Goal: Task Accomplishment & Management: Complete application form

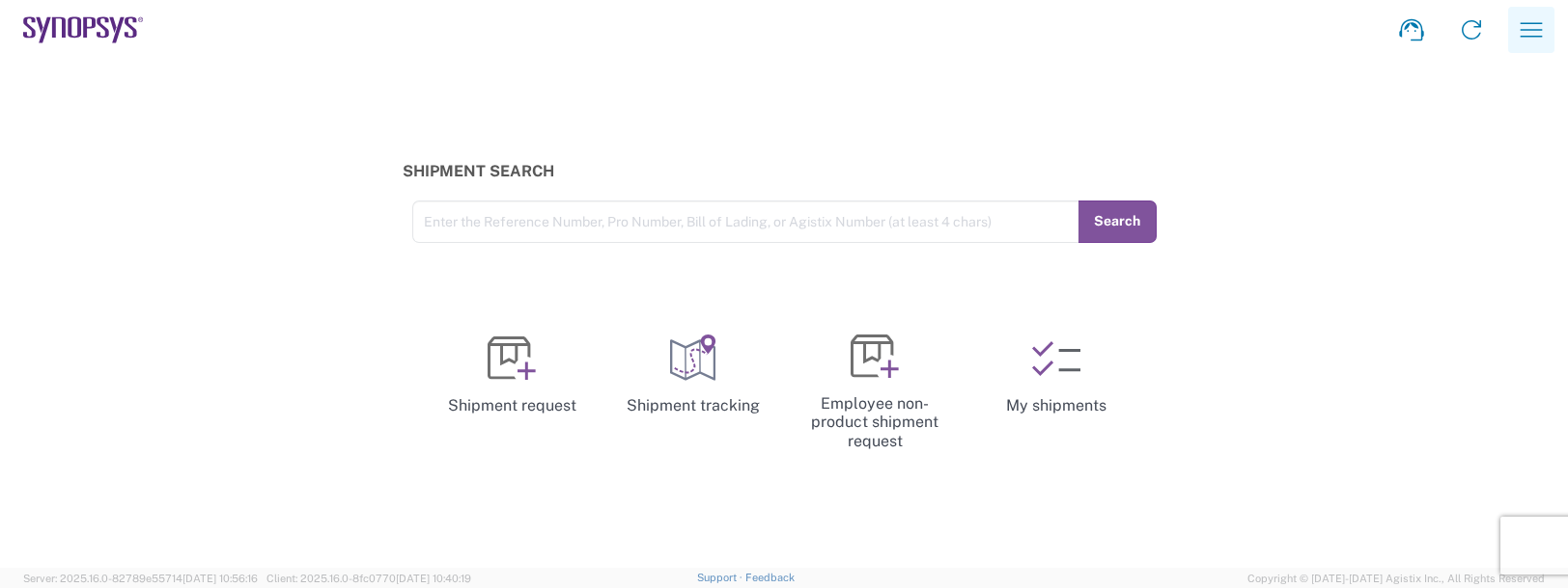
click at [1525, 25] on icon "button" at bounding box center [1530, 30] width 31 height 31
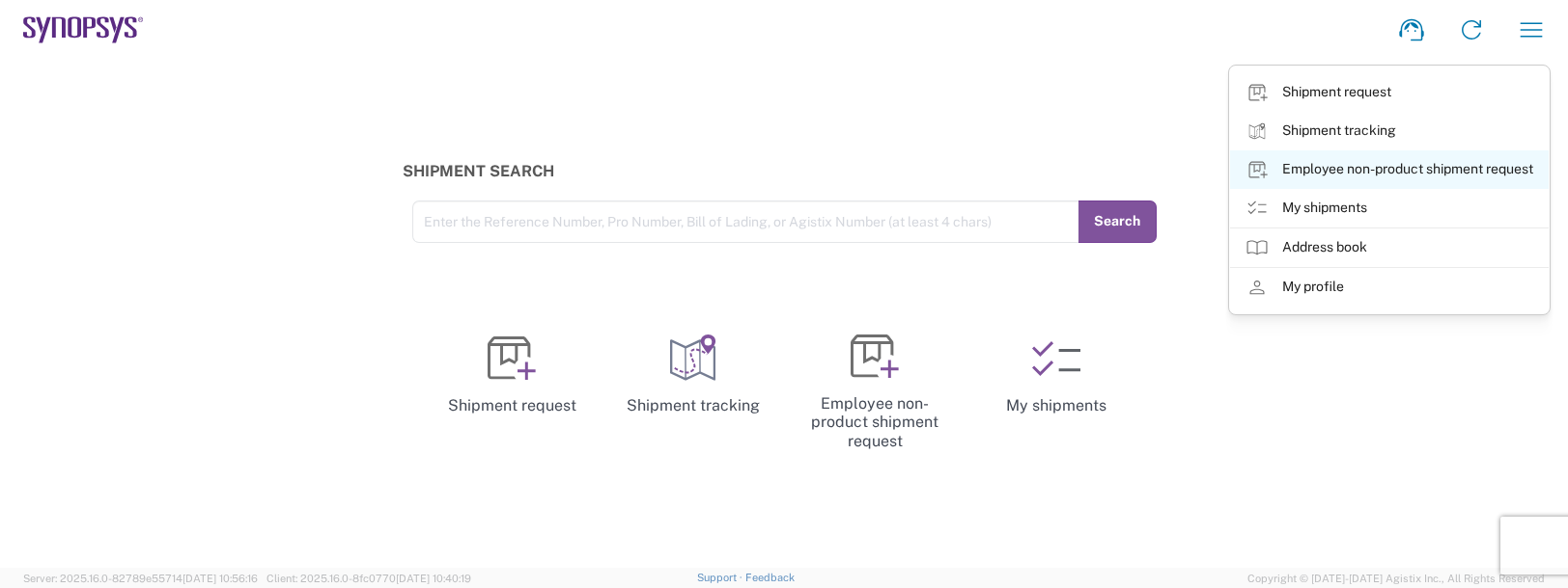
click at [1313, 166] on link "Employee non-product shipment request" at bounding box center [1388, 170] width 319 height 38
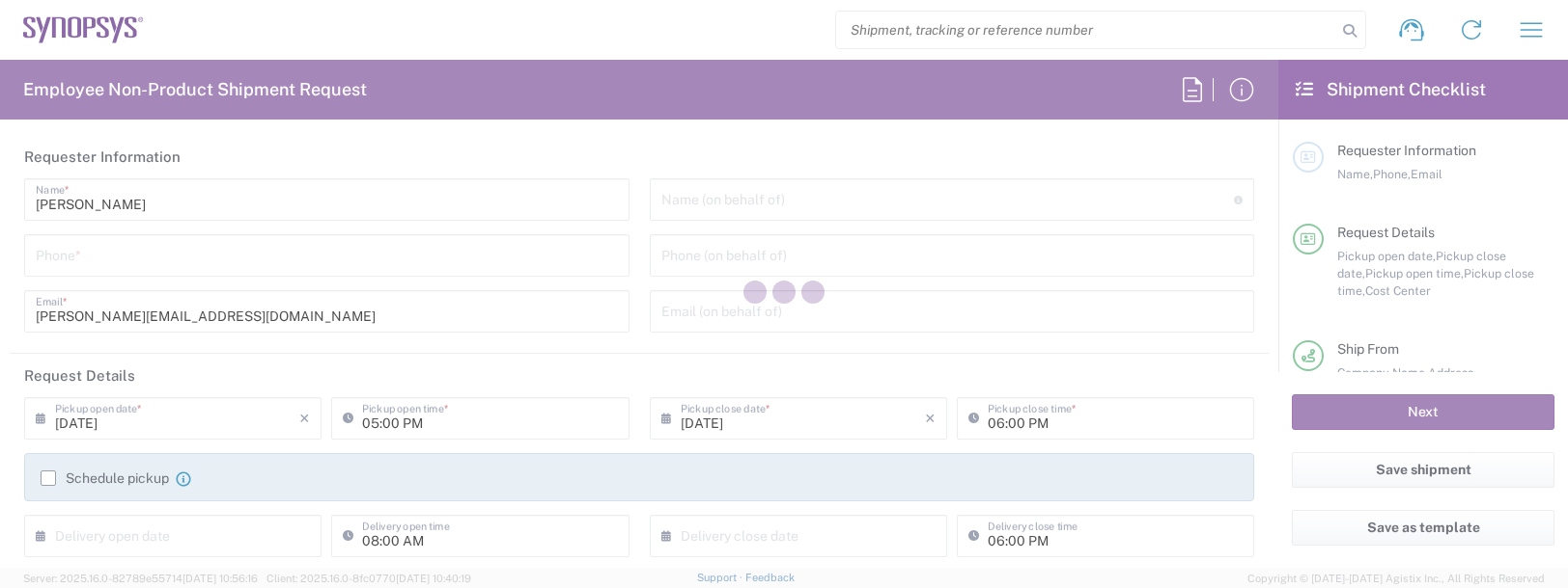
type input "Department"
type input "US01, FAC, SAFETY & 110696"
type input "[US_STATE]"
type input "[GEOGRAPHIC_DATA]"
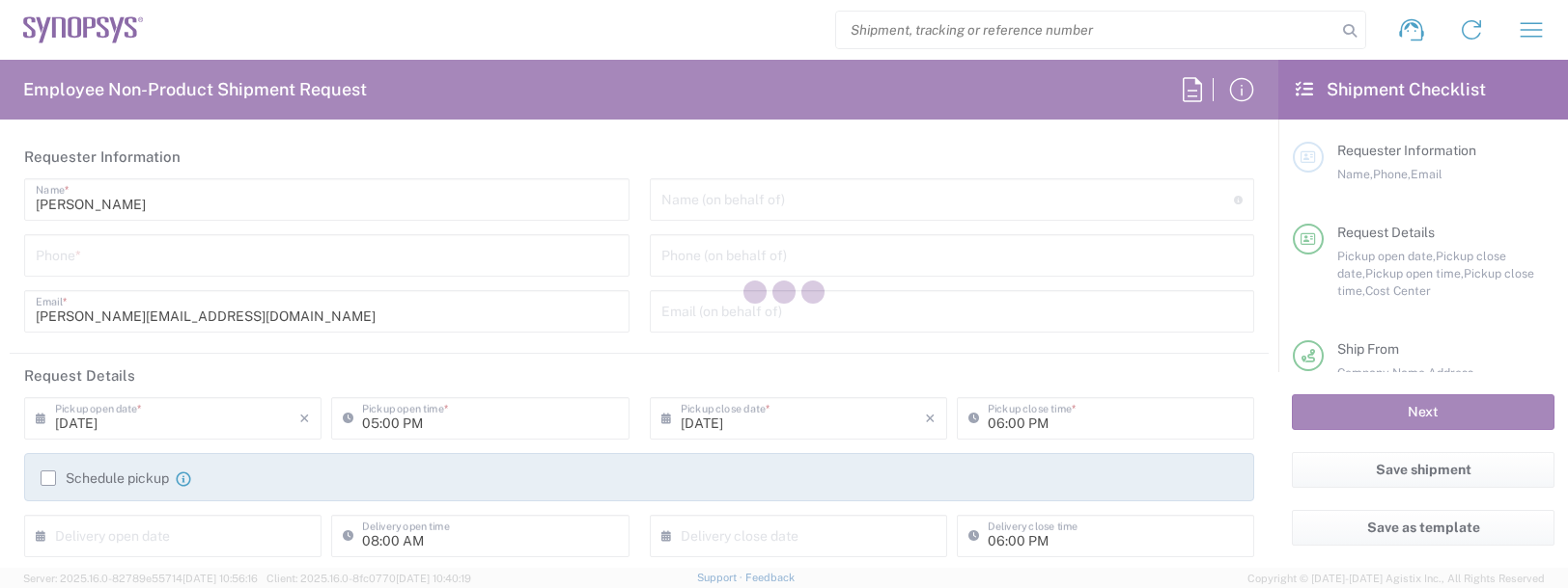
type input "Delivered at Place"
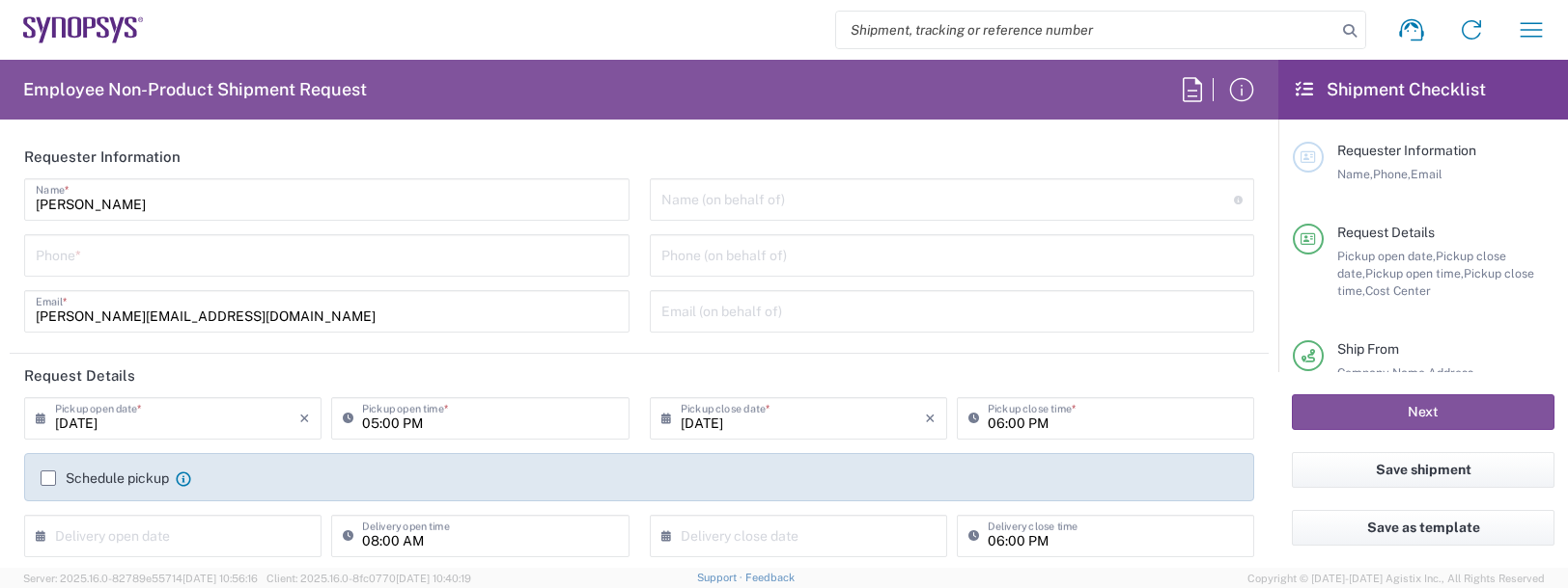
type input "Boxborough US8W"
click at [112, 261] on input "tel" at bounding box center [327, 254] width 583 height 34
type input "9788371149"
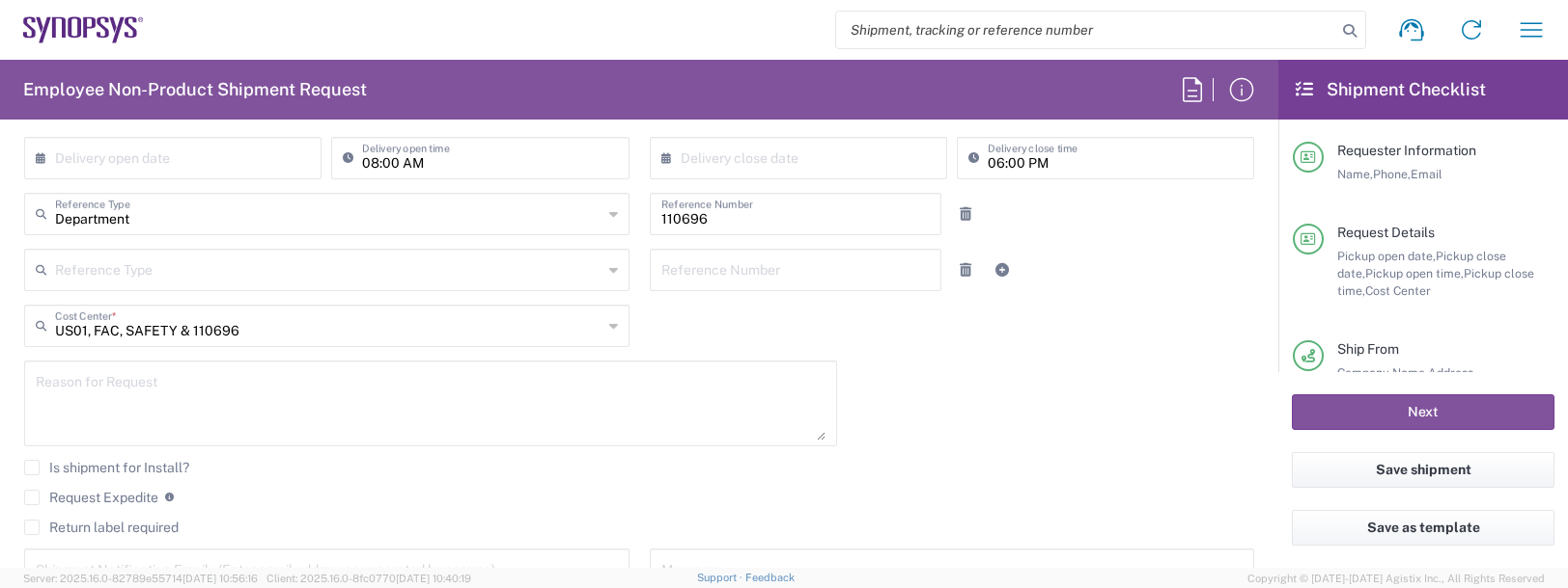
scroll to position [386, 0]
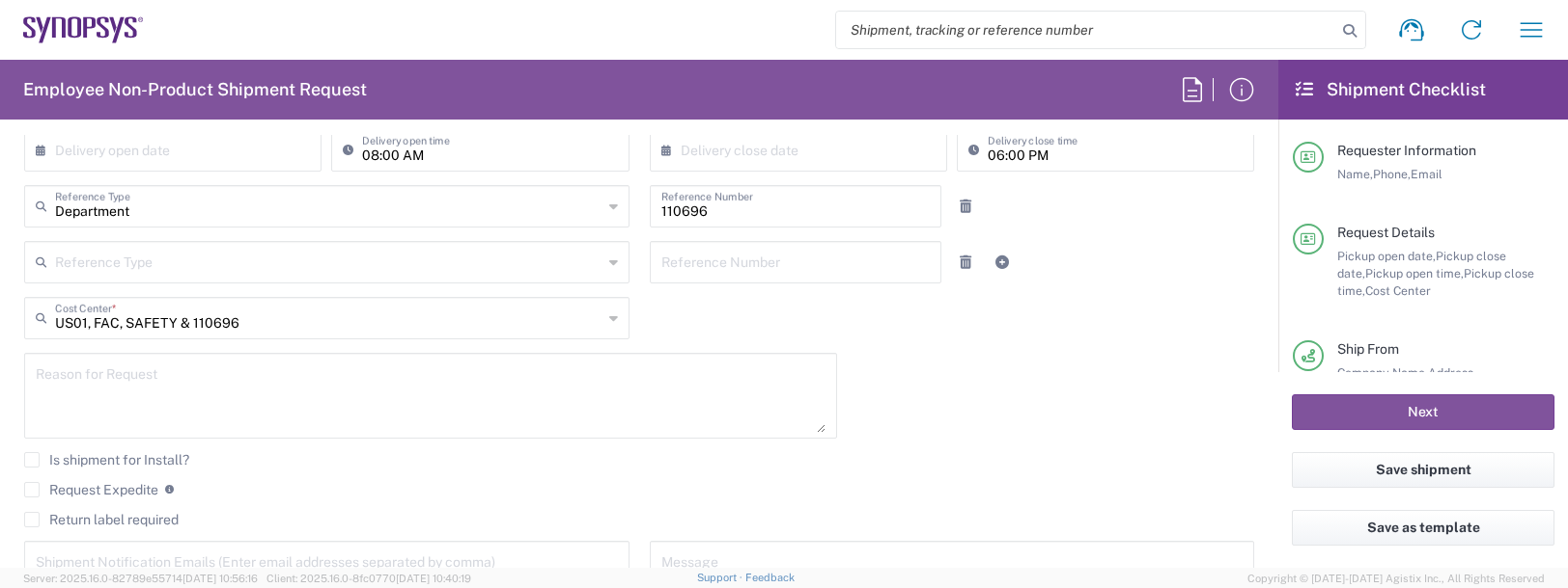
click at [64, 397] on textarea at bounding box center [431, 396] width 790 height 74
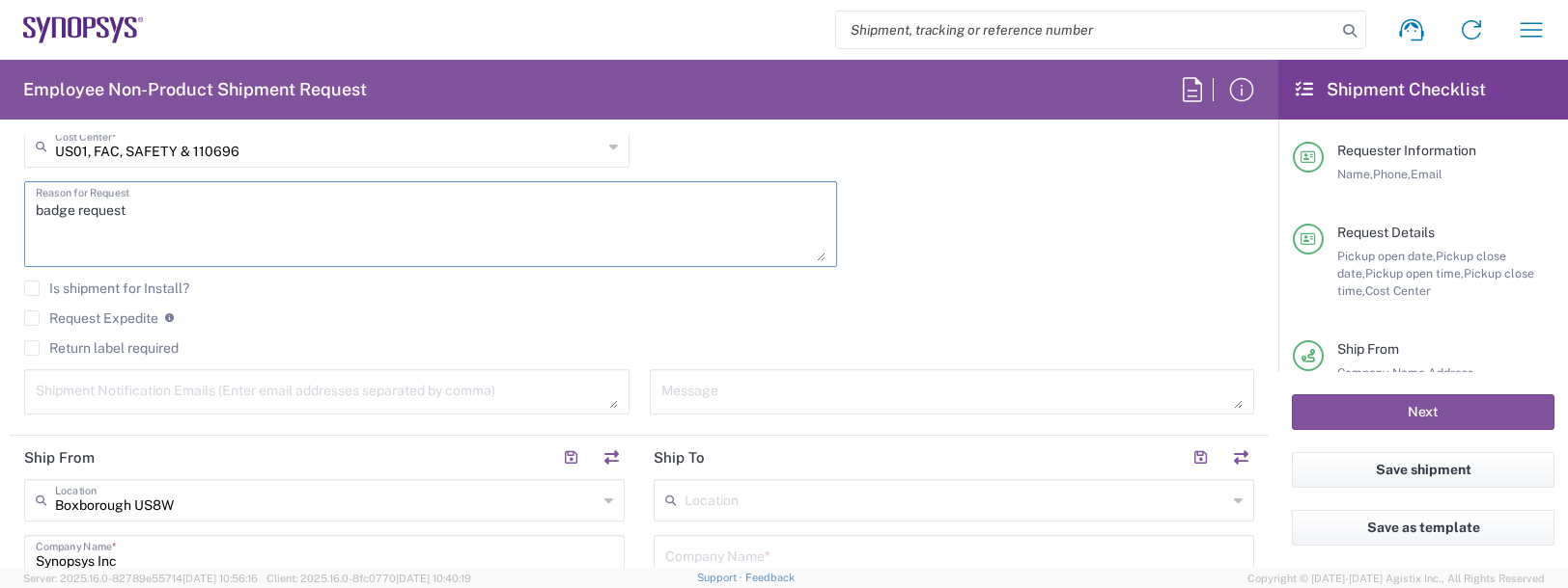
scroll to position [579, 0]
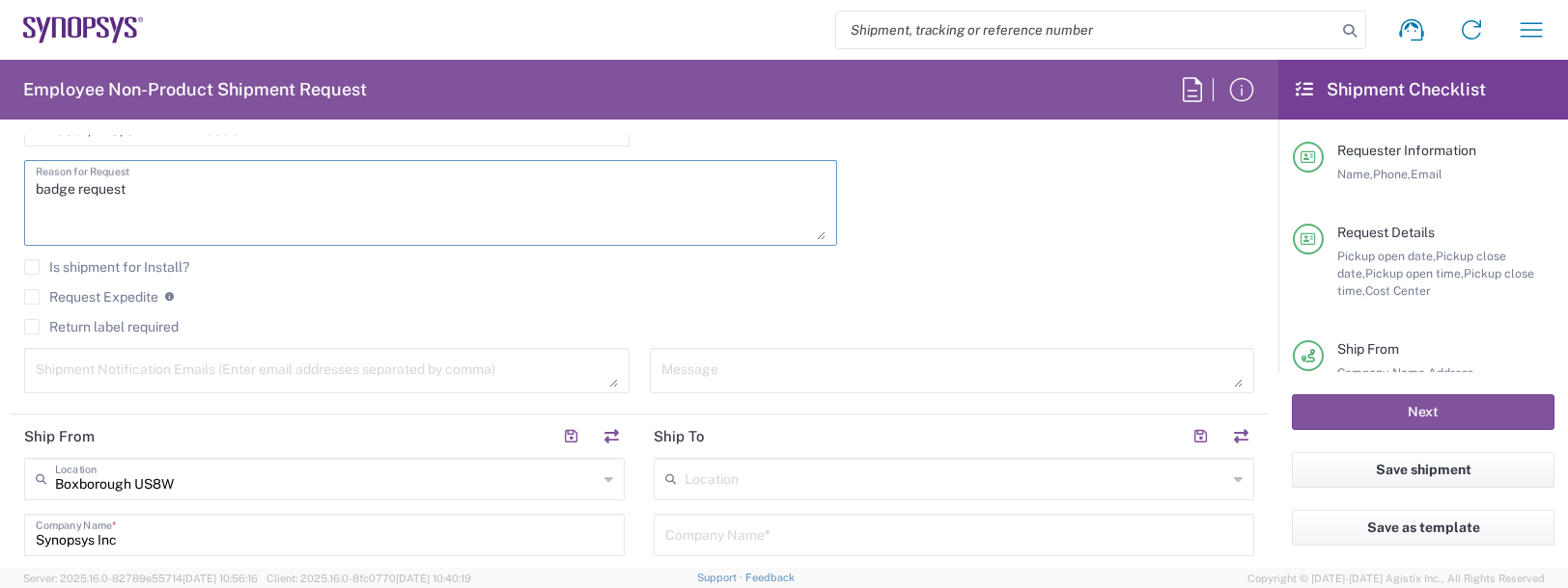
type textarea "badge request"
click at [133, 375] on textarea at bounding box center [327, 371] width 583 height 34
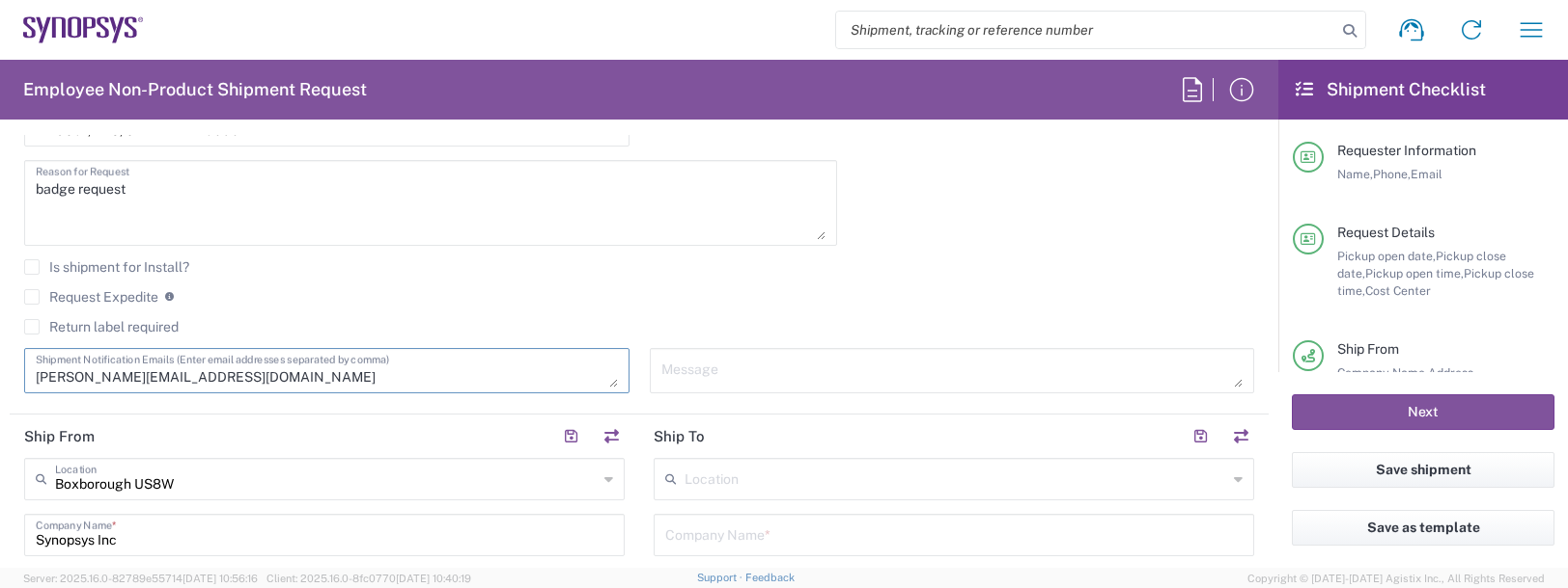
type textarea "[PERSON_NAME][EMAIL_ADDRESS][DOMAIN_NAME]"
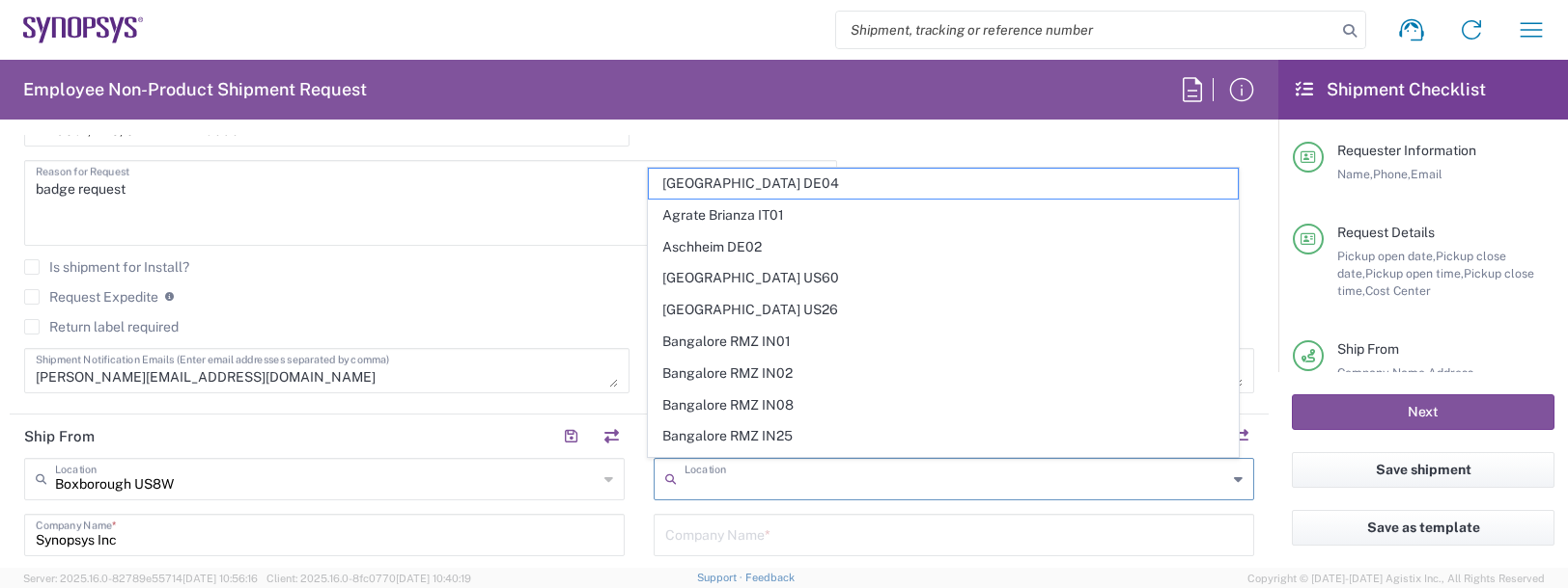
click at [711, 479] on input "text" at bounding box center [955, 478] width 542 height 34
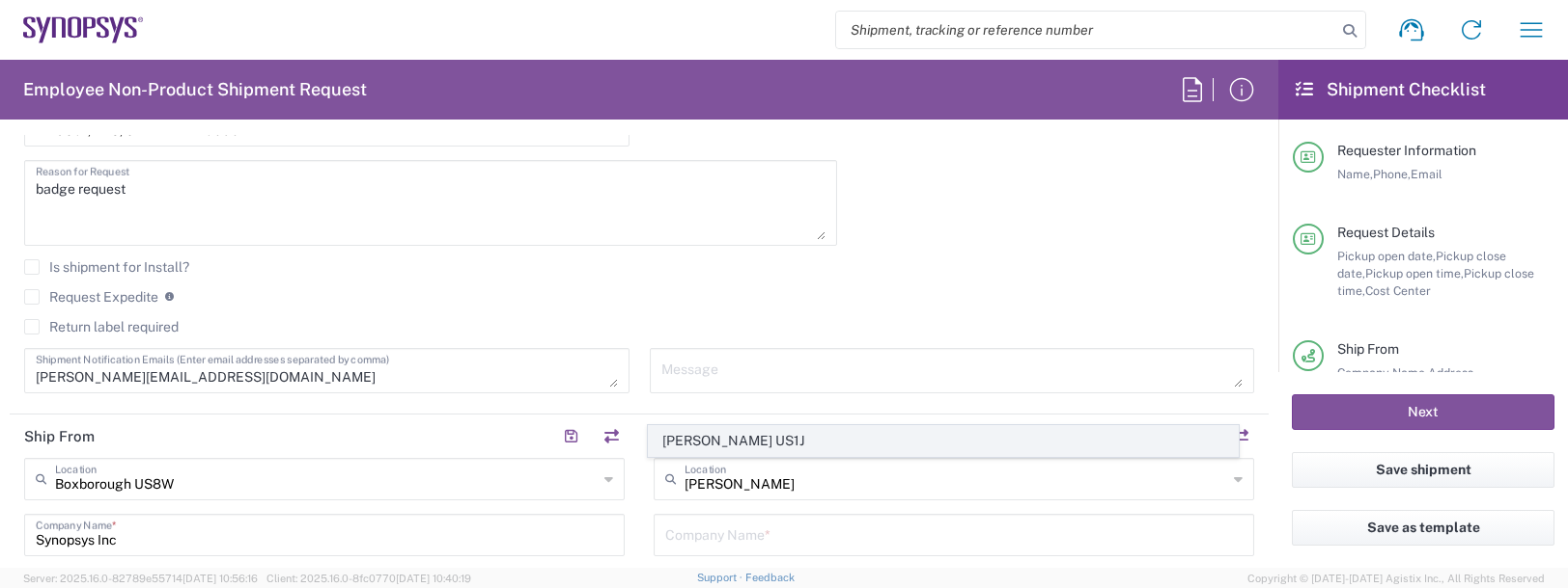
click at [729, 439] on span "[PERSON_NAME] US1J" at bounding box center [943, 441] width 589 height 30
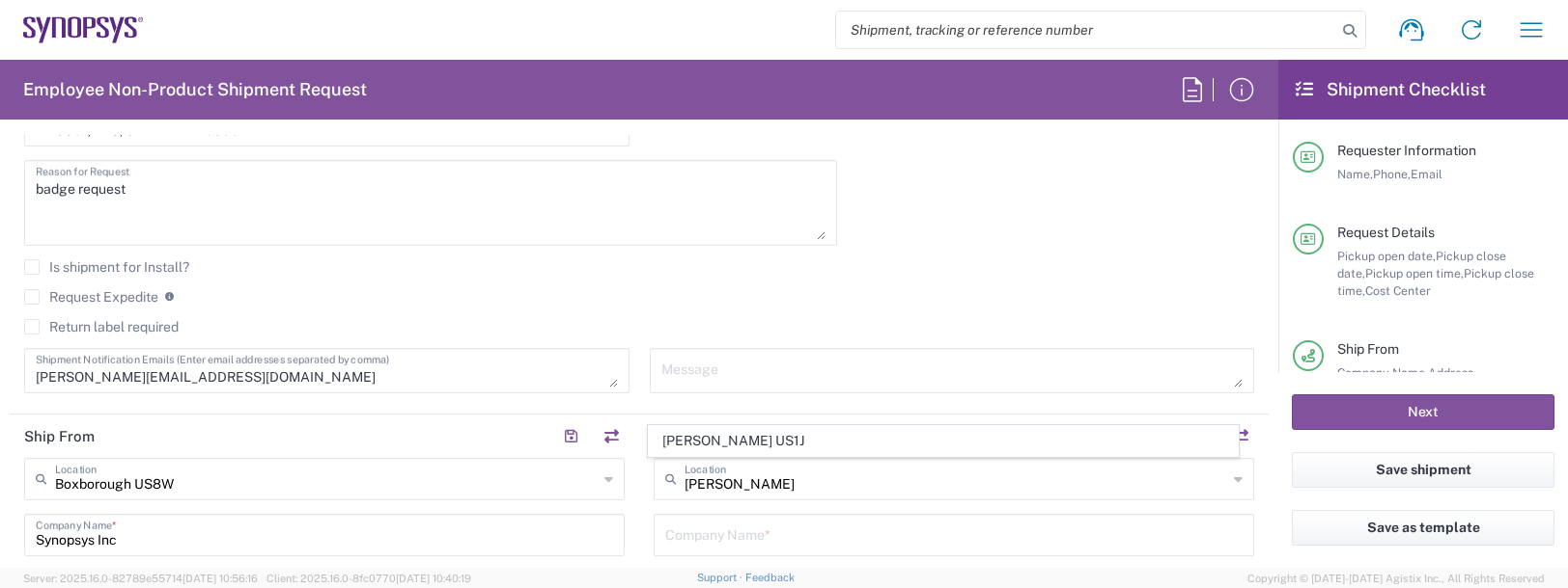
type input "[PERSON_NAME] US1J"
type input "Synopsys Inc"
type input "[STREET_ADDRESS][PERSON_NAME]"
type input "[PERSON_NAME]"
type input "[US_STATE]"
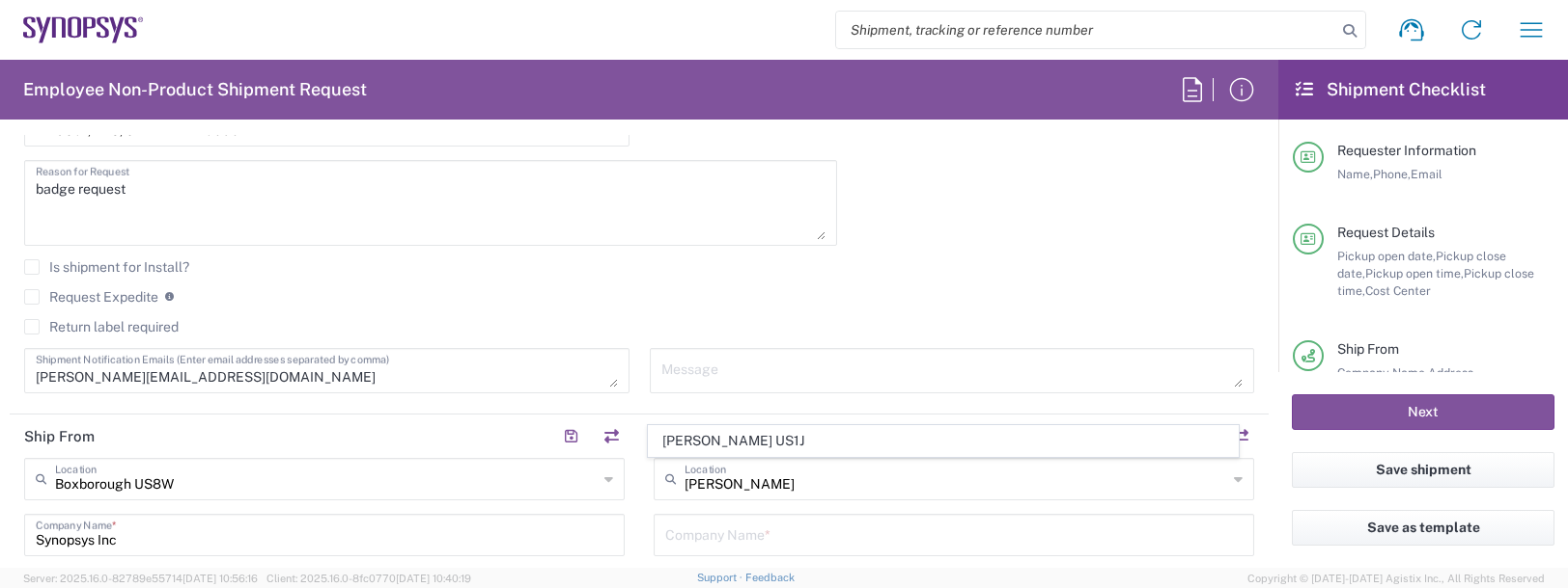
type input "85233"
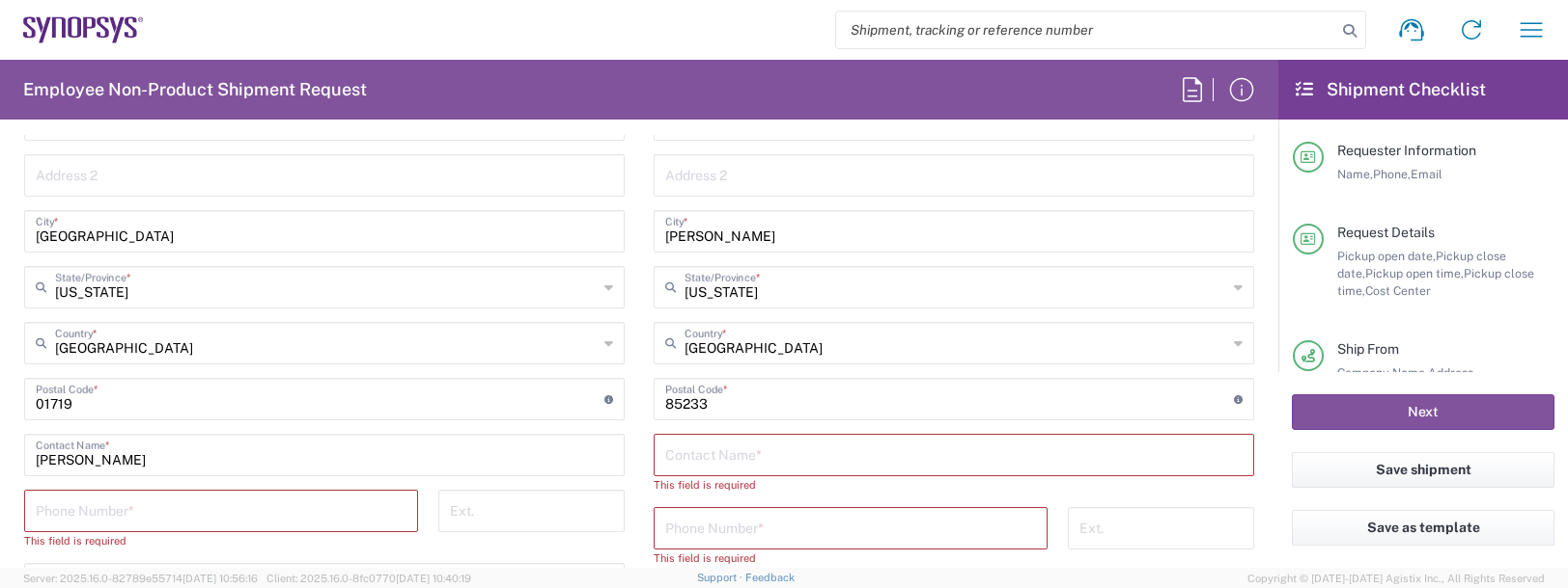
scroll to position [1157, 0]
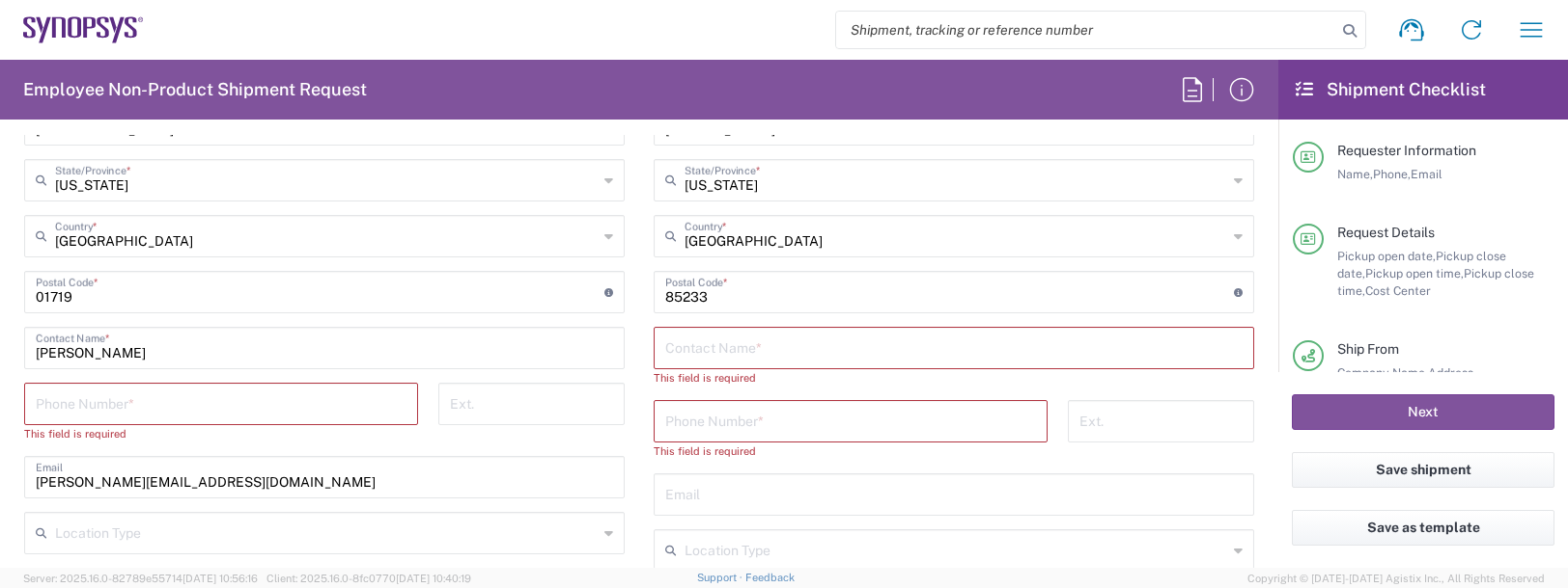
click at [689, 342] on input "text" at bounding box center [954, 346] width 578 height 34
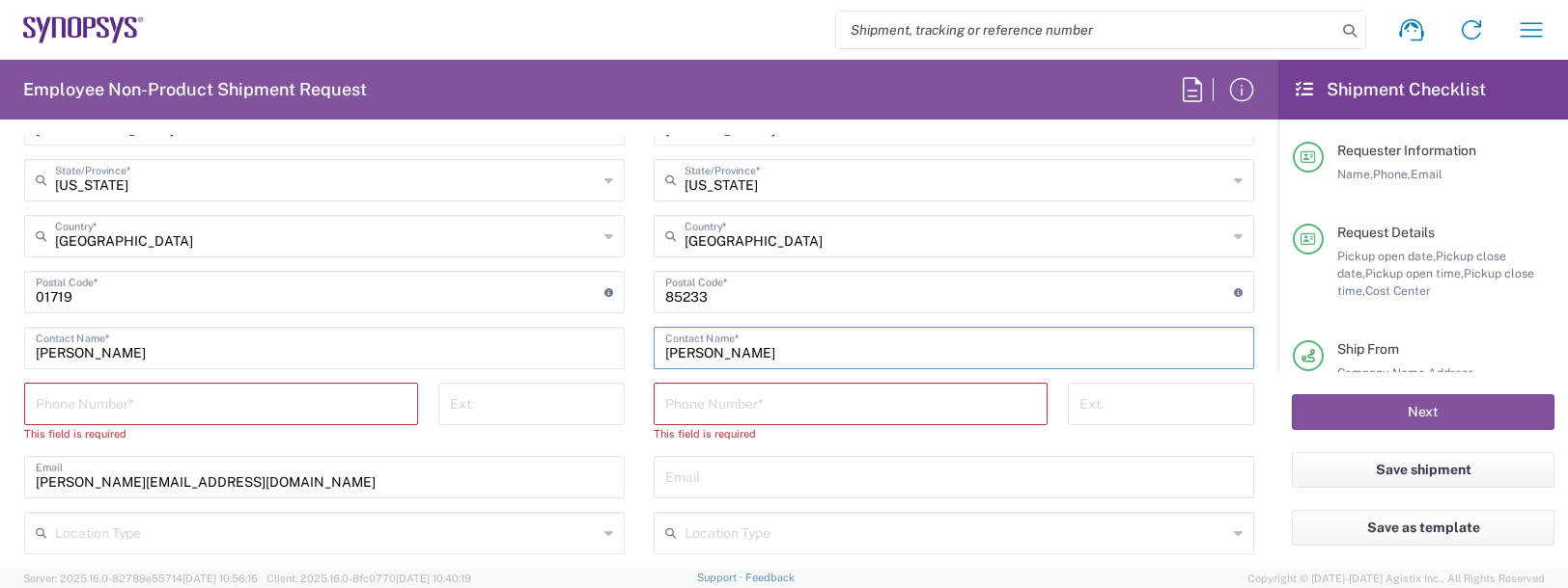
type input "[PERSON_NAME]"
click at [99, 403] on input "tel" at bounding box center [220, 403] width 370 height 34
type input "9788371149"
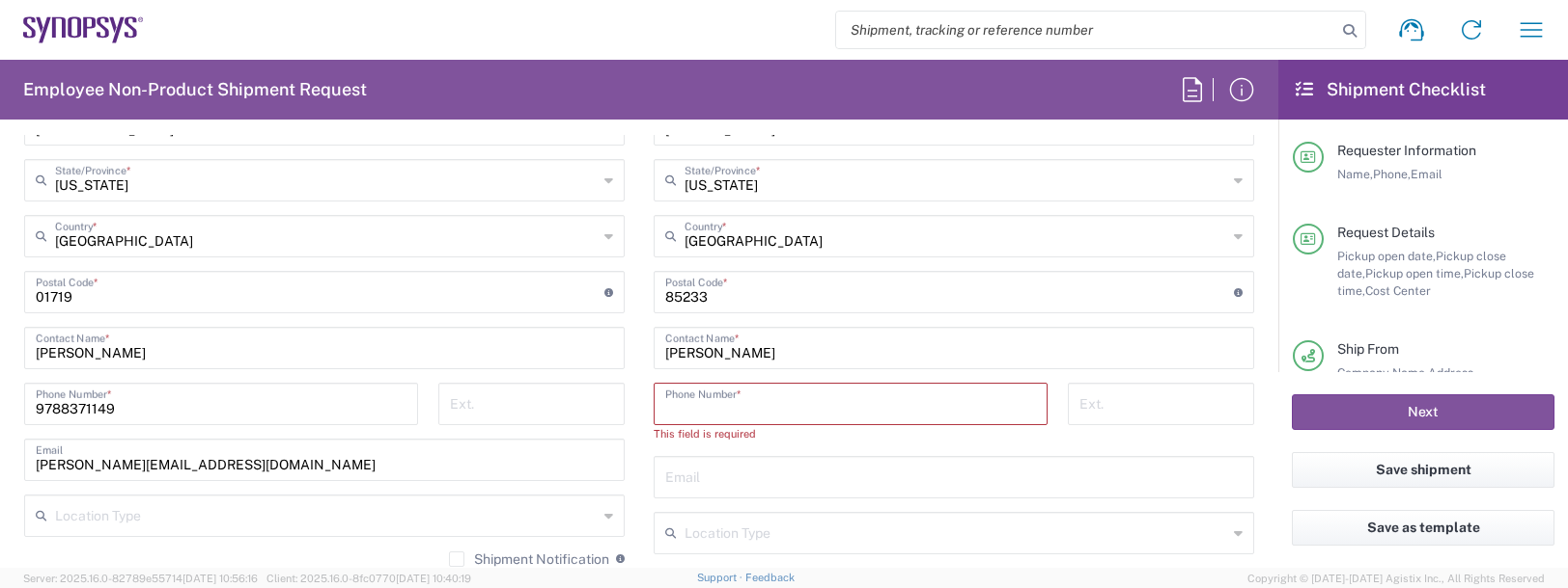
click at [840, 404] on input "tel" at bounding box center [850, 403] width 370 height 34
click at [690, 409] on input "tel" at bounding box center [850, 403] width 370 height 34
type input "9788371149"
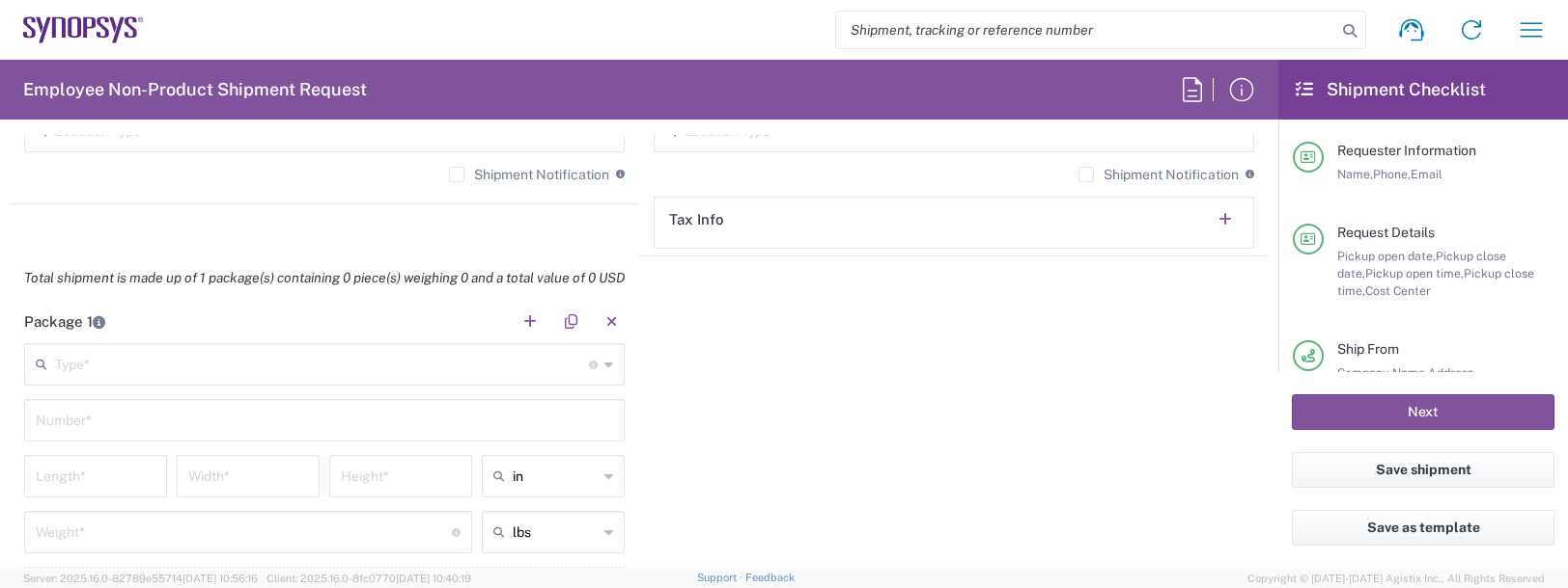
scroll to position [1543, 0]
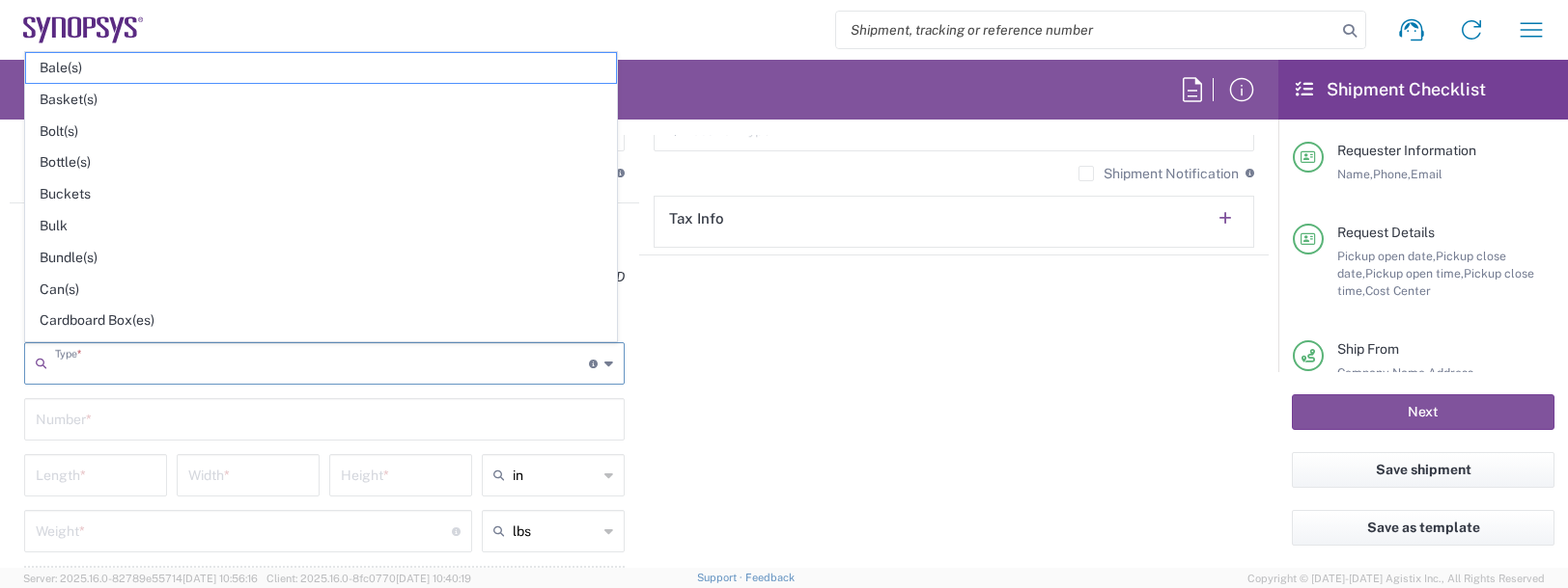
click at [94, 363] on input "text" at bounding box center [322, 362] width 534 height 34
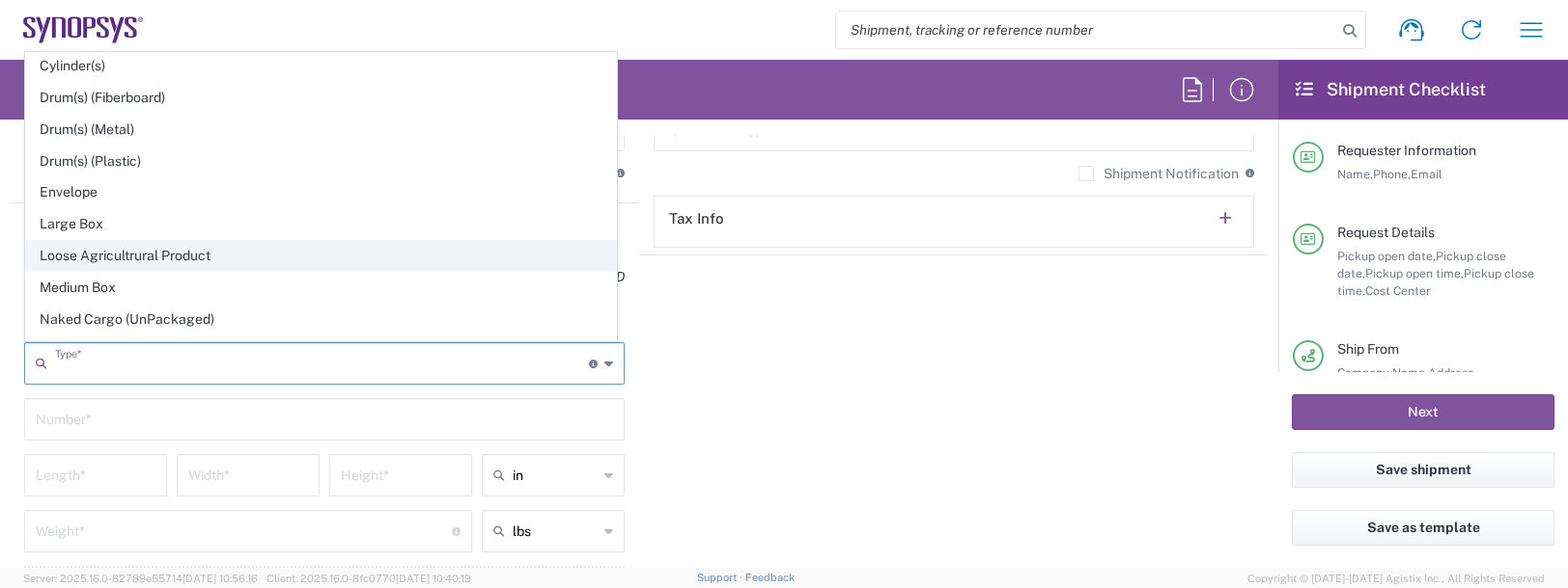
scroll to position [482, 0]
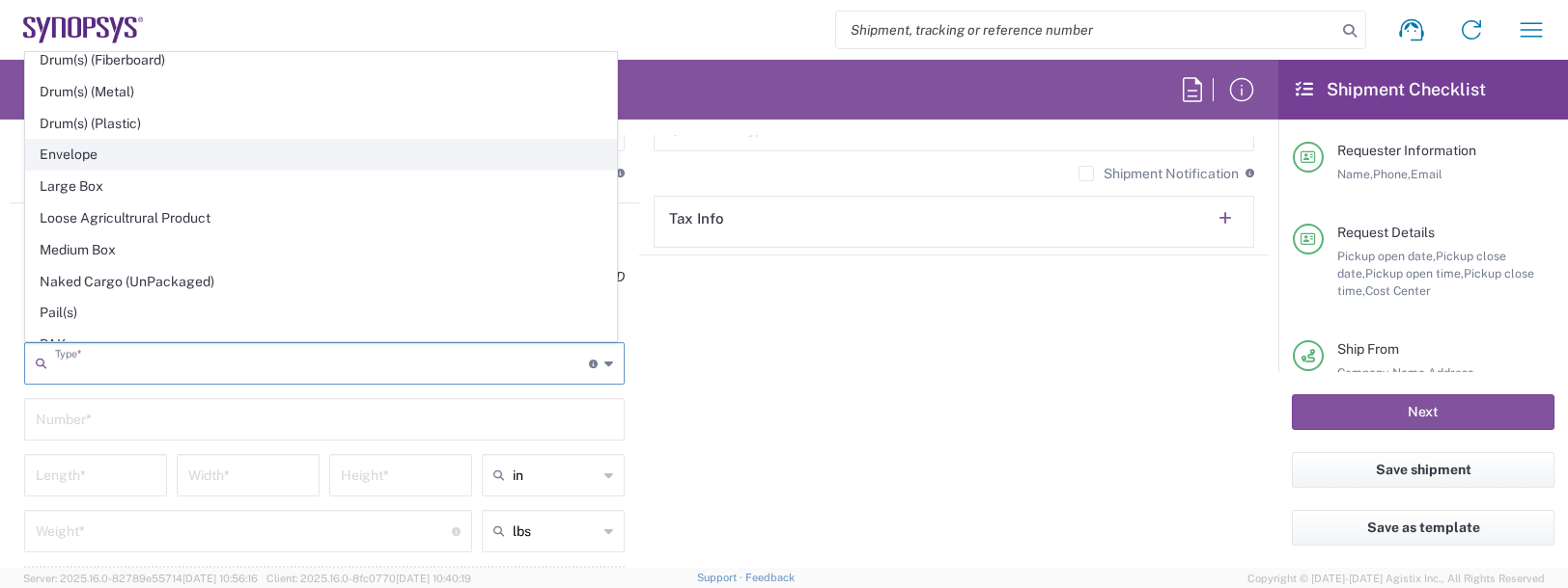
click at [69, 152] on span "Envelope" at bounding box center [320, 155] width 589 height 30
type input "Envelope"
type input "1"
type input "9.5"
type input "12.5"
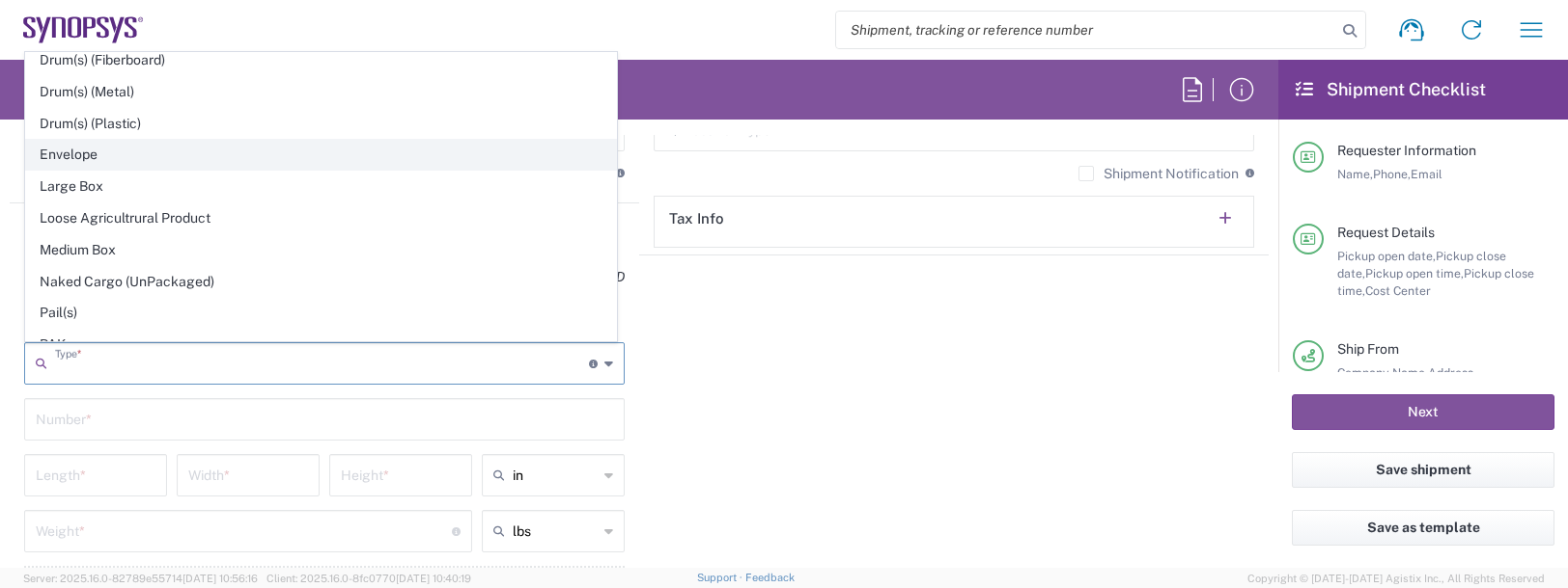
type input "0.25"
type input "1"
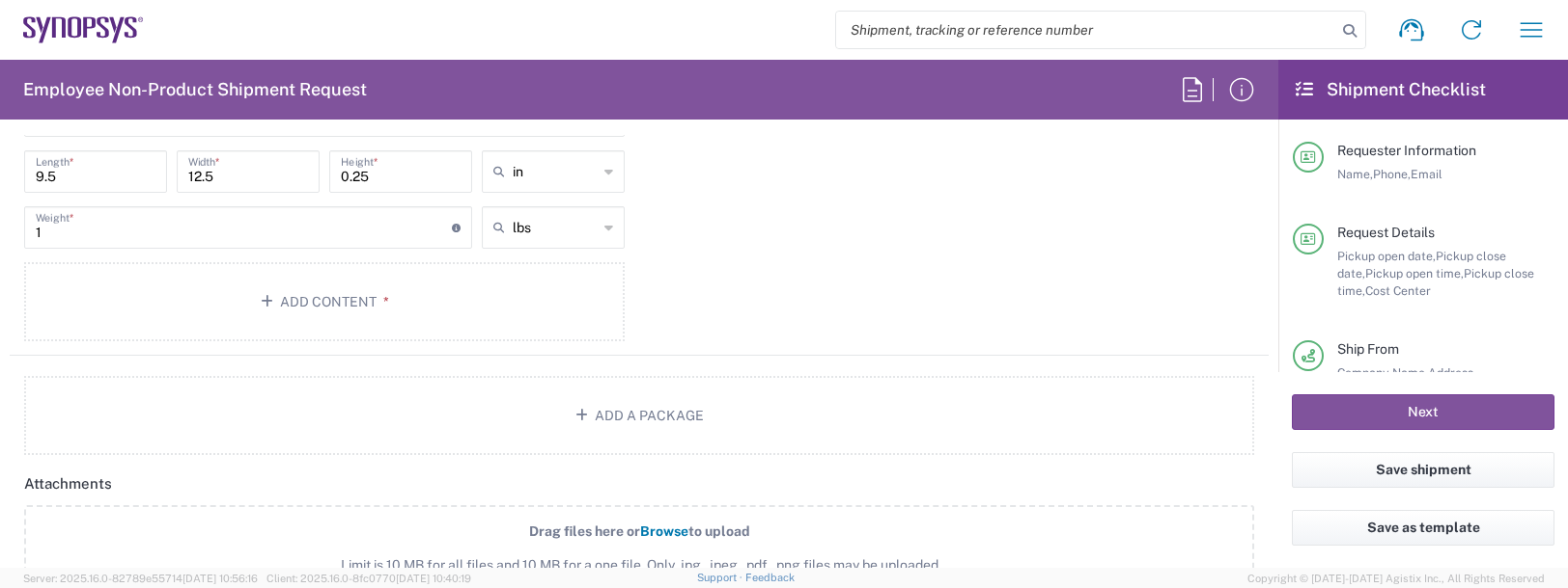
scroll to position [1929, 0]
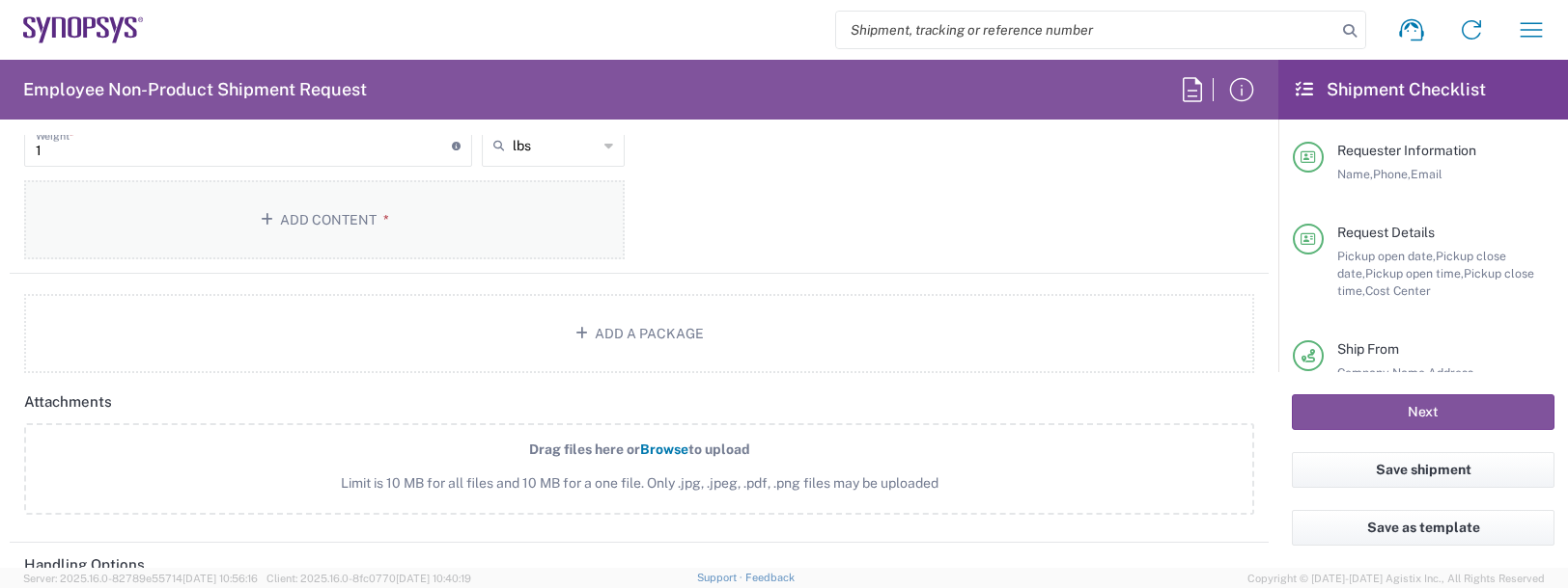
click at [317, 184] on button "Add Content *" at bounding box center [324, 220] width 600 height 79
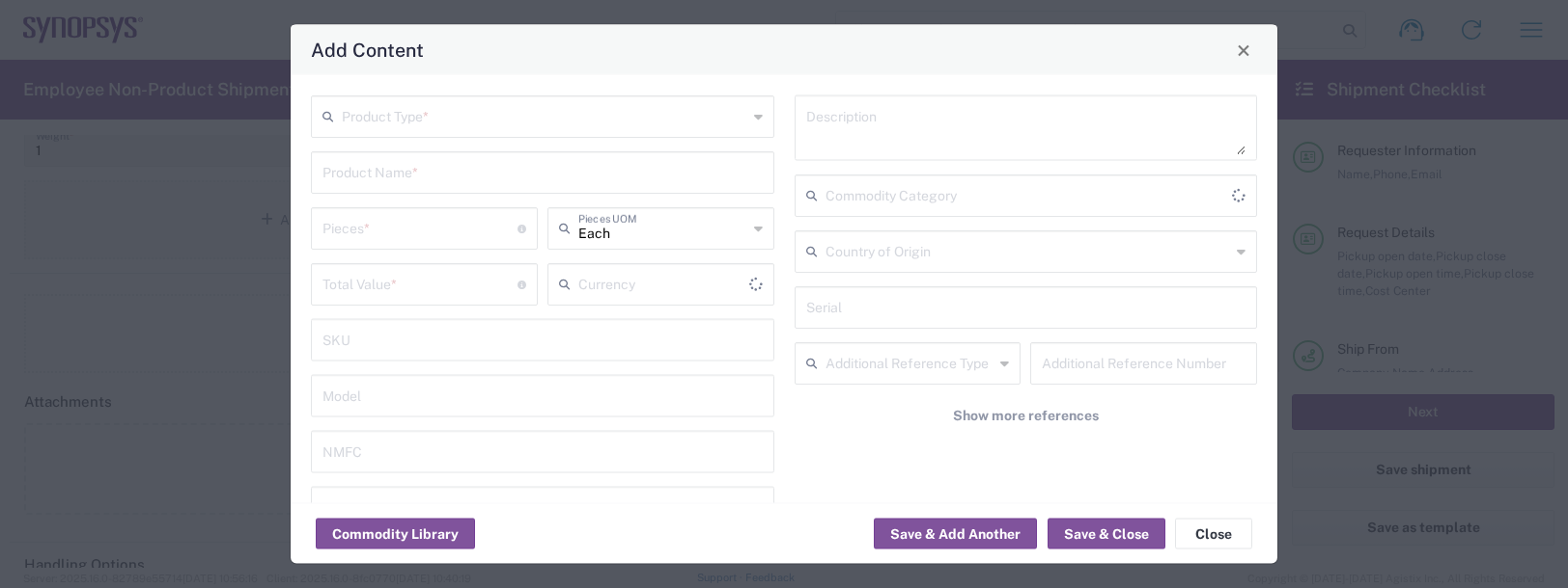
type input "US Dollar"
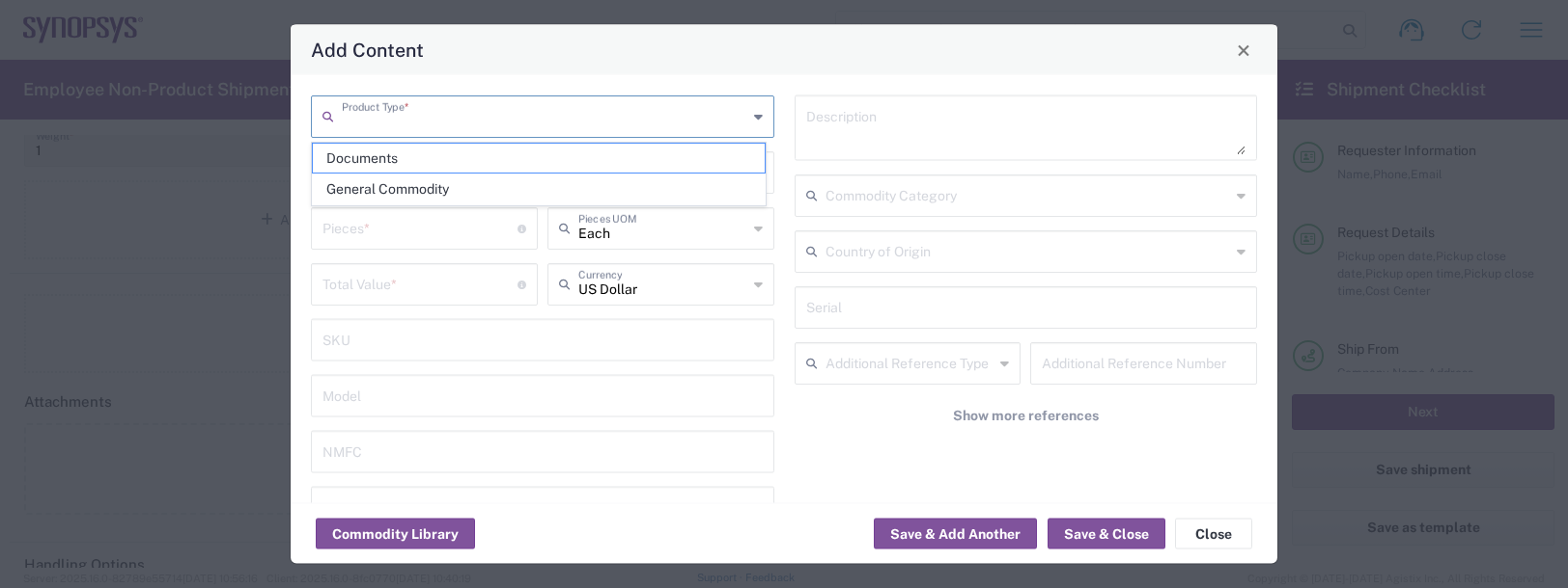
click at [377, 111] on input "text" at bounding box center [544, 115] width 406 height 34
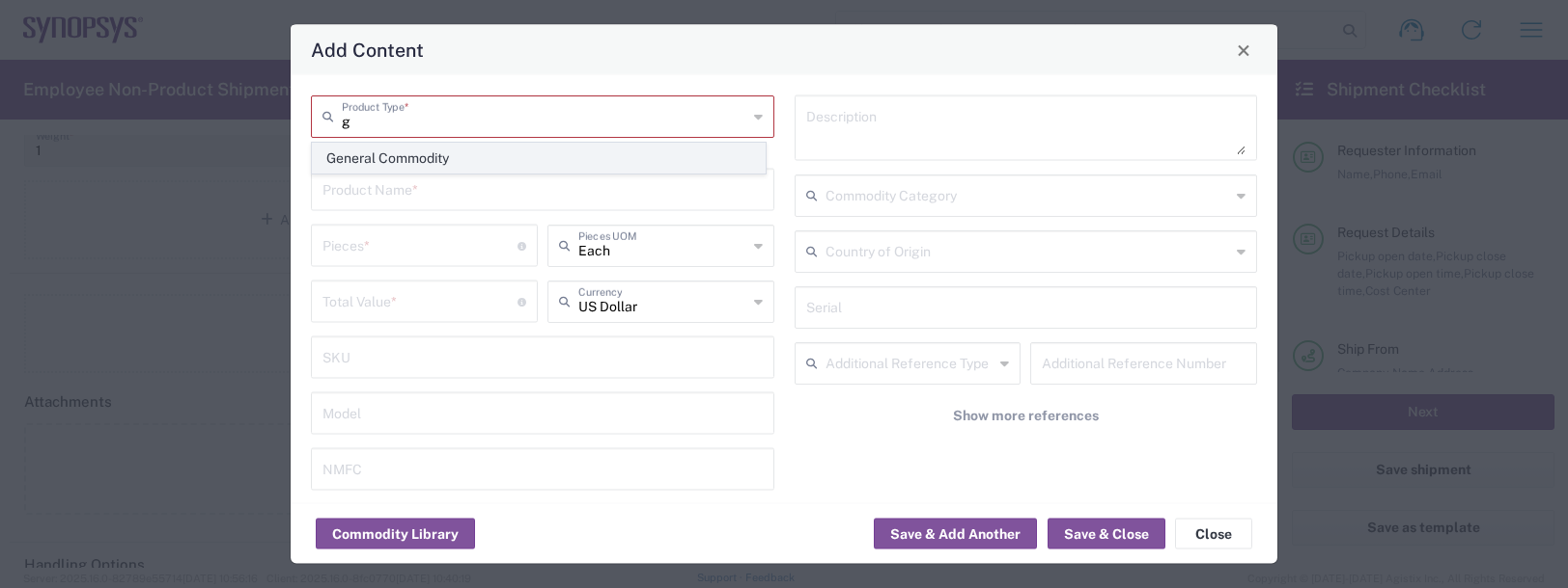
click at [395, 163] on span "General Commodity" at bounding box center [539, 159] width 452 height 30
type input "General Commodity"
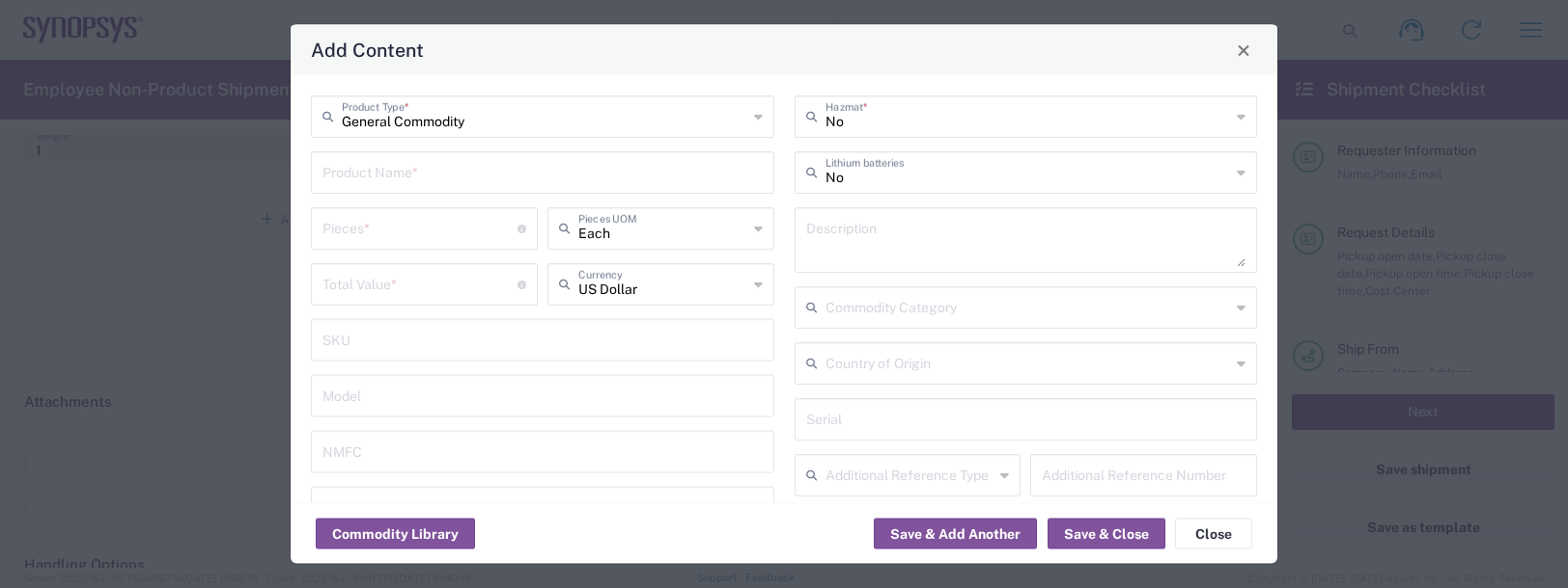
click at [378, 183] on input "text" at bounding box center [543, 171] width 440 height 34
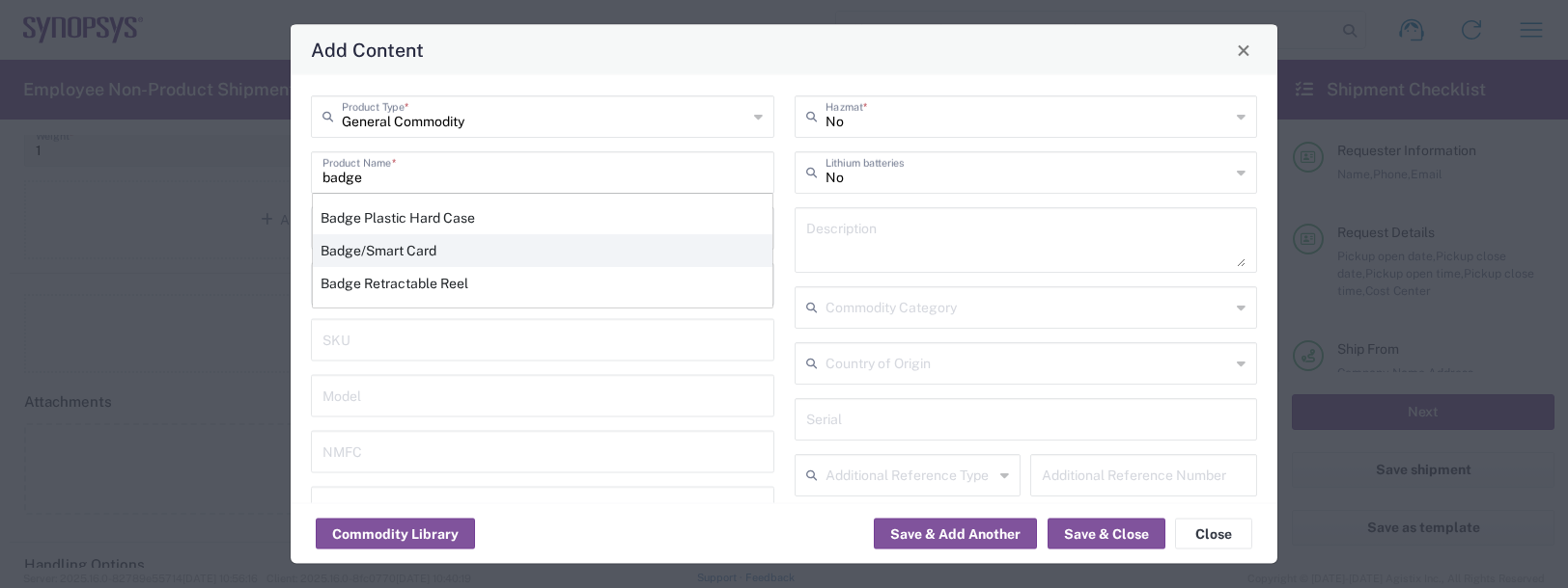
click at [366, 253] on div "Badge/Smart Card" at bounding box center [542, 251] width 459 height 33
type input "Badge/Smart Card"
type input "10.15"
type textarea "Badge/Smart Card"
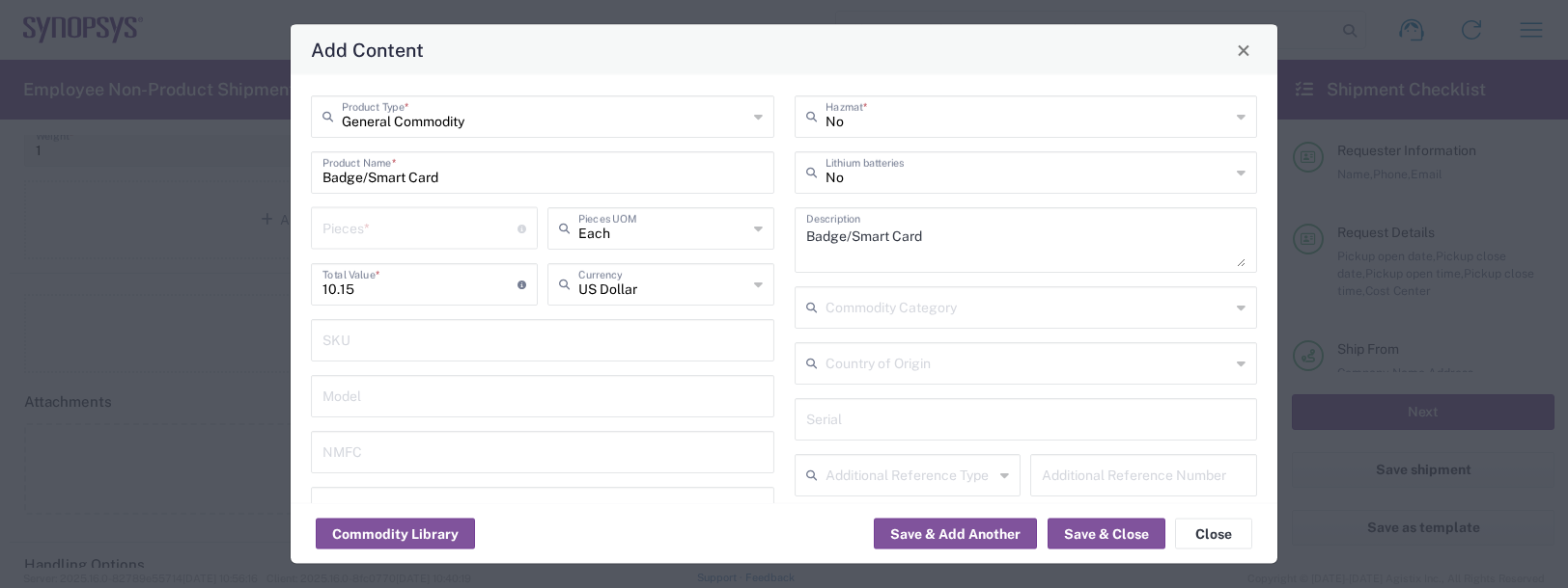
click at [357, 207] on div "Pieces * Number of pieces inside all the packages" at bounding box center [425, 228] width 227 height 42
click at [353, 215] on input "number" at bounding box center [420, 227] width 195 height 34
type input "1"
click at [973, 528] on button "Save & Add Another" at bounding box center [955, 534] width 163 height 31
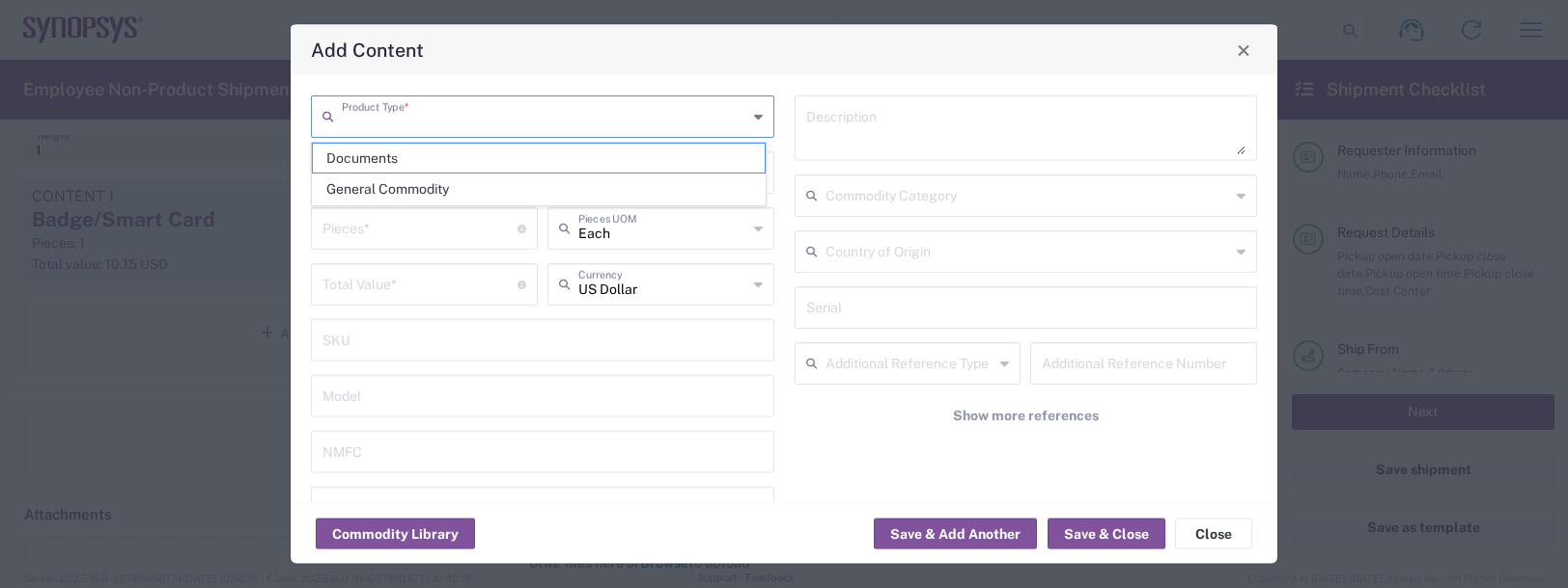
click at [404, 106] on input "text" at bounding box center [544, 115] width 406 height 34
click at [377, 185] on span "General Commodity" at bounding box center [539, 189] width 452 height 30
type input "General Commodity"
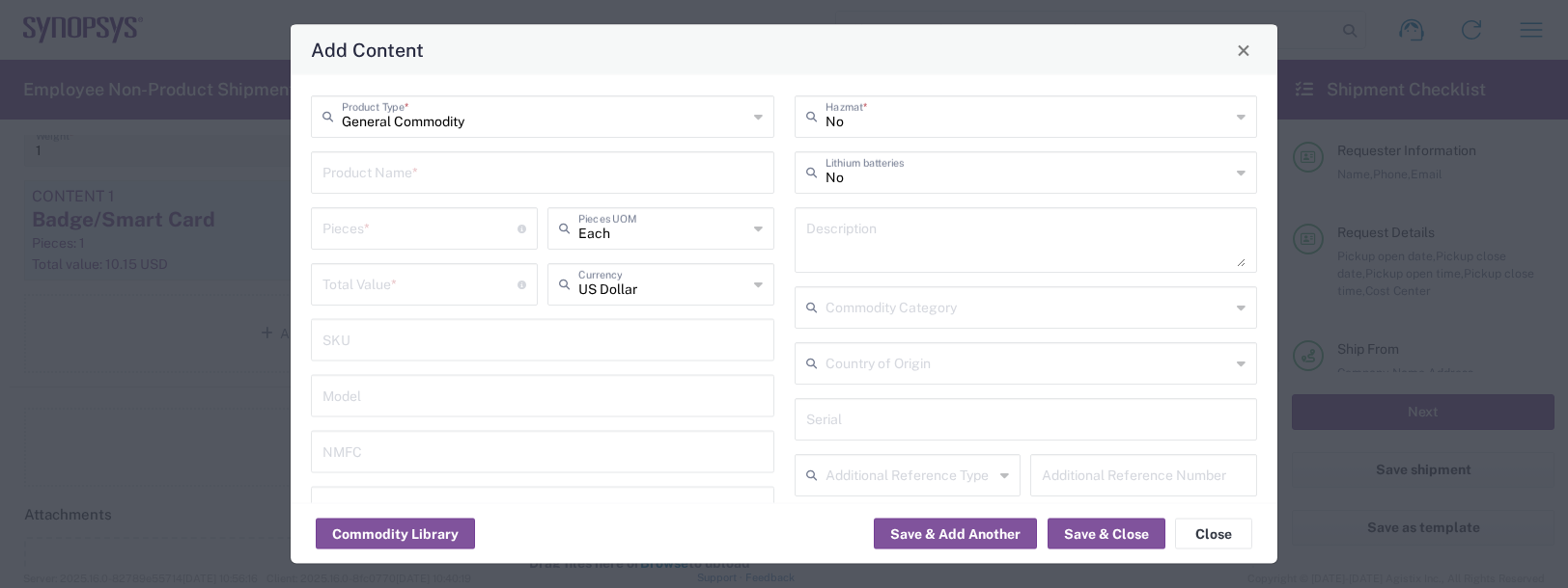
click at [366, 172] on input "text" at bounding box center [543, 171] width 440 height 34
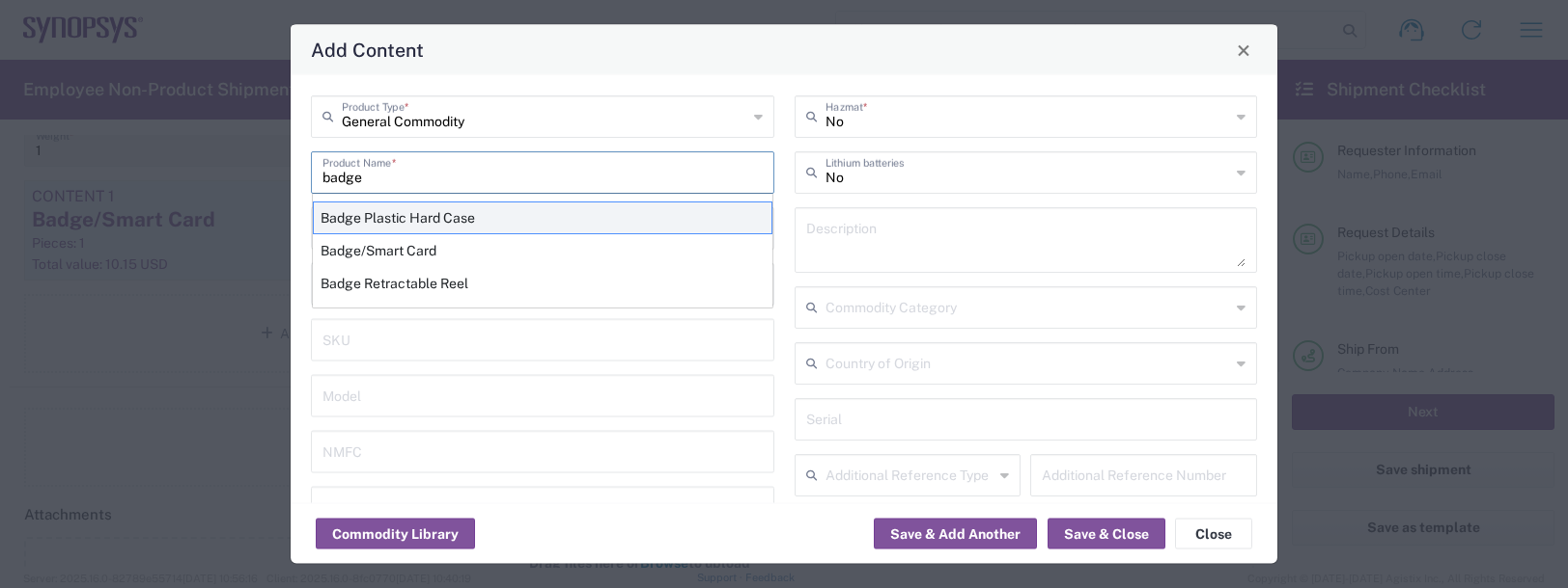
click at [365, 221] on div "Badge Plastic Hard Case" at bounding box center [542, 217] width 459 height 33
type input "Badge Plastic Hard Case"
type input "1.25"
type textarea "Badge Plastic Hard Case"
type input "[GEOGRAPHIC_DATA]"
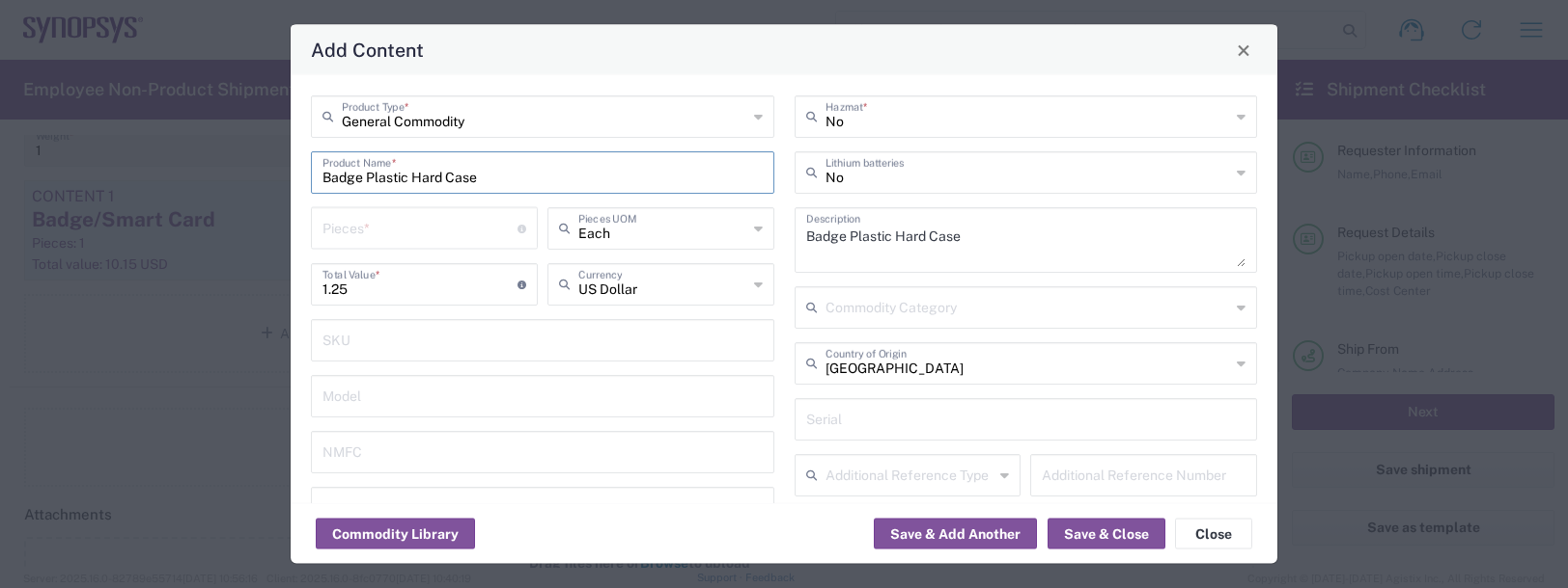
click at [355, 230] on input "number" at bounding box center [420, 227] width 195 height 34
type input "1"
click at [960, 537] on button "Save & Add Another" at bounding box center [955, 534] width 163 height 31
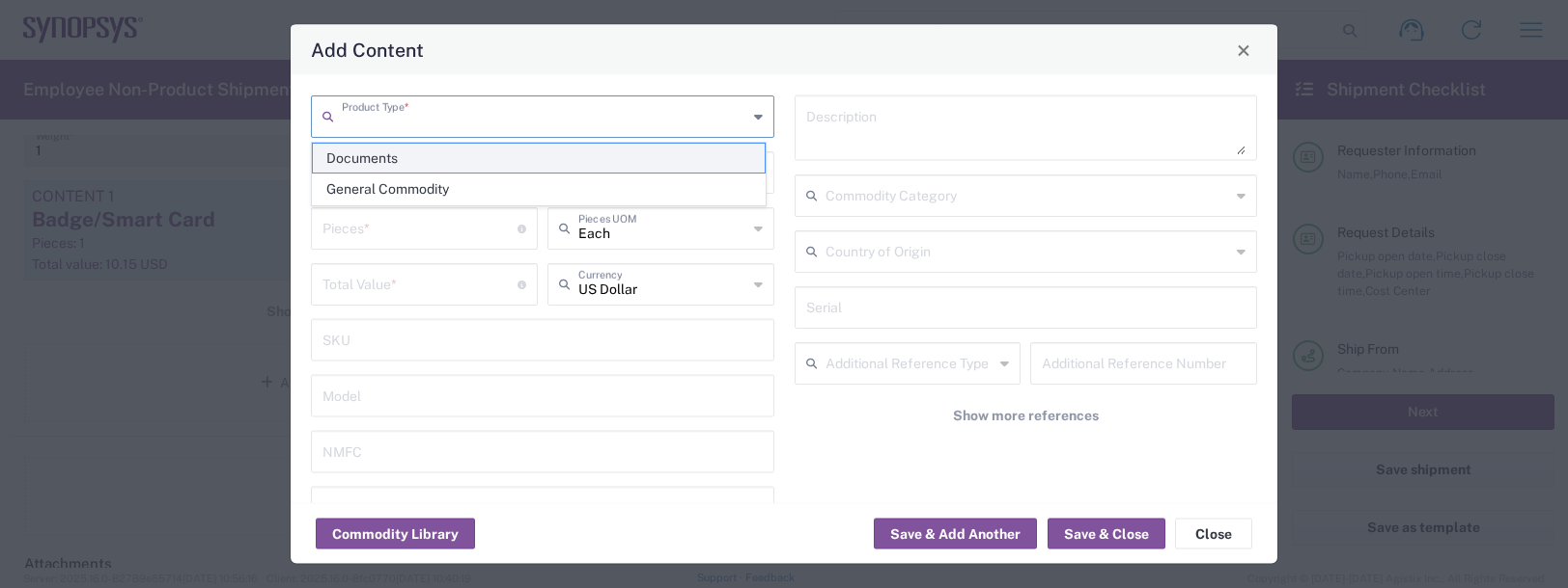
drag, startPoint x: 394, startPoint y: 108, endPoint x: 389, endPoint y: 169, distance: 61.2
click at [394, 114] on input "text" at bounding box center [544, 115] width 406 height 34
click at [389, 169] on span "Documents" at bounding box center [539, 159] width 452 height 30
type input "Documents"
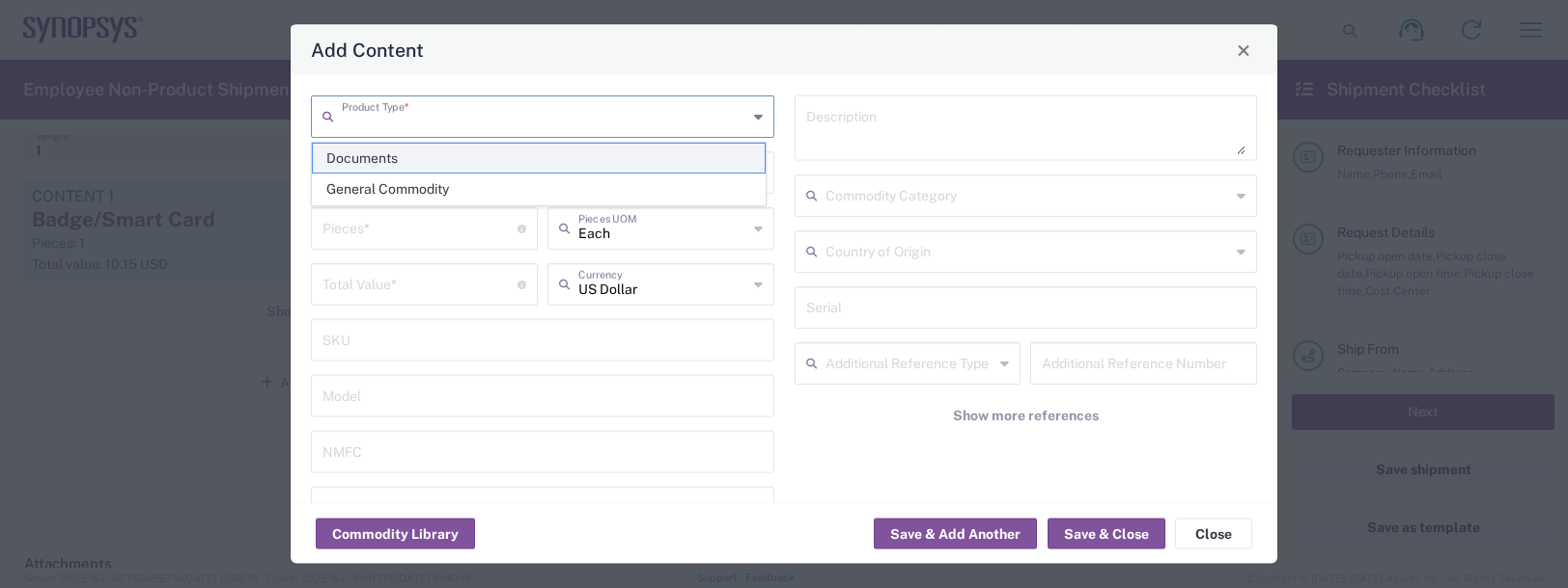
type input "1"
type textarea "Documents"
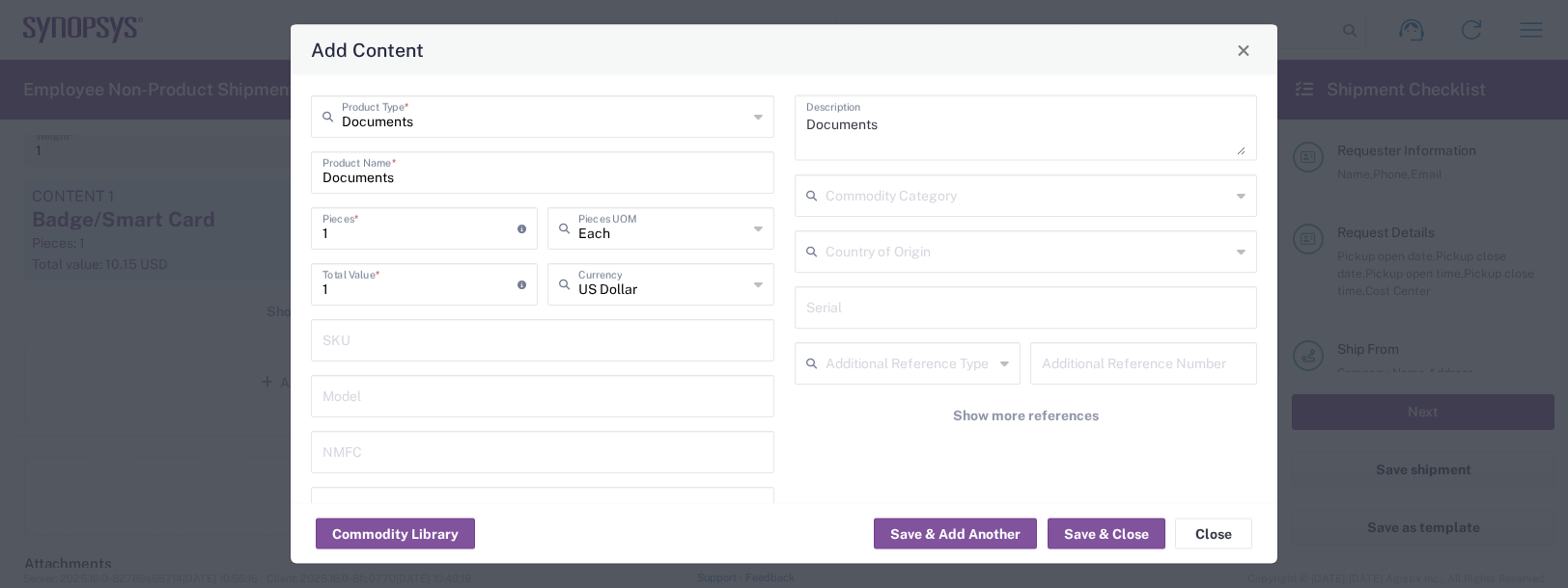
click at [378, 119] on input "Documents" at bounding box center [544, 115] width 406 height 34
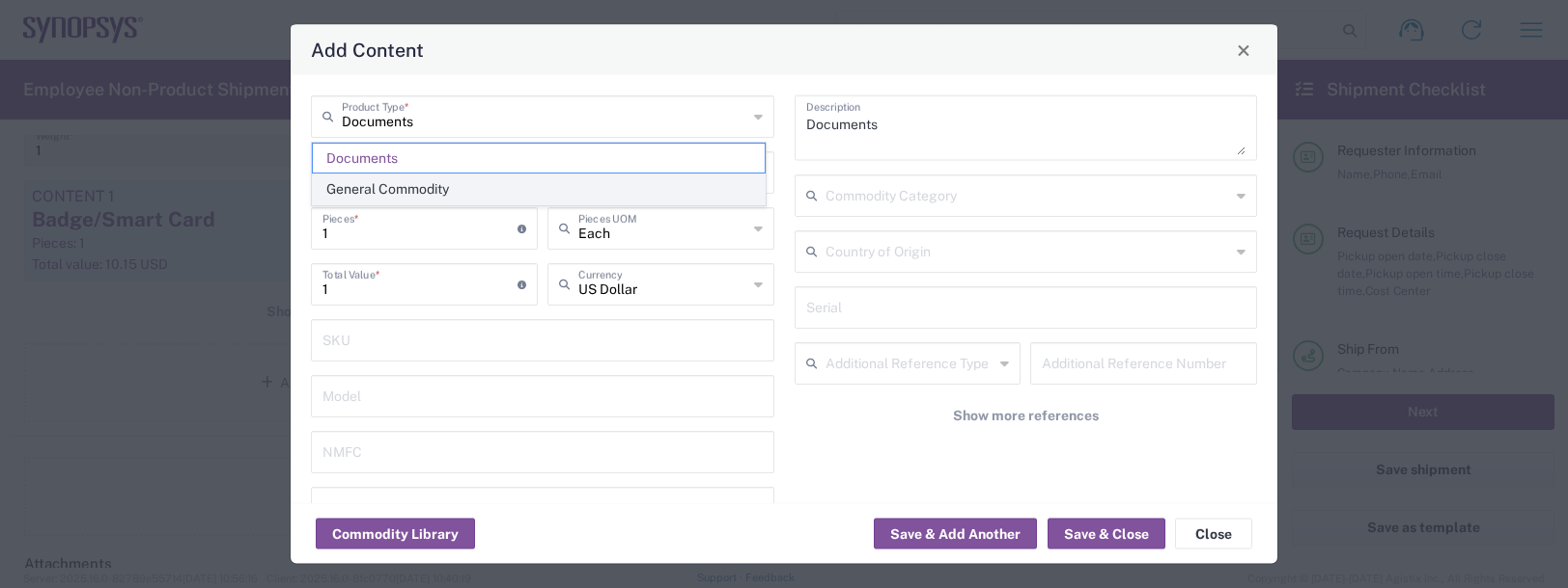
click at [378, 184] on span "General Commodity" at bounding box center [539, 189] width 452 height 30
type input "General Commodity"
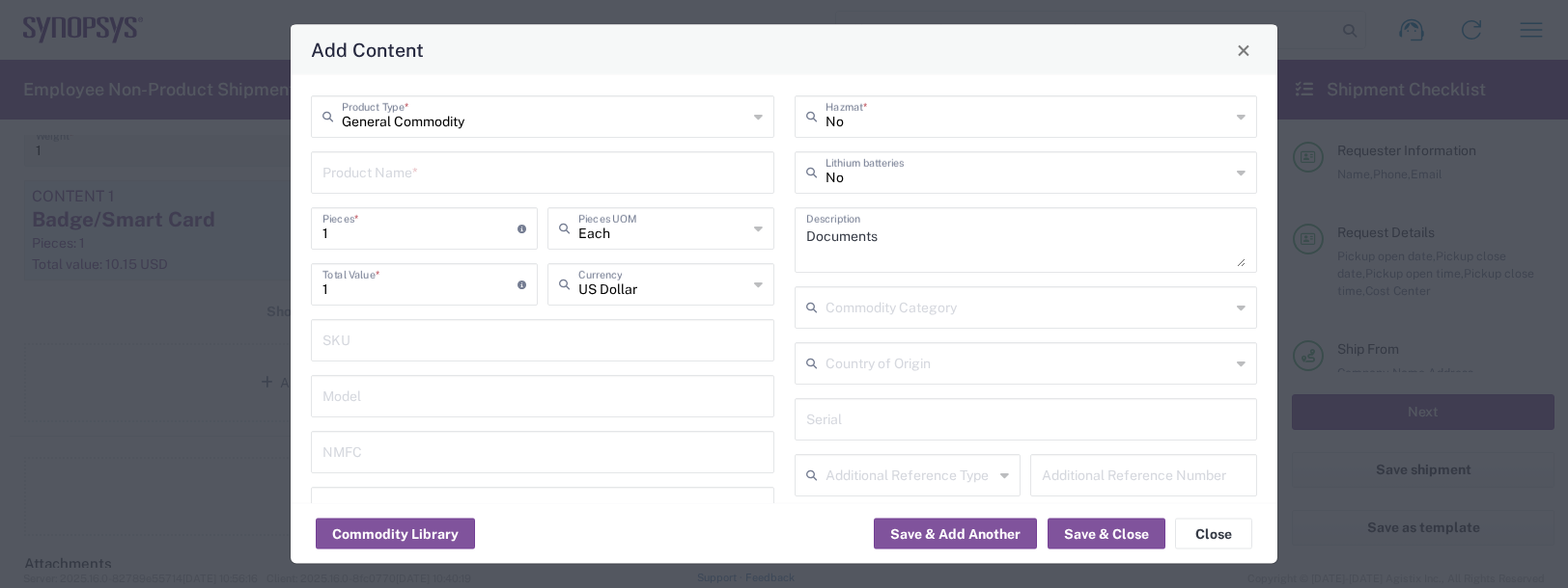
click at [361, 167] on input "text" at bounding box center [543, 171] width 440 height 34
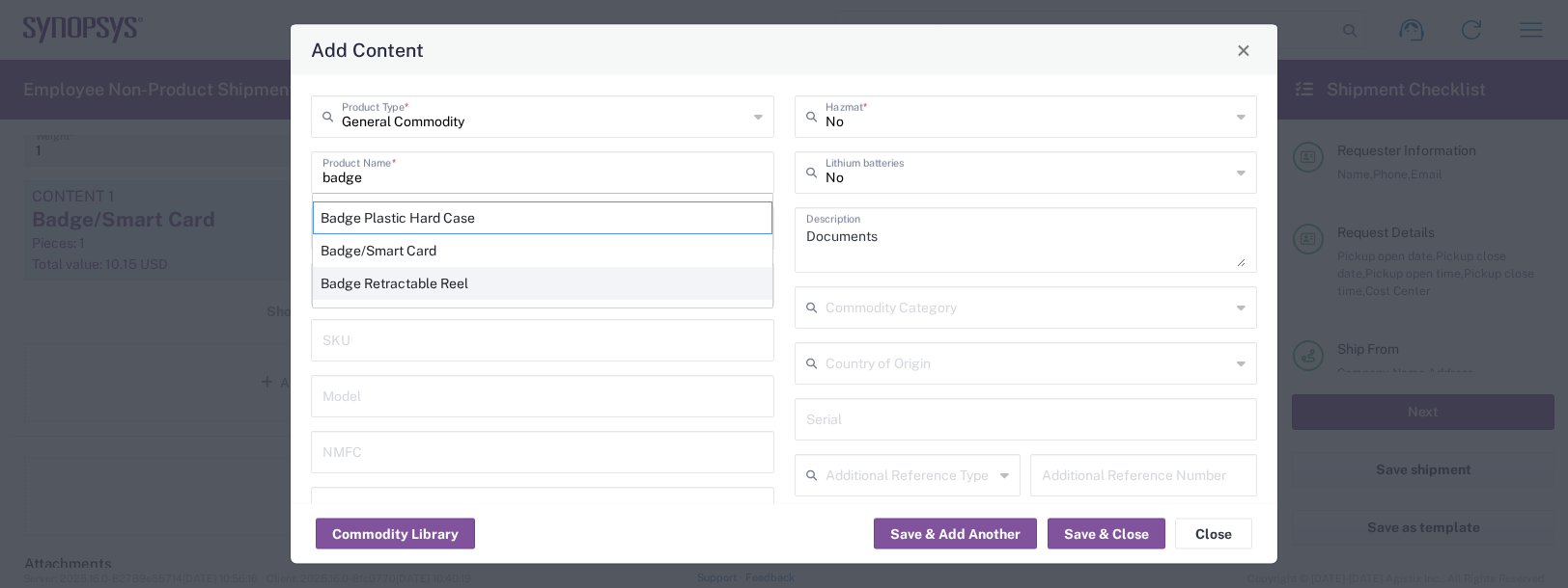
click at [414, 288] on div "Badge Retractable Reel" at bounding box center [542, 283] width 459 height 33
type input "Badge Retractable Reel"
type input "1.85"
type textarea "Badge Retractable Reel"
type input "[GEOGRAPHIC_DATA]"
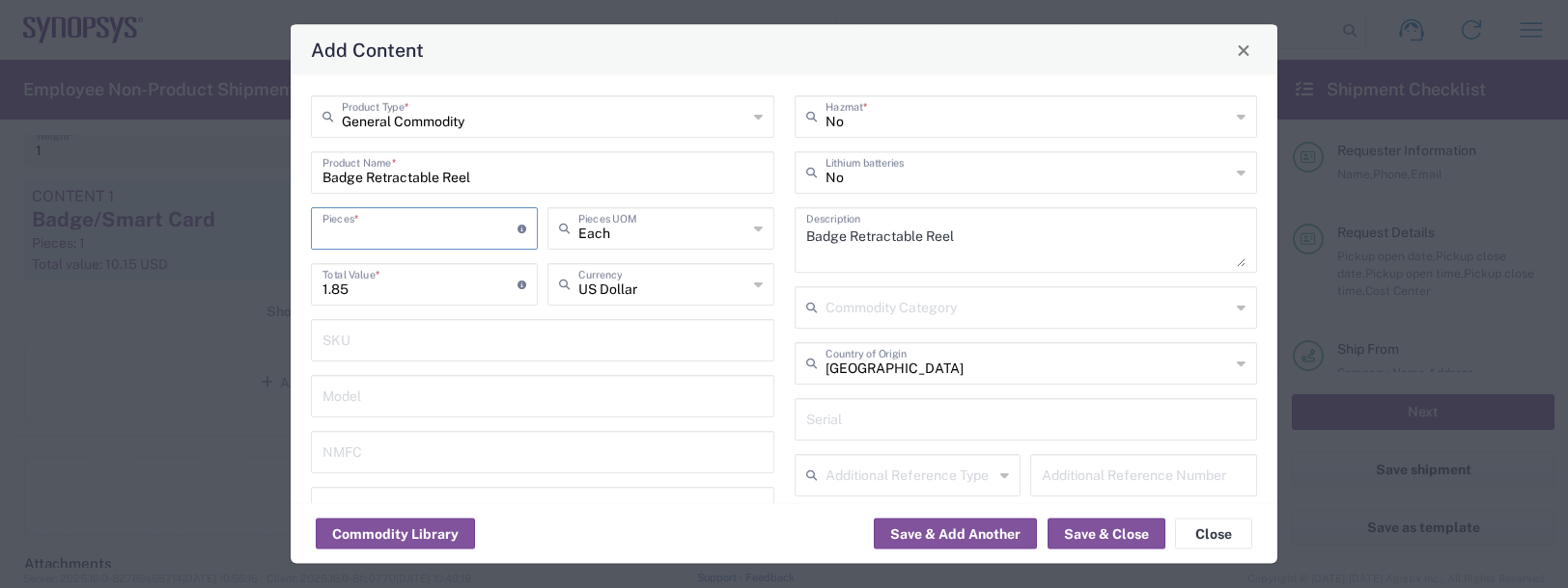
click at [363, 230] on input "number" at bounding box center [420, 227] width 195 height 34
type input "1"
click at [918, 529] on button "Save & Add Another" at bounding box center [955, 534] width 163 height 31
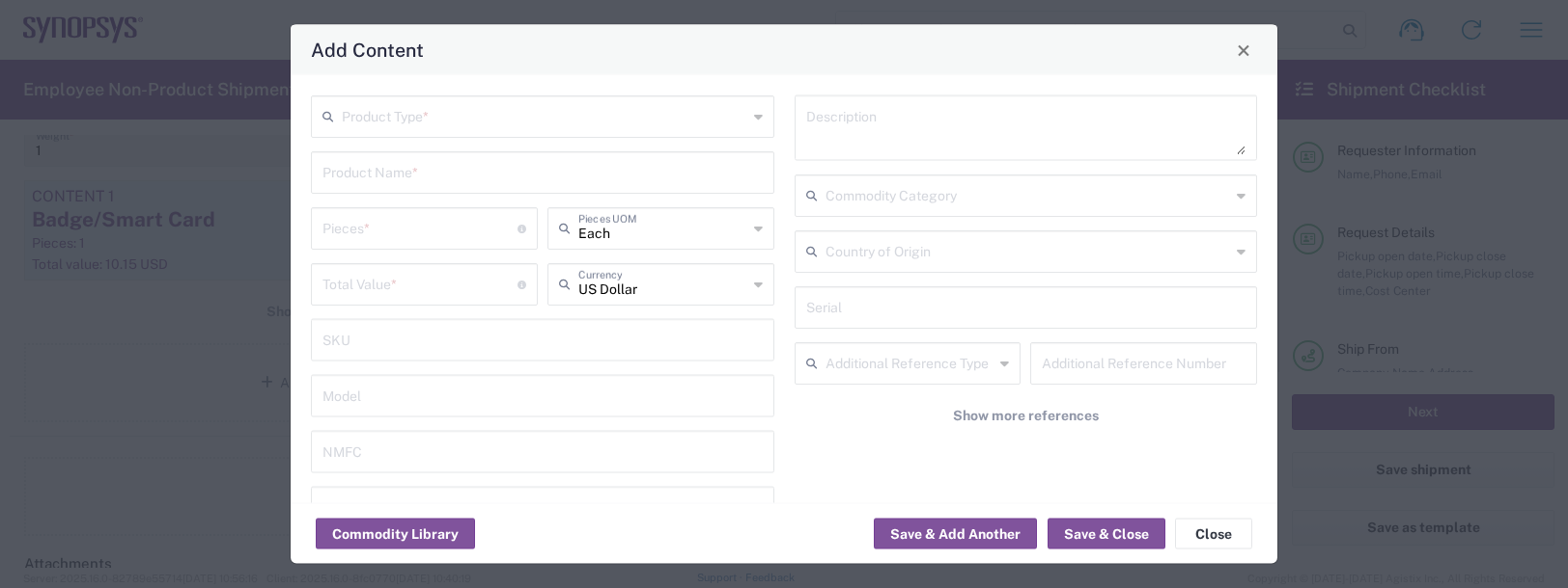
click at [381, 118] on input "text" at bounding box center [544, 115] width 406 height 34
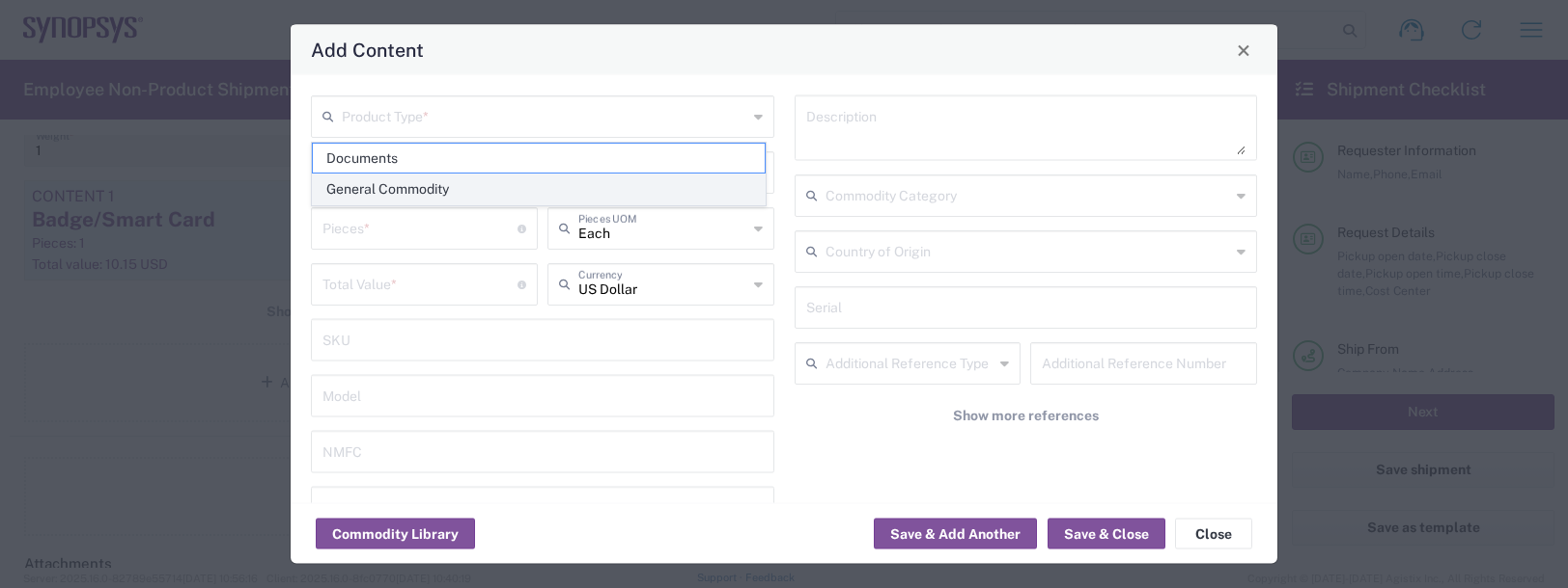
click at [362, 182] on span "General Commodity" at bounding box center [539, 189] width 452 height 30
type input "General Commodity"
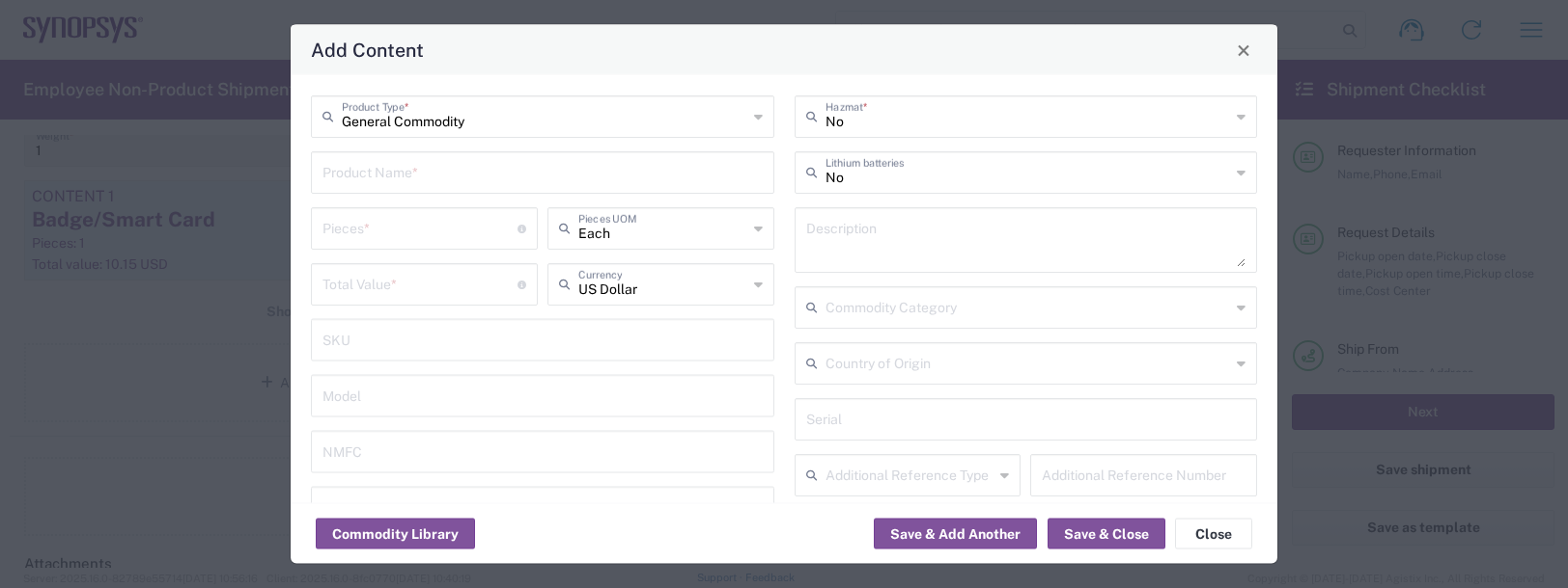
click at [361, 181] on input "text" at bounding box center [543, 171] width 440 height 34
click at [346, 216] on div "Lanyard" at bounding box center [542, 217] width 459 height 33
type input "Lanyard"
type input "1.7"
type textarea "Lanyard for ID Badge"
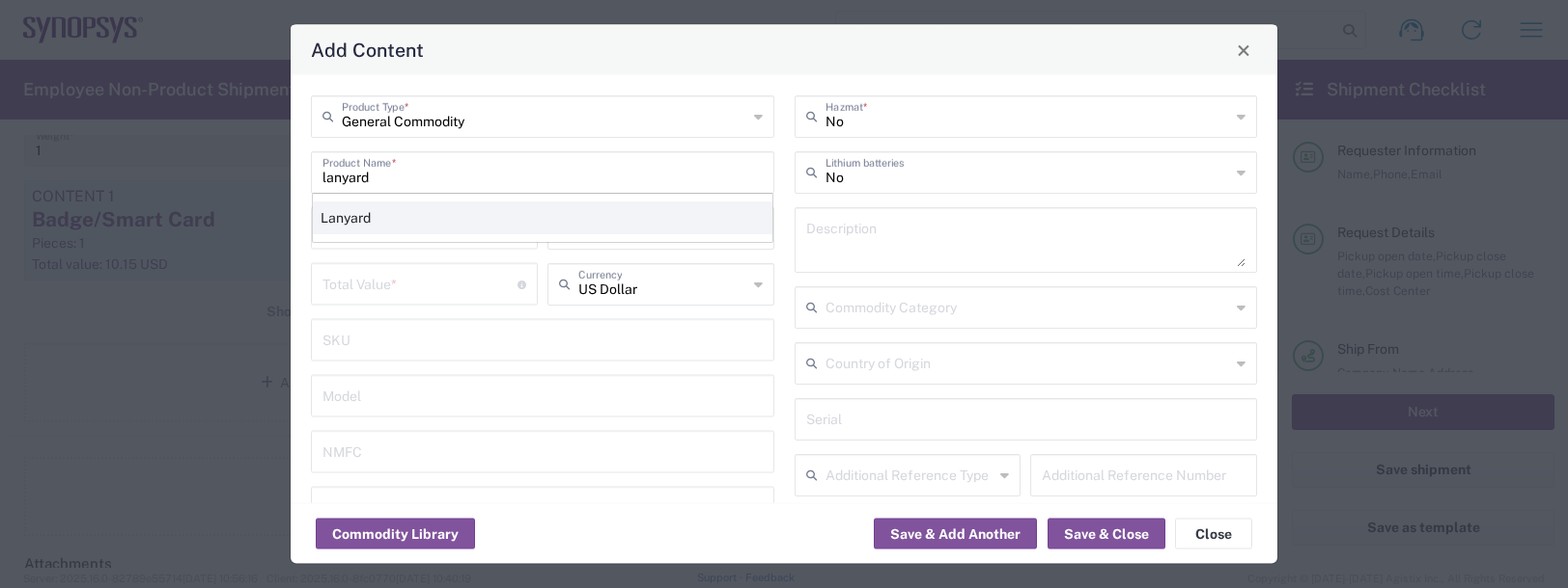
type input "[GEOGRAPHIC_DATA]"
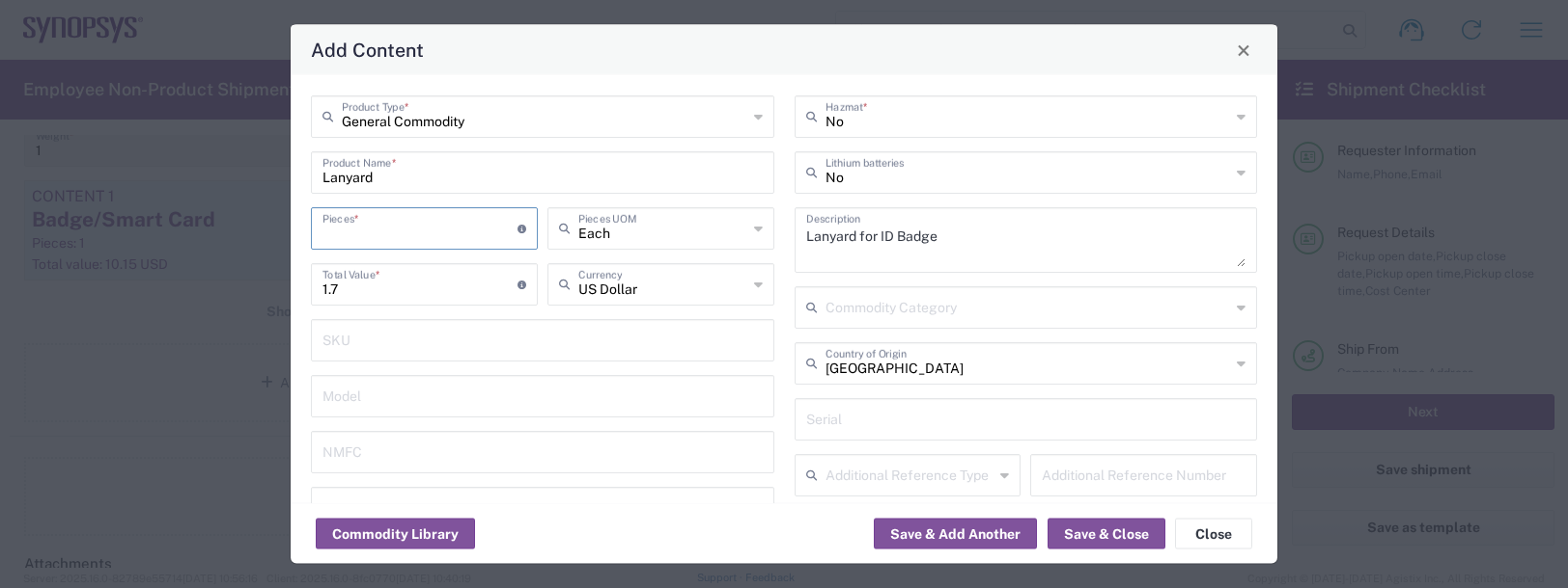
click at [342, 224] on input "number" at bounding box center [420, 227] width 195 height 34
type input "1"
click at [1067, 529] on button "Save & Close" at bounding box center [1106, 534] width 118 height 31
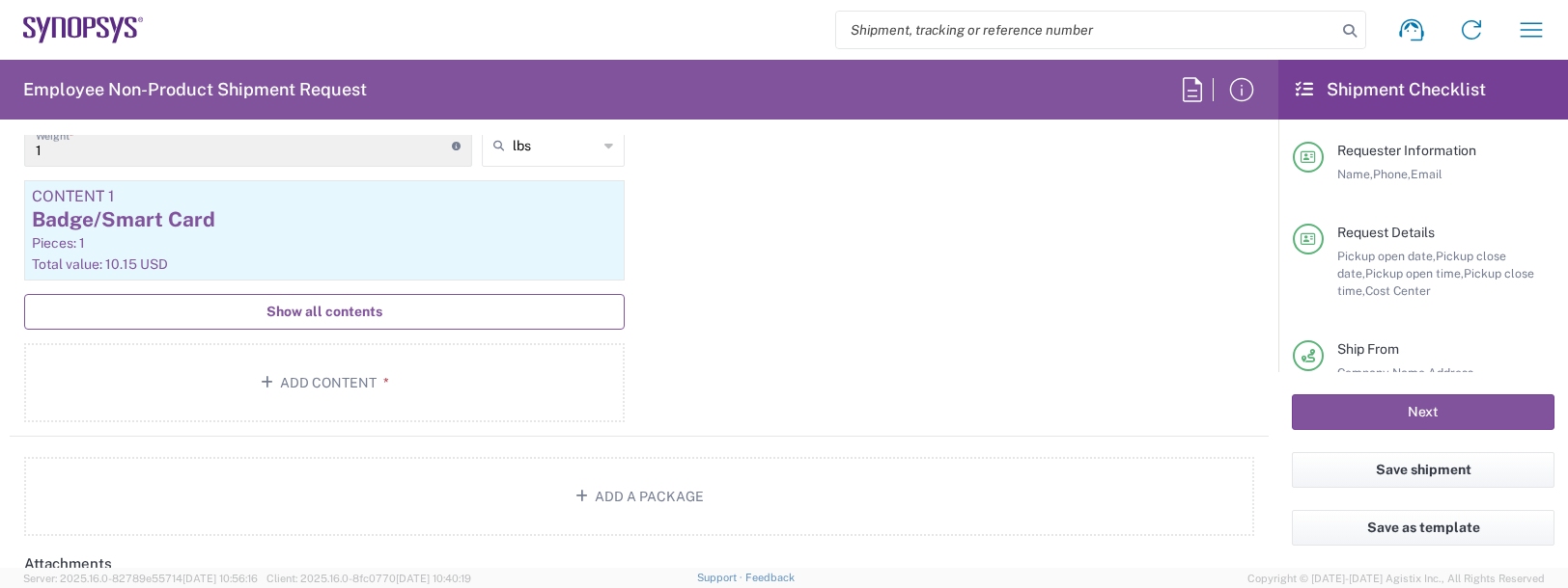
click at [295, 316] on span "Show all contents" at bounding box center [324, 312] width 116 height 19
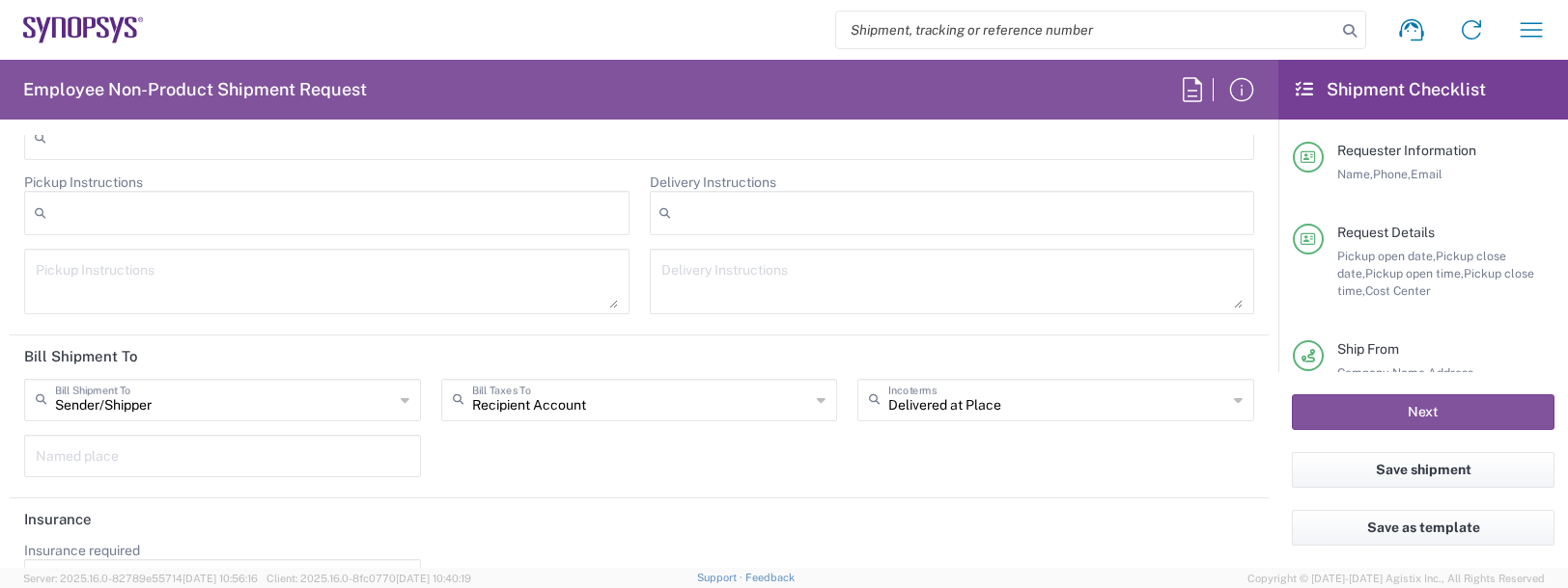
scroll to position [2977, 0]
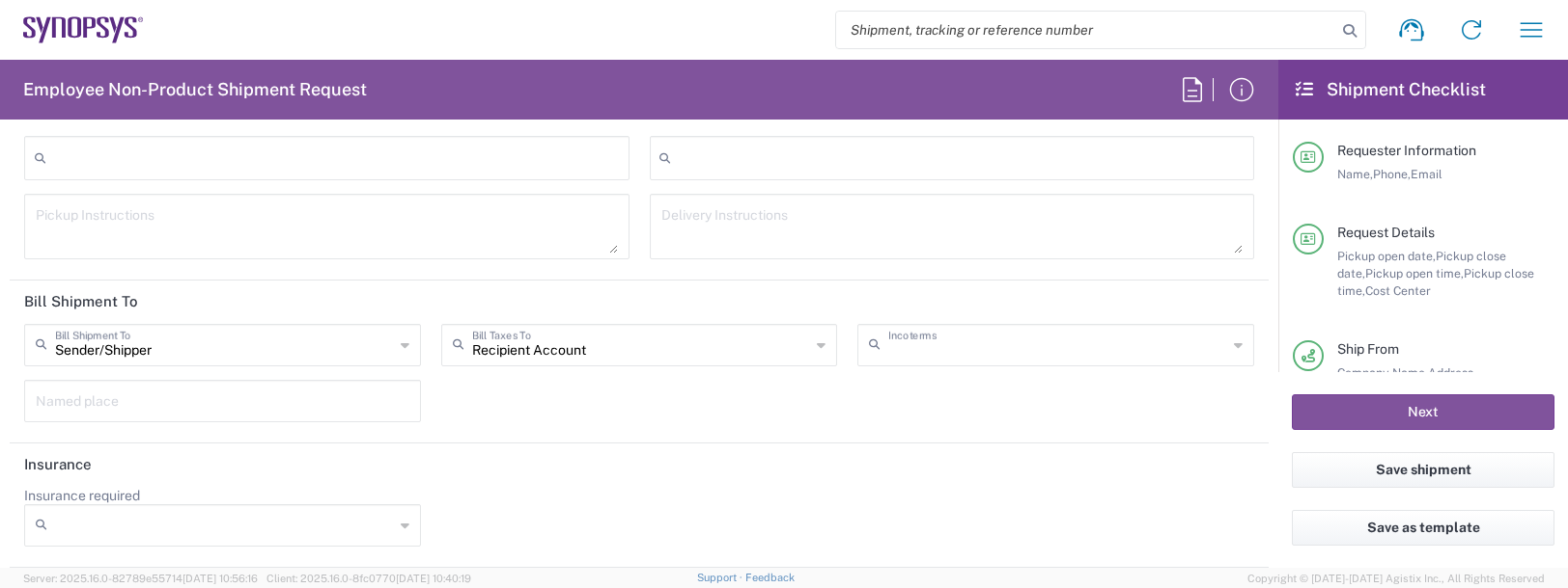
click at [931, 336] on input "text" at bounding box center [1057, 343] width 339 height 34
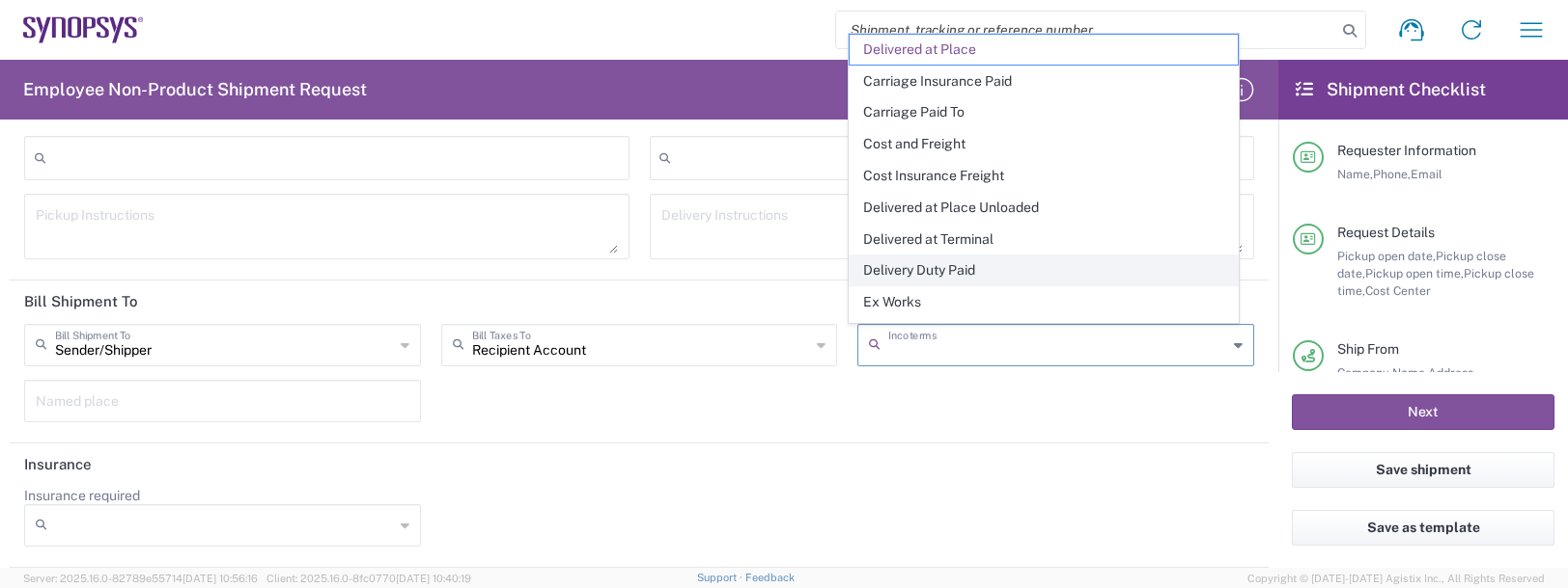
click at [960, 273] on span "Delivery Duty Paid" at bounding box center [1043, 270] width 388 height 30
type input "Sender/Shipper"
type input "Delivery Duty Paid"
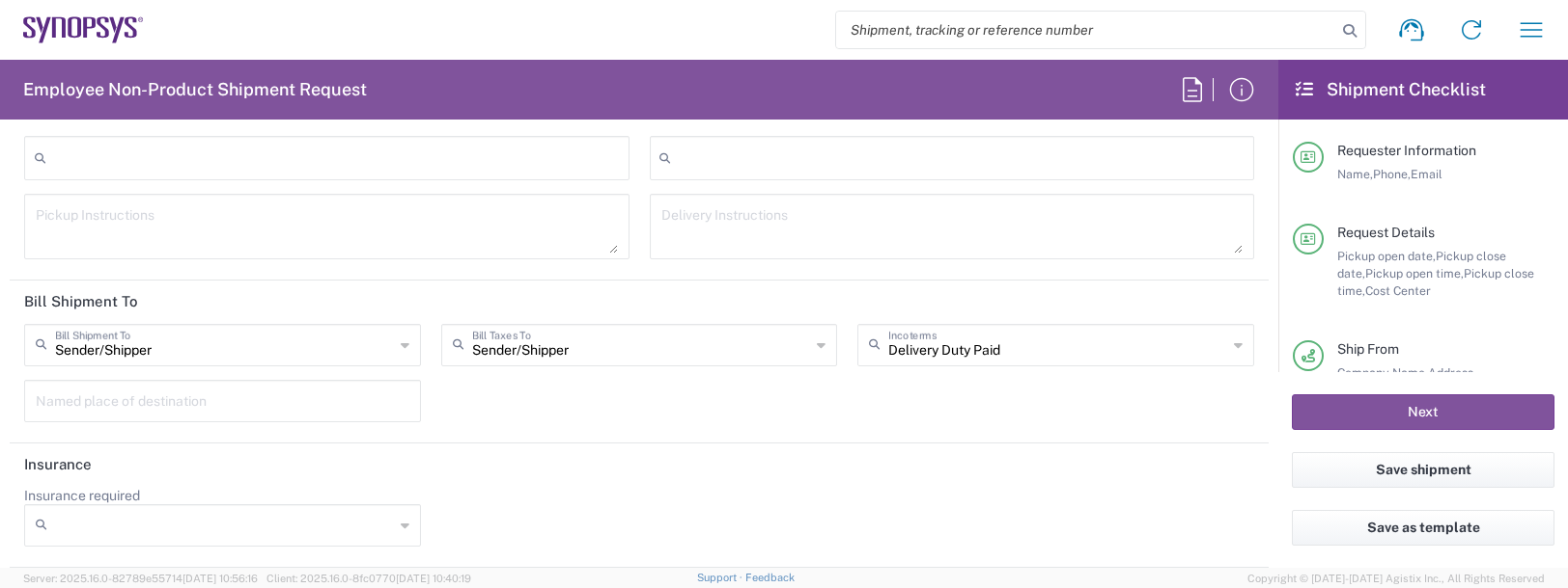
click at [991, 399] on div "Sender/[PERSON_NAME] Shipment To Sender/Shipper Recipient Account Third Party A…" at bounding box center [640, 379] width 1250 height 111
click at [1362, 404] on button "Next" at bounding box center [1423, 412] width 263 height 36
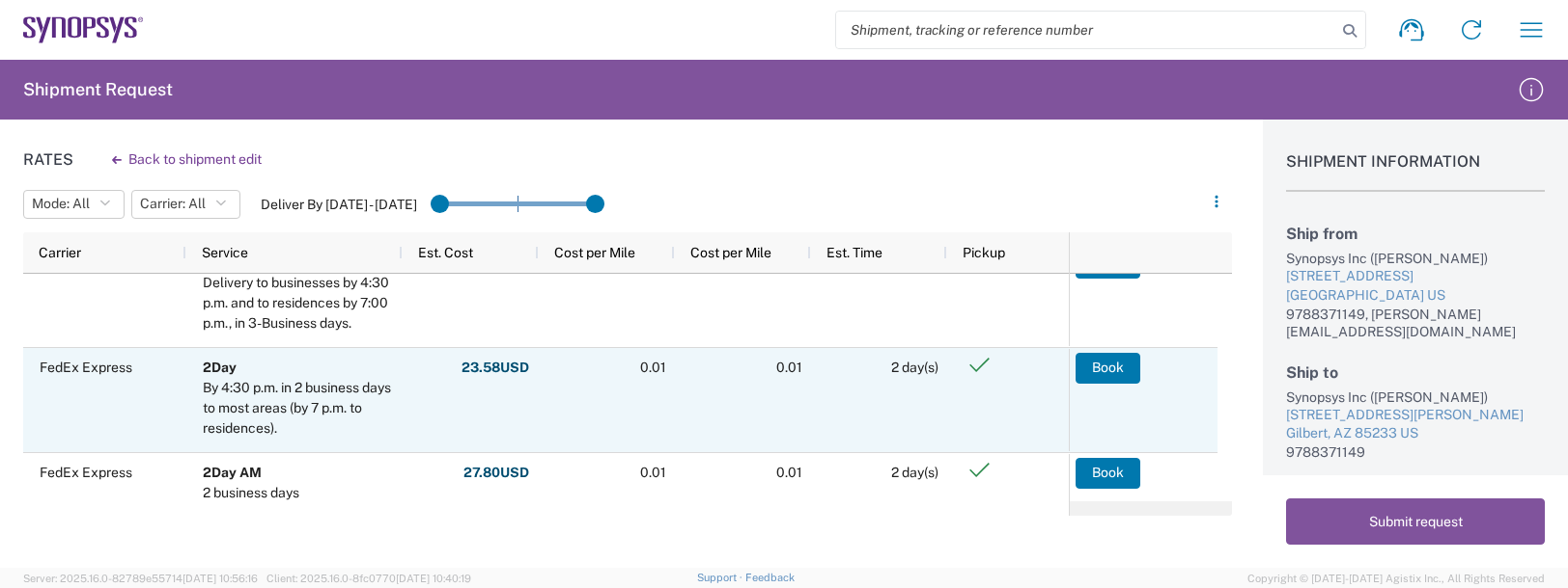
scroll to position [47, 0]
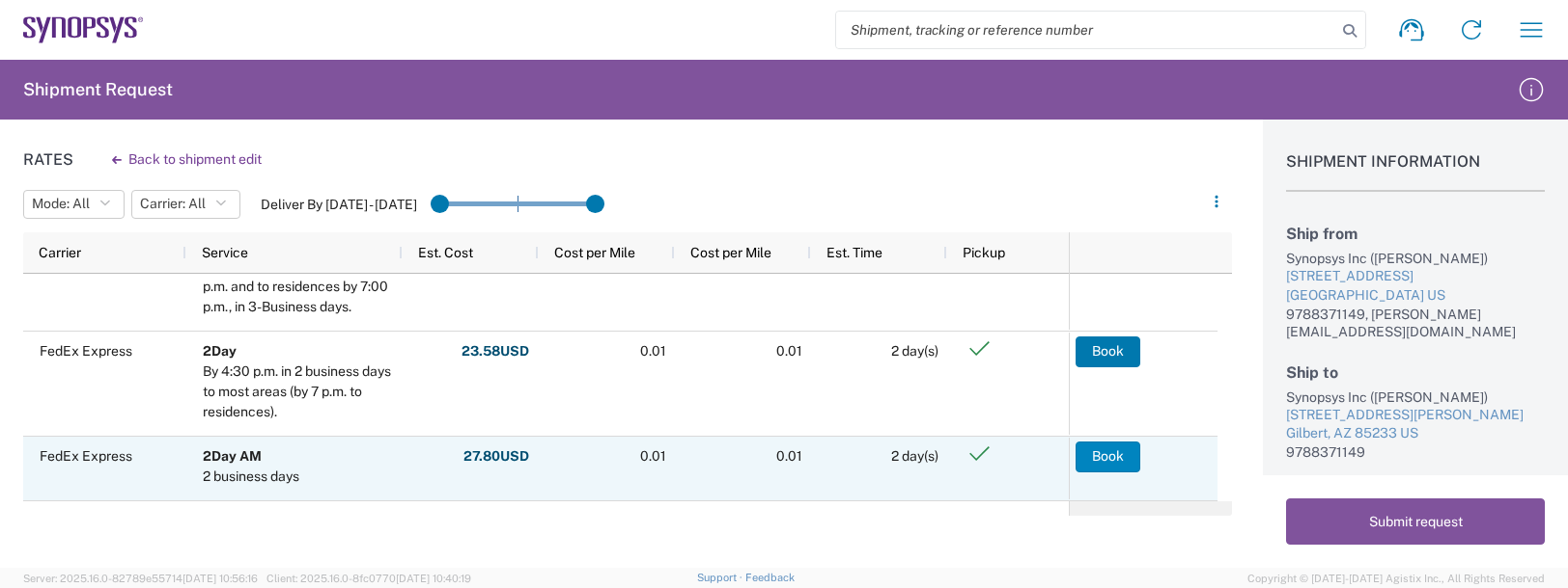
click at [1097, 455] on button "Book" at bounding box center [1108, 457] width 65 height 31
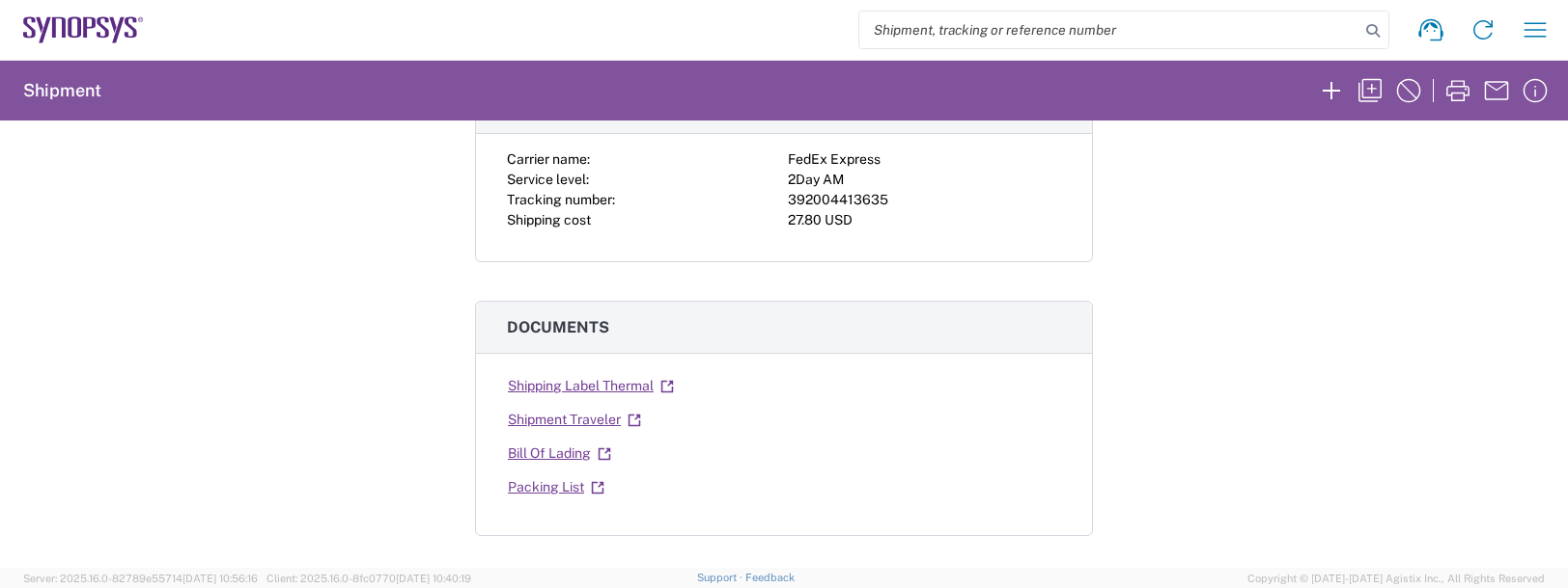
scroll to position [193, 0]
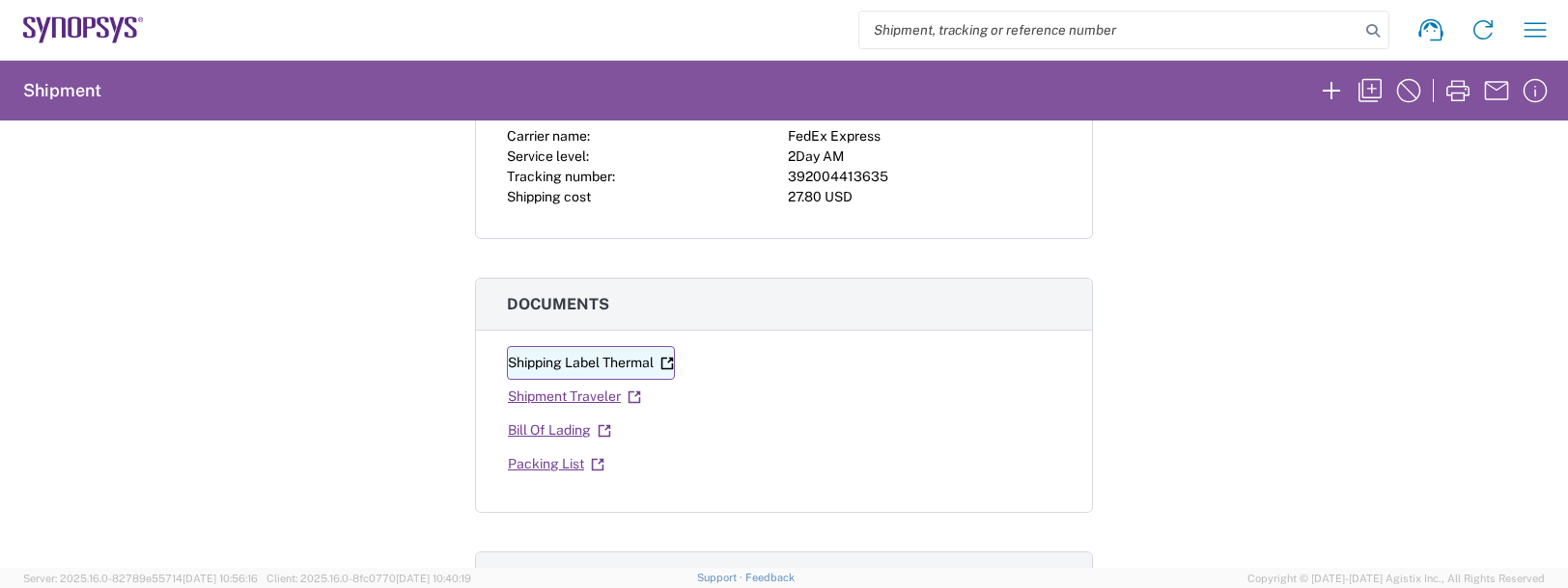
click at [585, 365] on link "Shipping Label Thermal" at bounding box center [590, 363] width 168 height 34
click at [1539, 35] on icon "button" at bounding box center [1534, 30] width 31 height 31
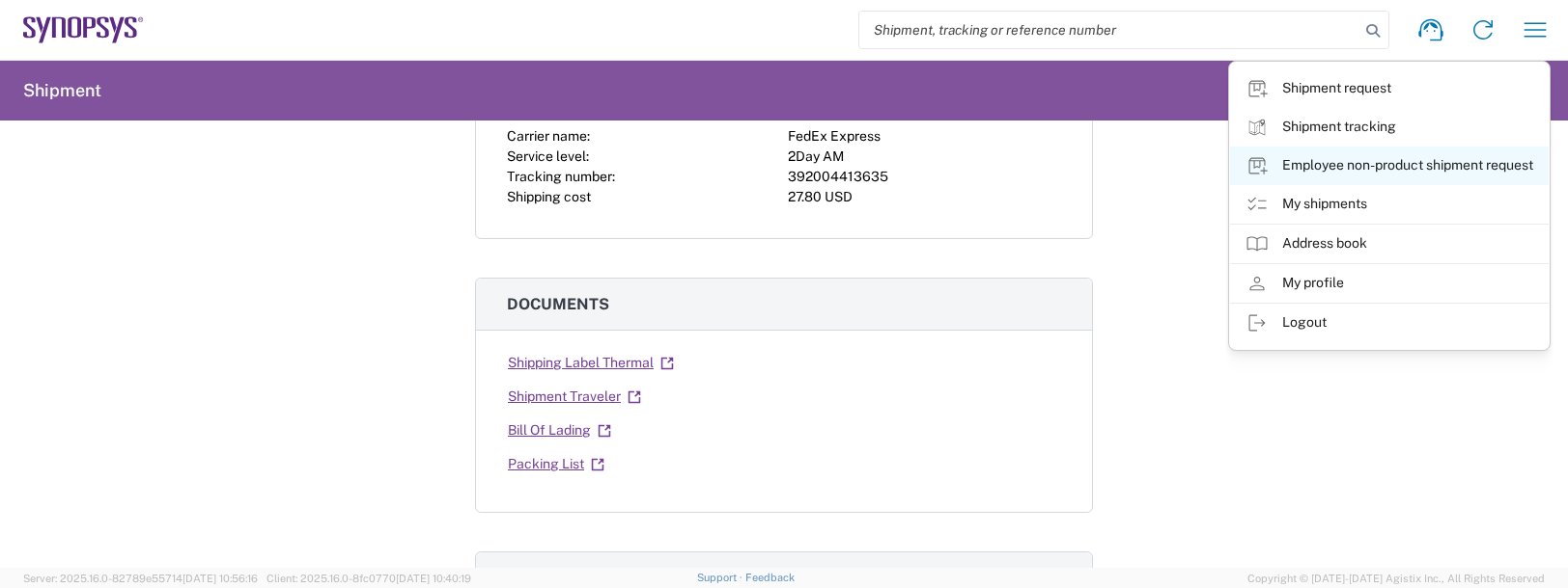
click at [1306, 167] on link "Employee non-product shipment request" at bounding box center [1388, 166] width 319 height 38
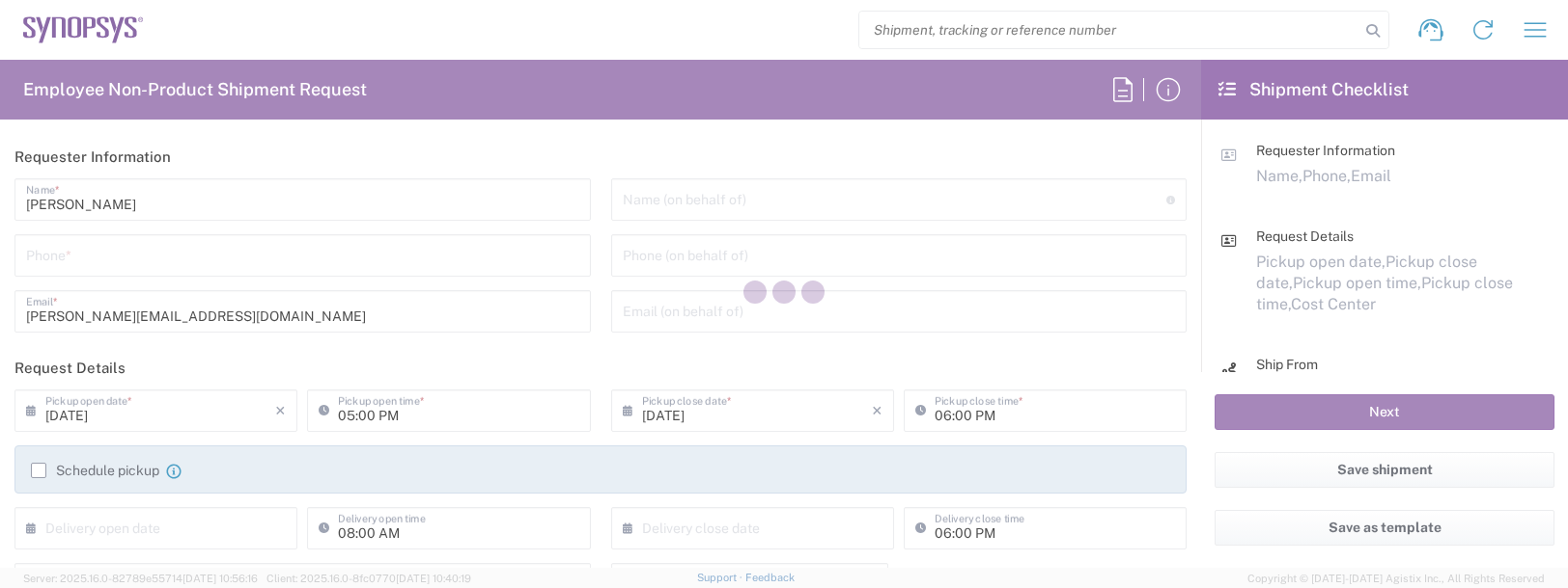
type input "US01, FAC, SAFETY & 110696"
type input "[US_STATE]"
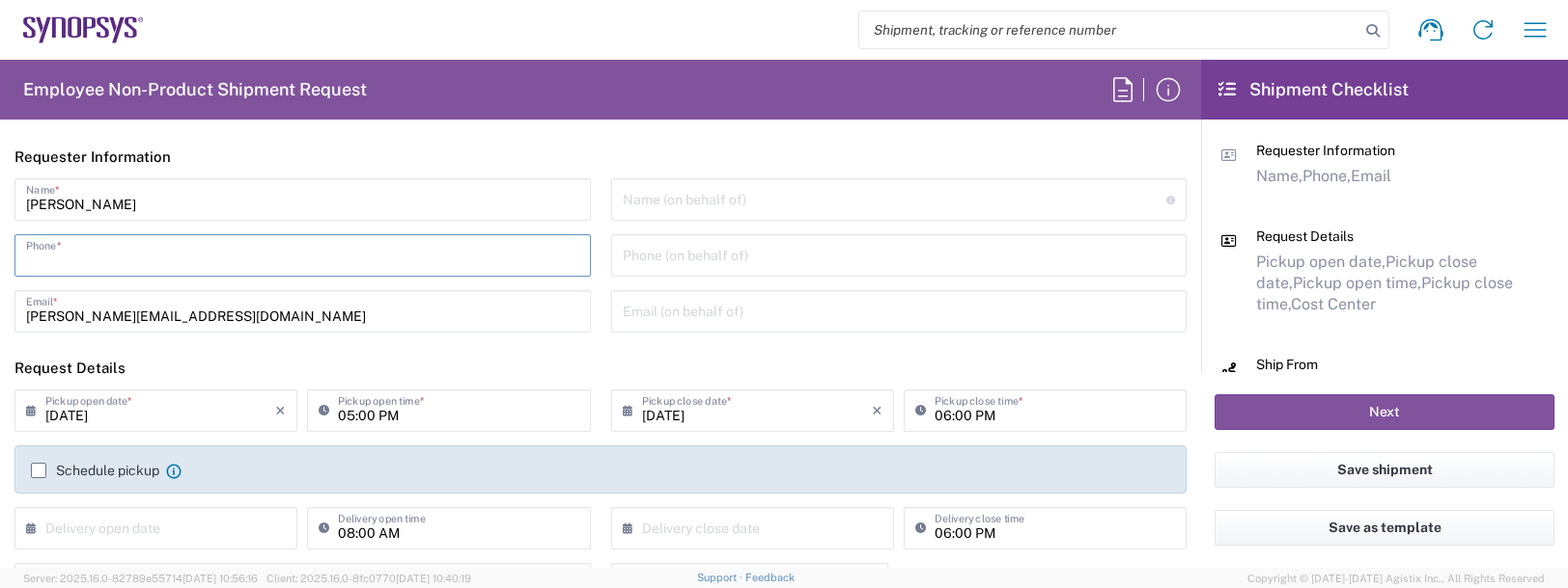
click at [93, 239] on input "tel" at bounding box center [302, 254] width 553 height 34
type input "9788371149"
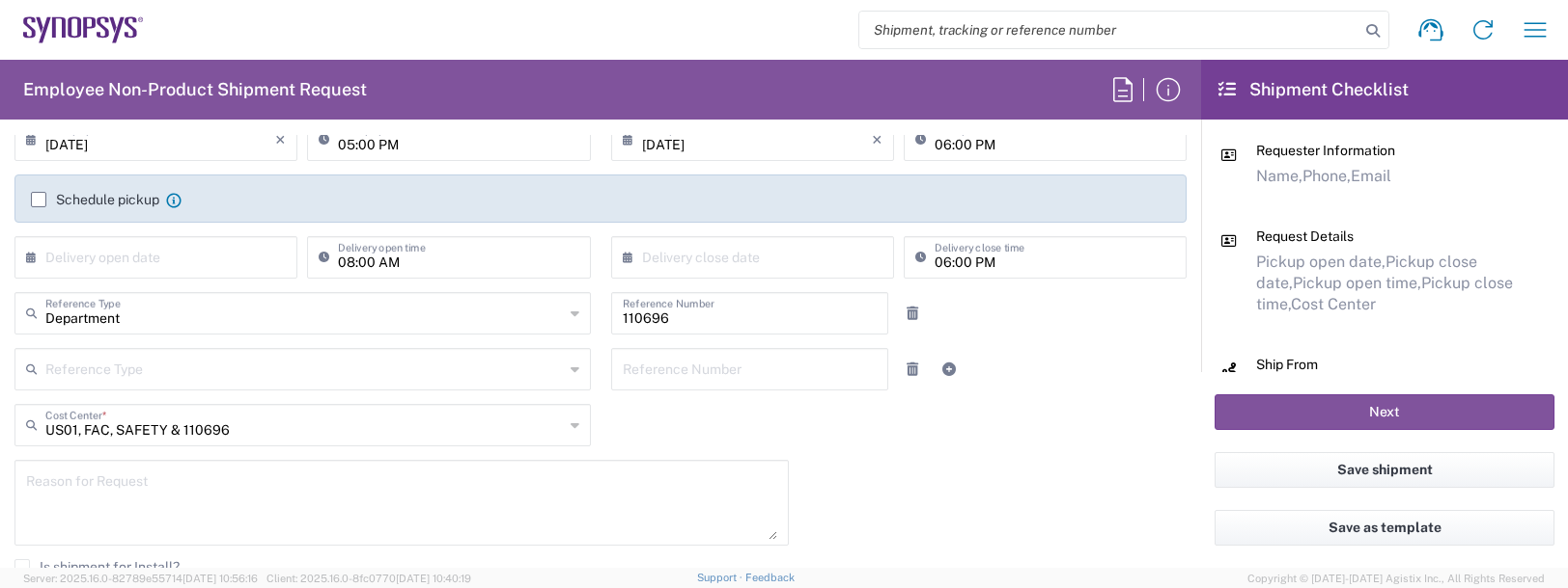
scroll to position [289, 0]
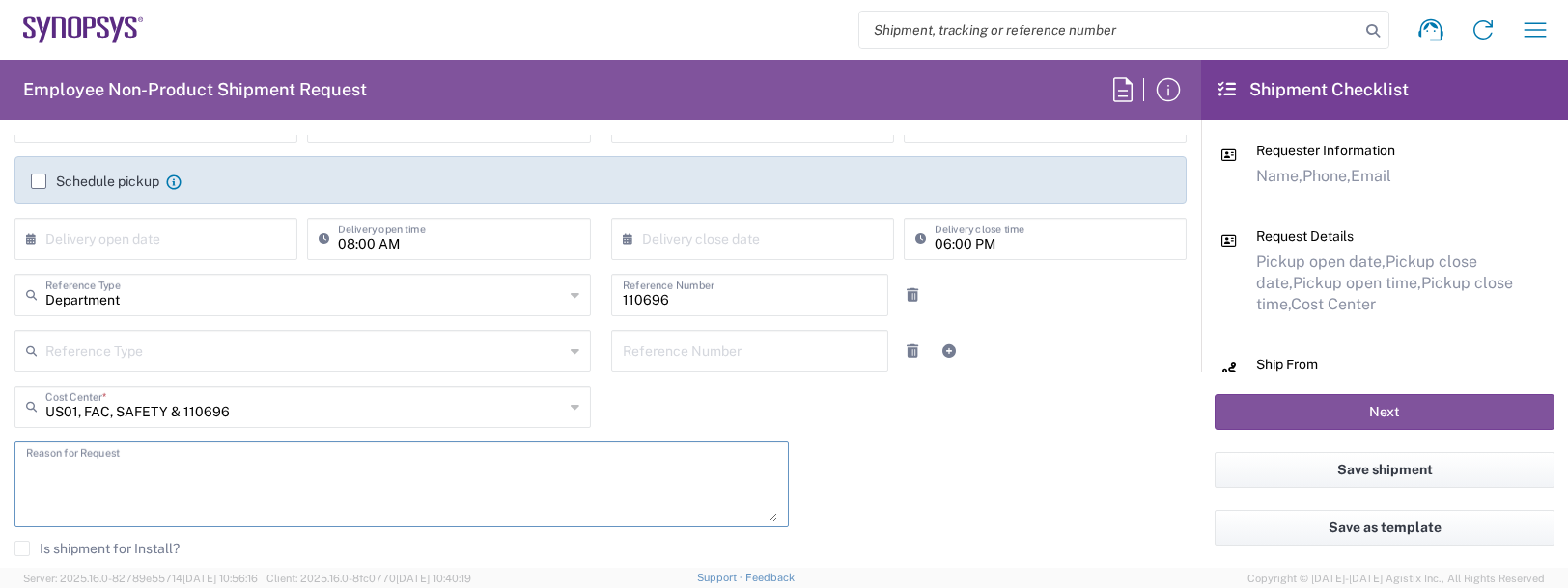
click at [81, 470] on textarea at bounding box center [401, 484] width 751 height 74
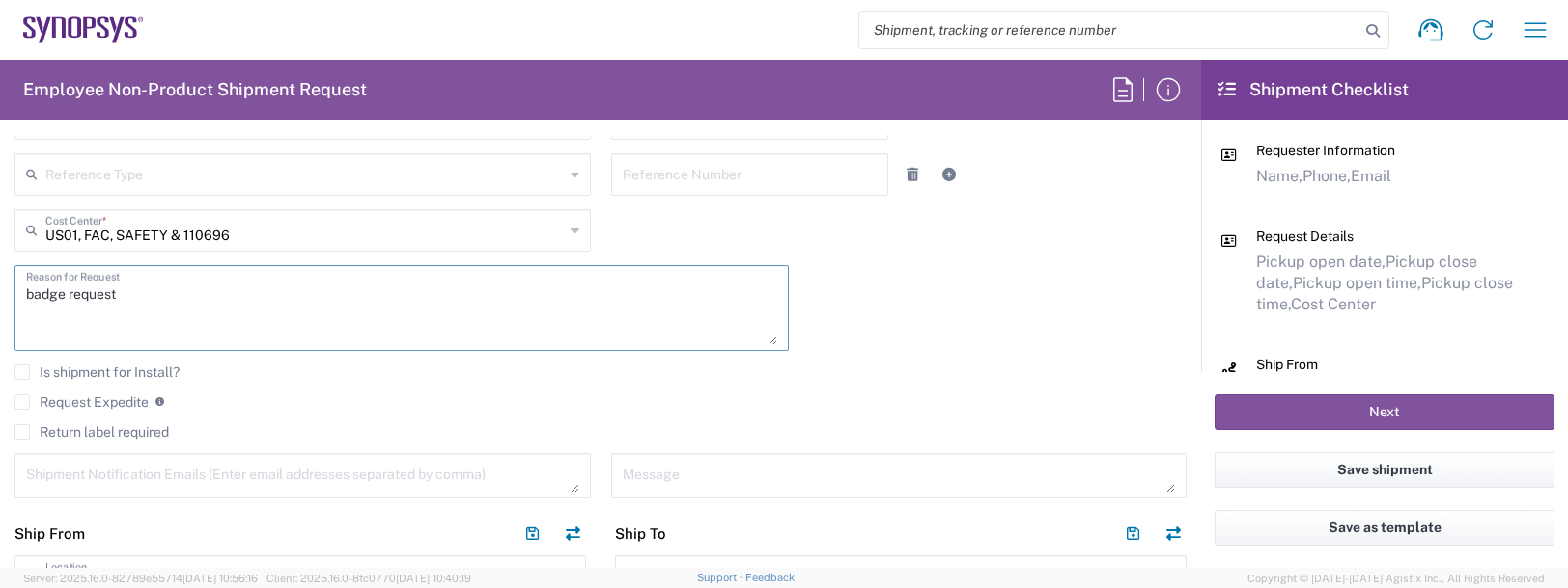
scroll to position [482, 0]
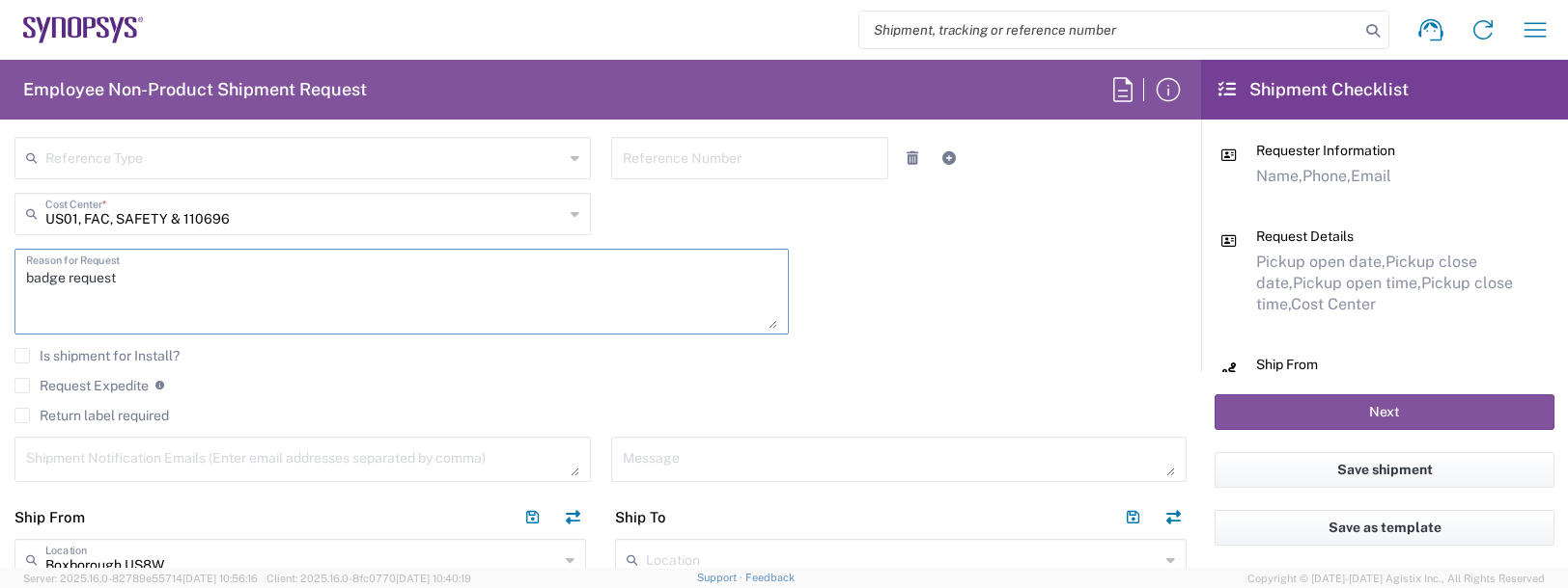
type textarea "badge request"
click at [109, 453] on textarea at bounding box center [302, 460] width 553 height 34
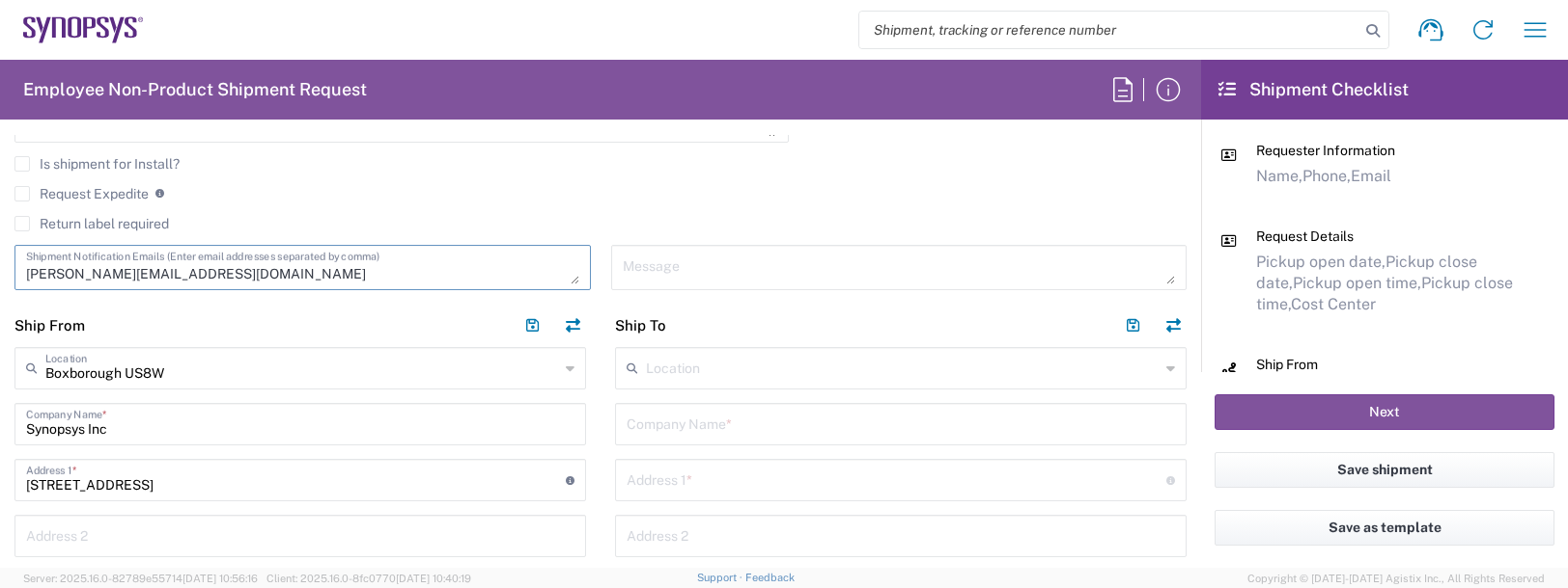
scroll to position [675, 0]
type textarea "[PERSON_NAME][EMAIL_ADDRESS][DOMAIN_NAME]"
click at [665, 367] on input "text" at bounding box center [902, 366] width 513 height 34
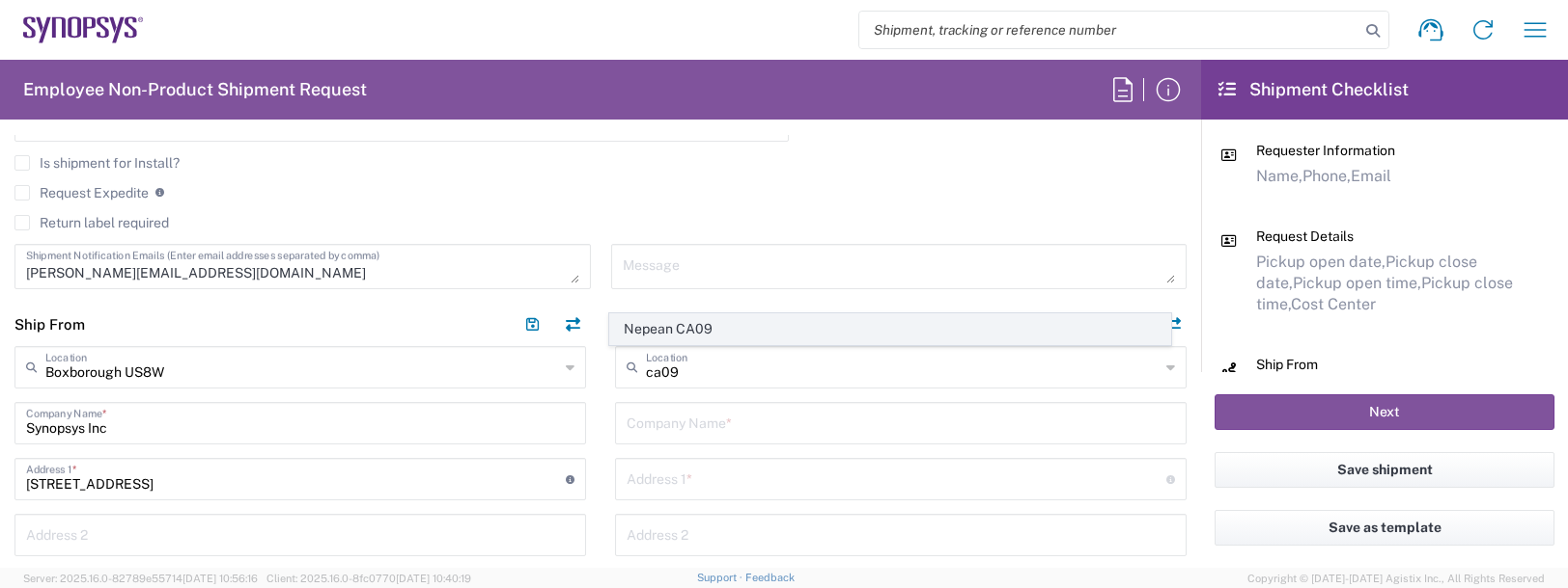
click at [694, 318] on span "Nepean CA09" at bounding box center [891, 330] width 561 height 30
type input "Nepean CA09"
type input "Synopsys Nepean CA09"
type input "One Antares Drive"
type input "Suite 300"
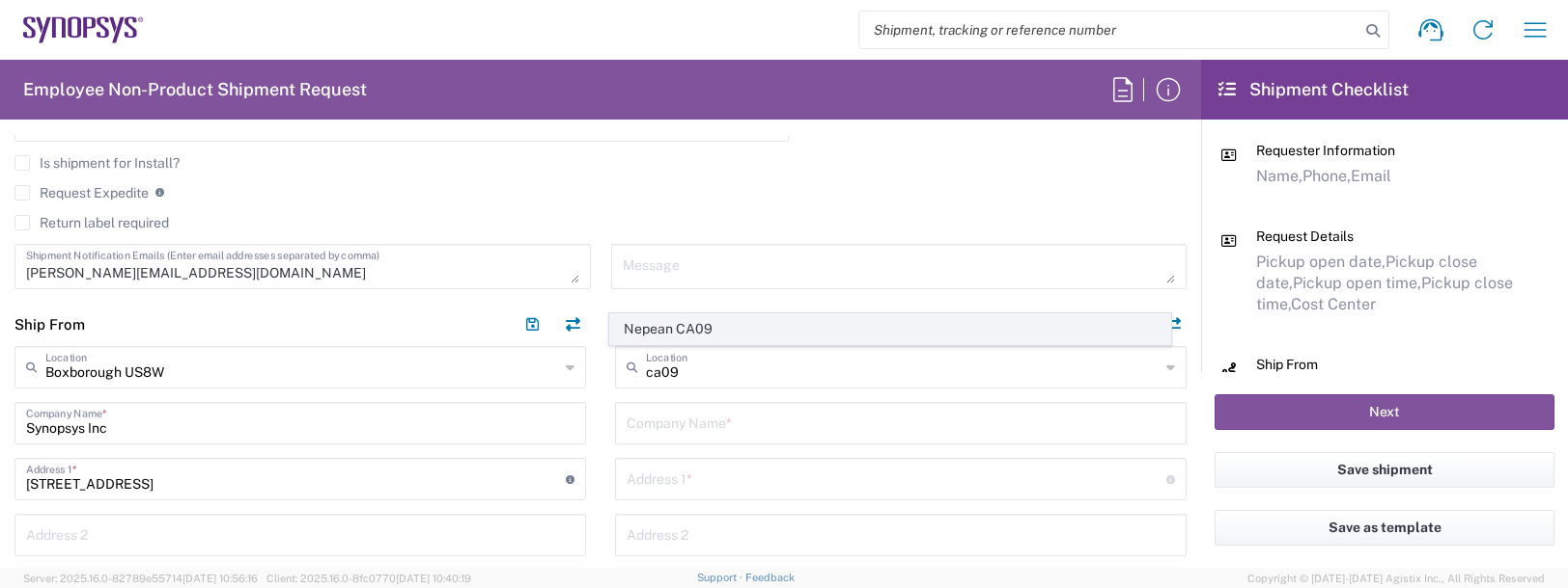
type input "[GEOGRAPHIC_DATA]"
type input "K2E 8C4"
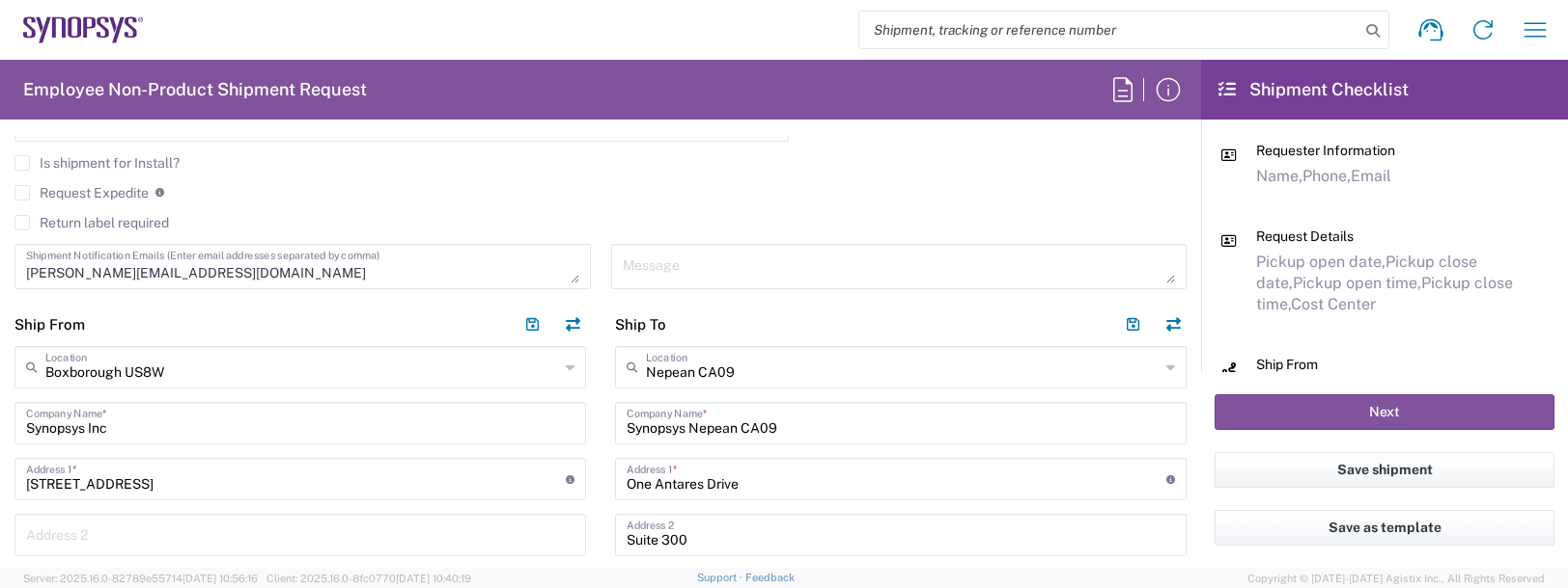
type input "[GEOGRAPHIC_DATA]"
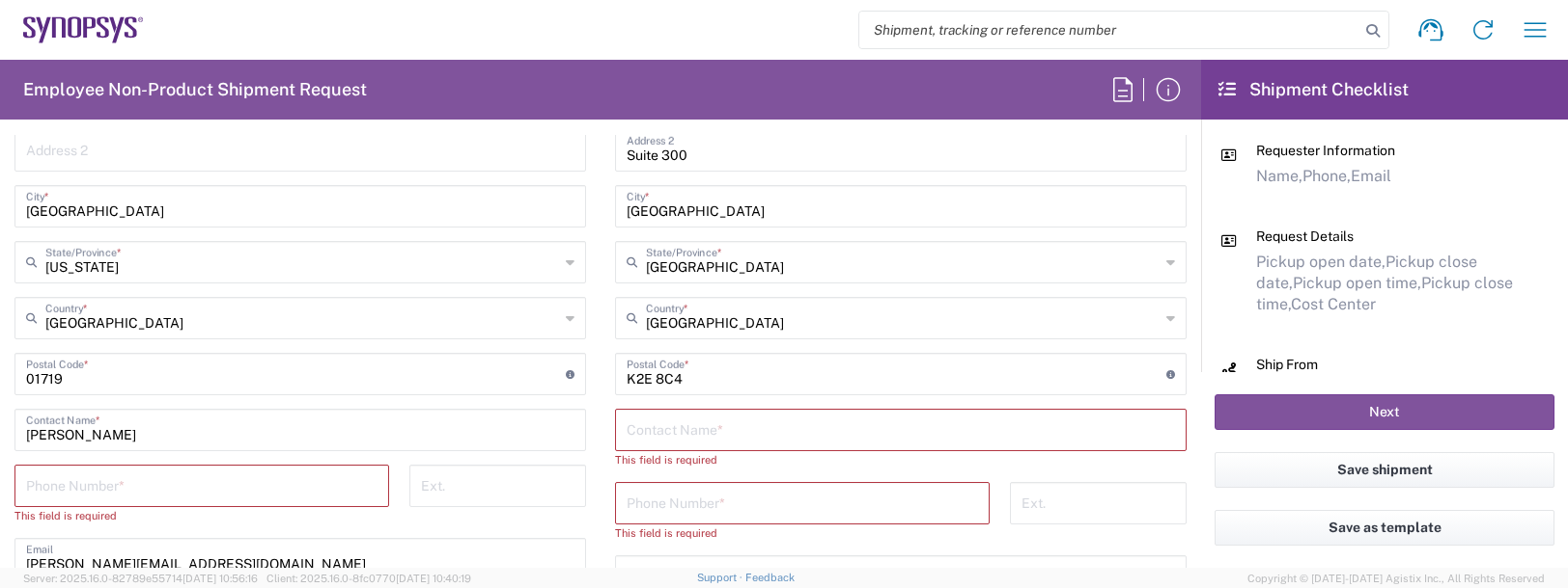
scroll to position [1061, 0]
click at [652, 412] on input "text" at bounding box center [900, 427] width 548 height 34
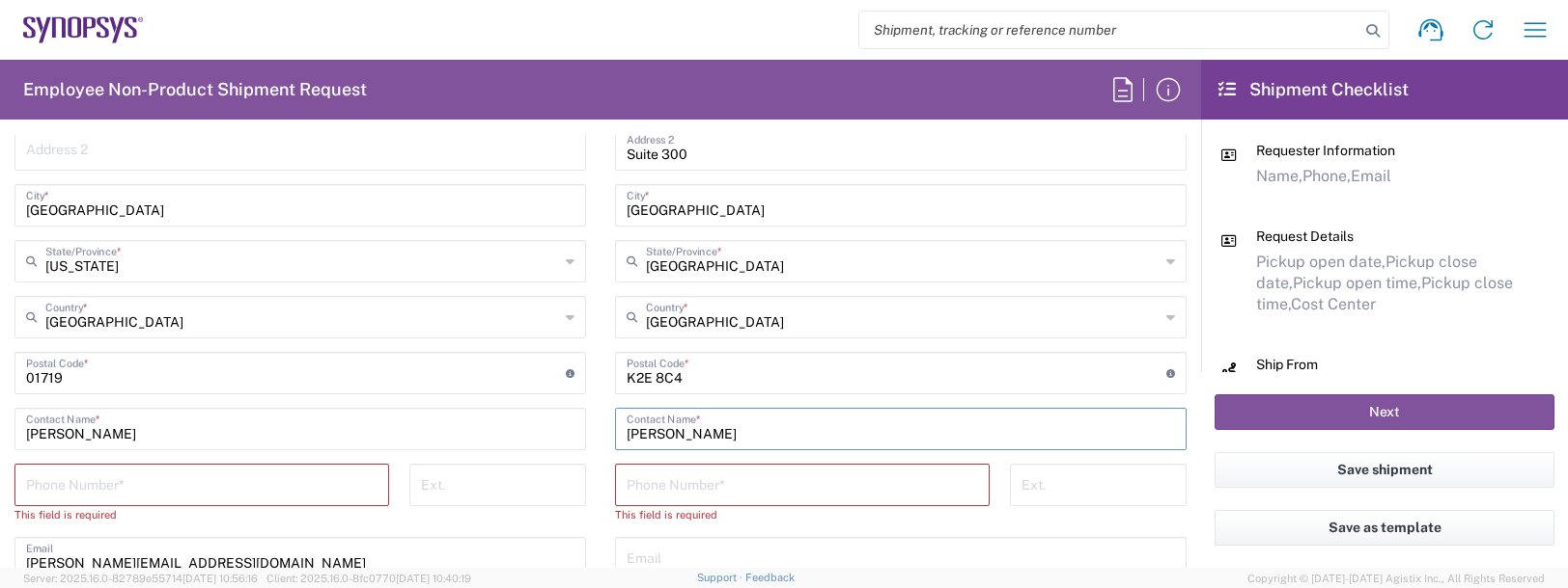
type input "[PERSON_NAME]"
click at [217, 476] on input "tel" at bounding box center [201, 483] width 352 height 34
type input "9788371149"
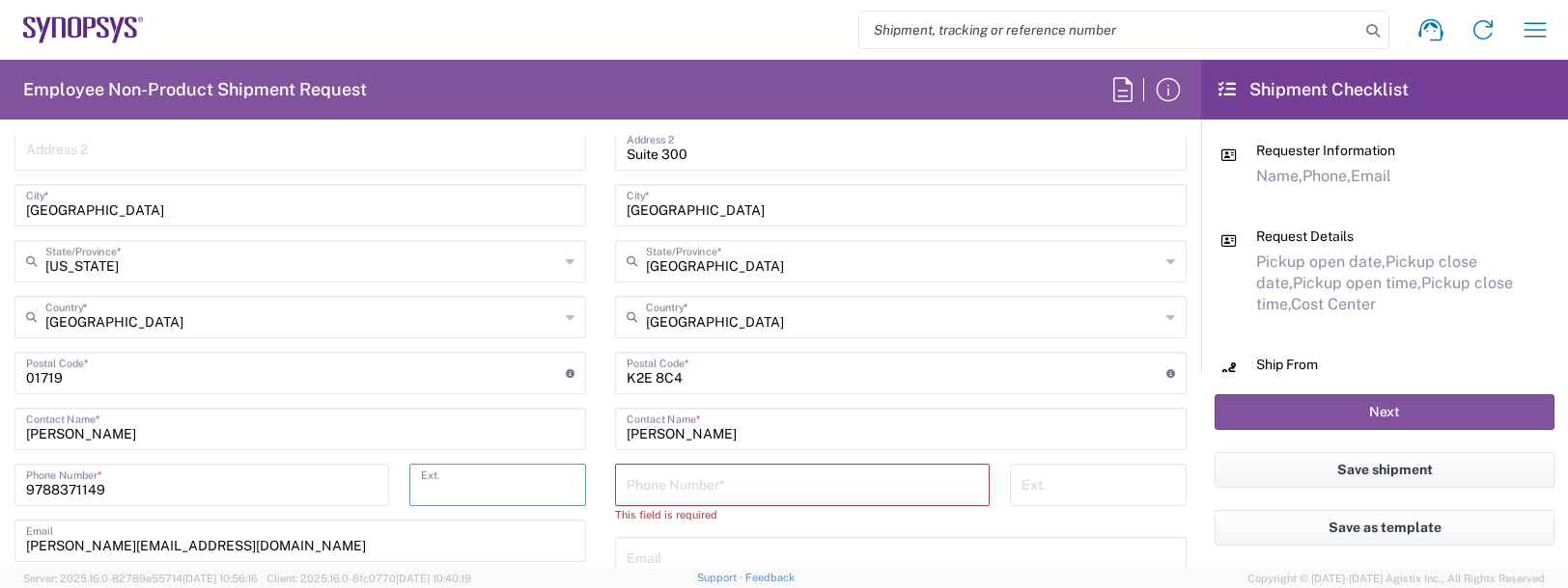
click at [693, 489] on input "tel" at bounding box center [802, 483] width 352 height 34
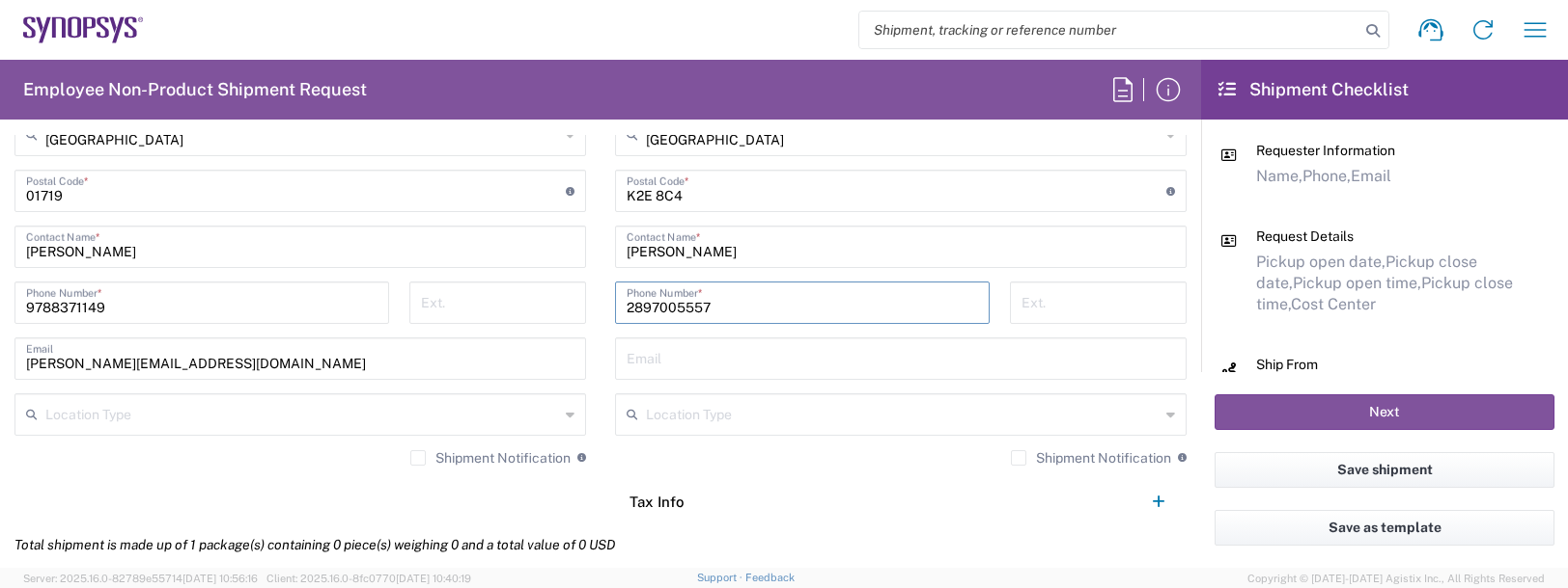
scroll to position [1351, 0]
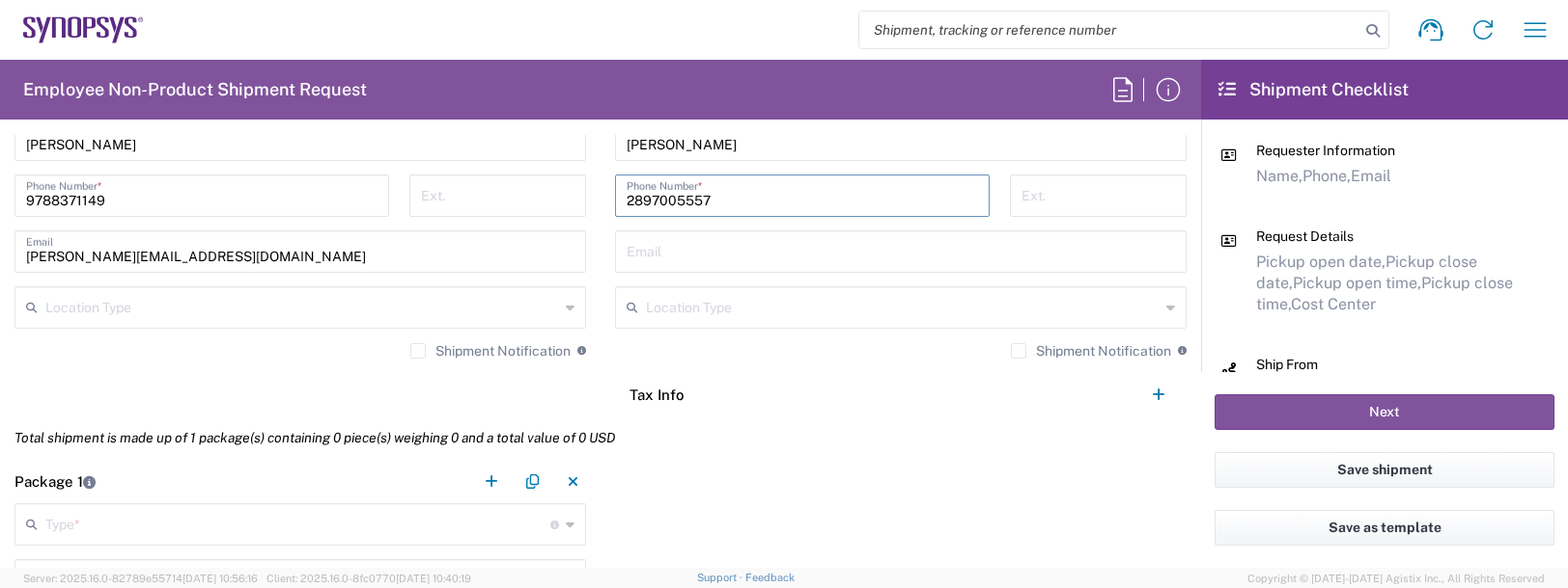
type input "2897005557"
click at [100, 523] on input "text" at bounding box center [297, 523] width 505 height 34
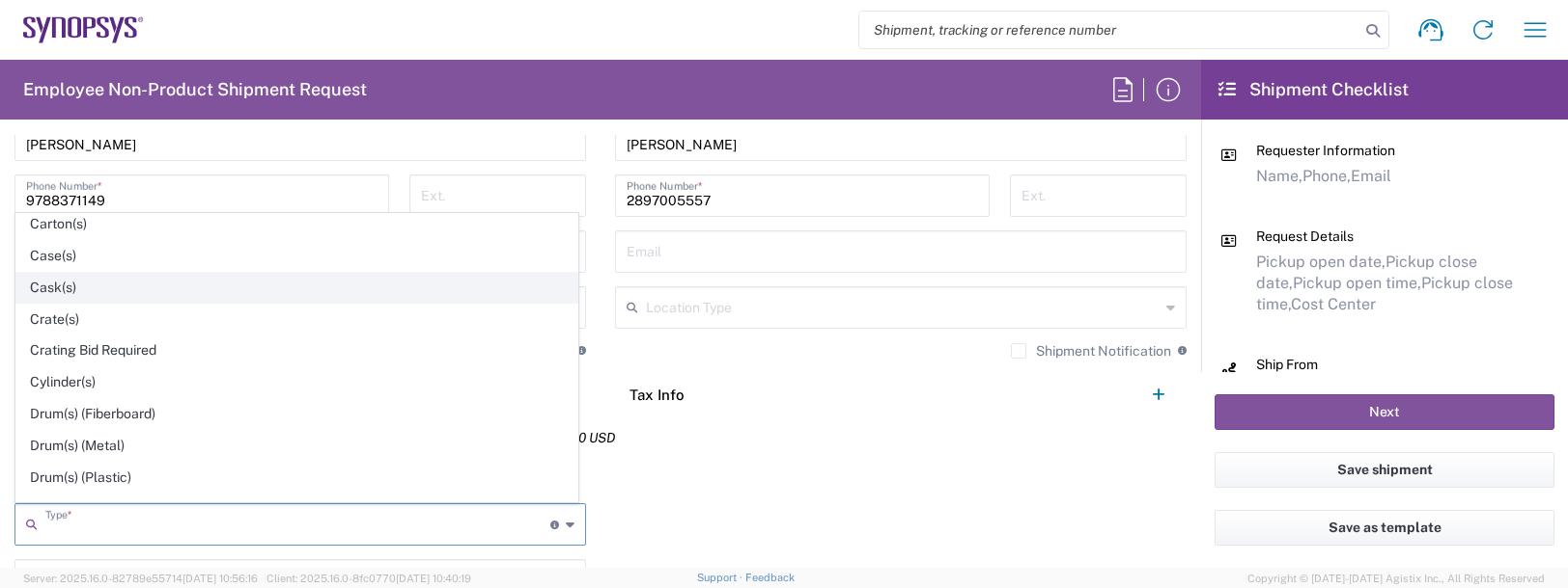
scroll to position [386, 0]
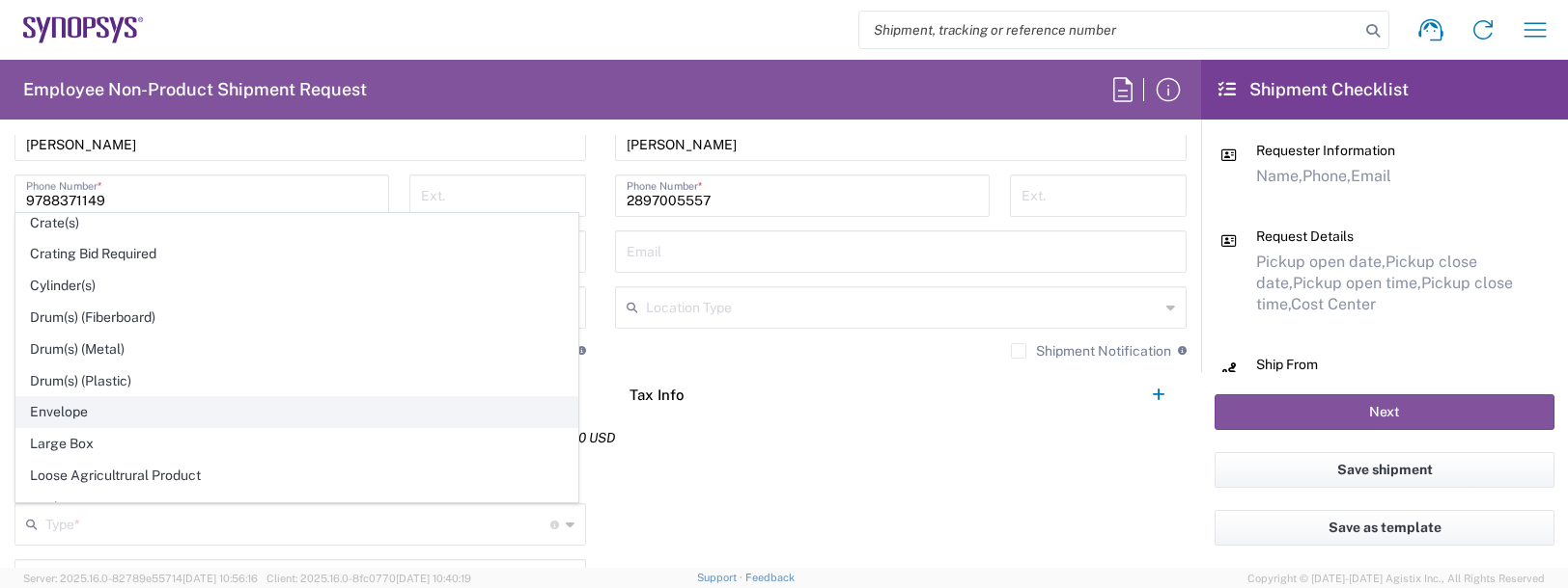
click at [64, 425] on span "Envelope" at bounding box center [297, 412] width 561 height 30
type input "Envelope"
type input "1"
type input "9.5"
type input "12.5"
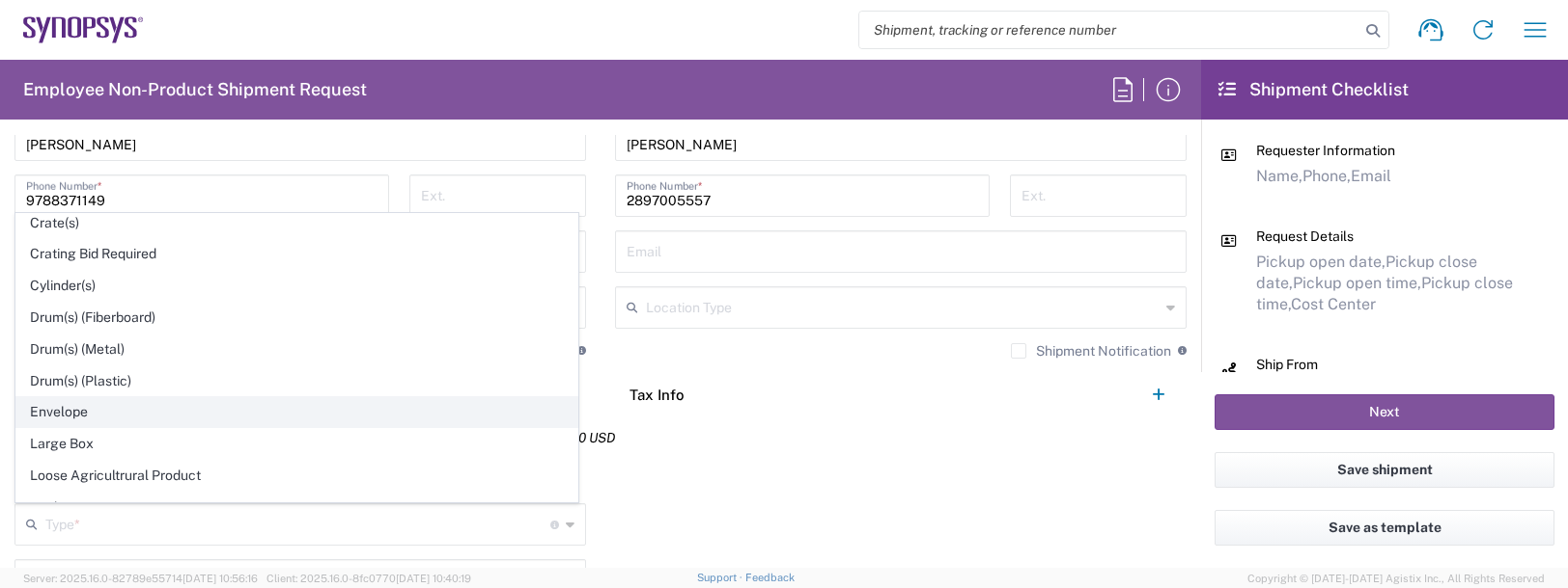
type input "0.25"
type input "1"
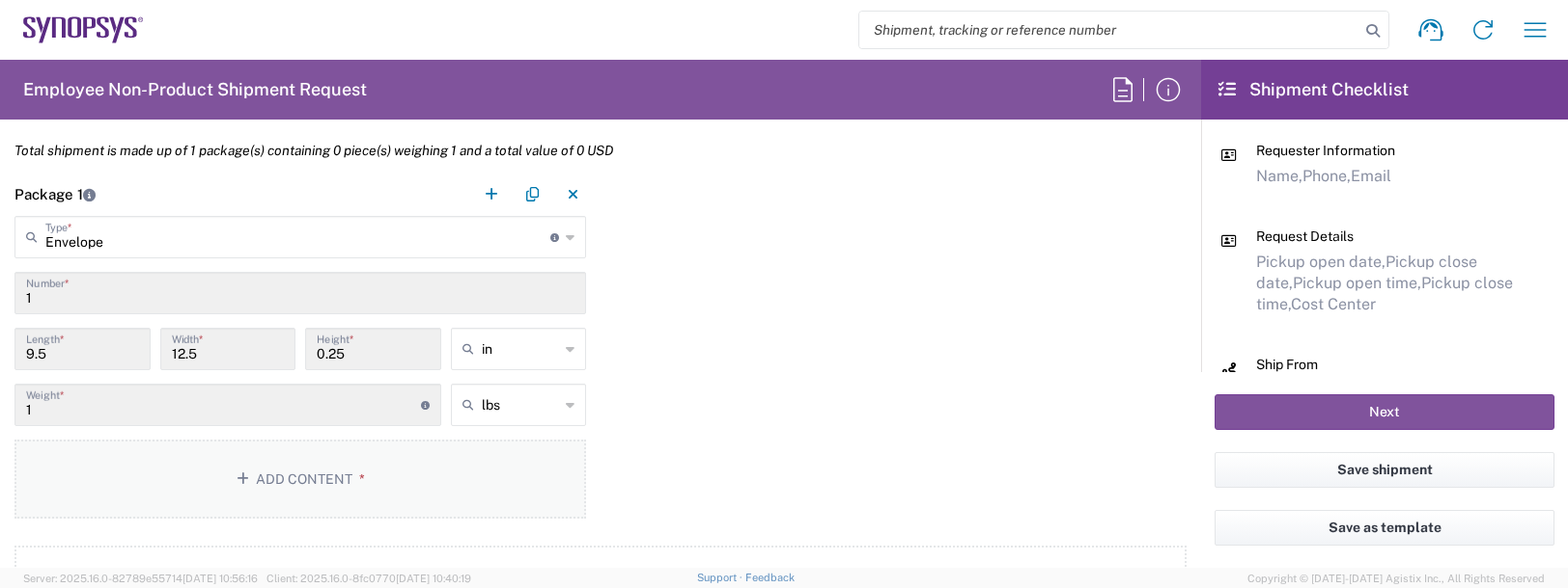
scroll to position [1640, 0]
click at [264, 491] on button "Add Content *" at bounding box center [300, 478] width 572 height 79
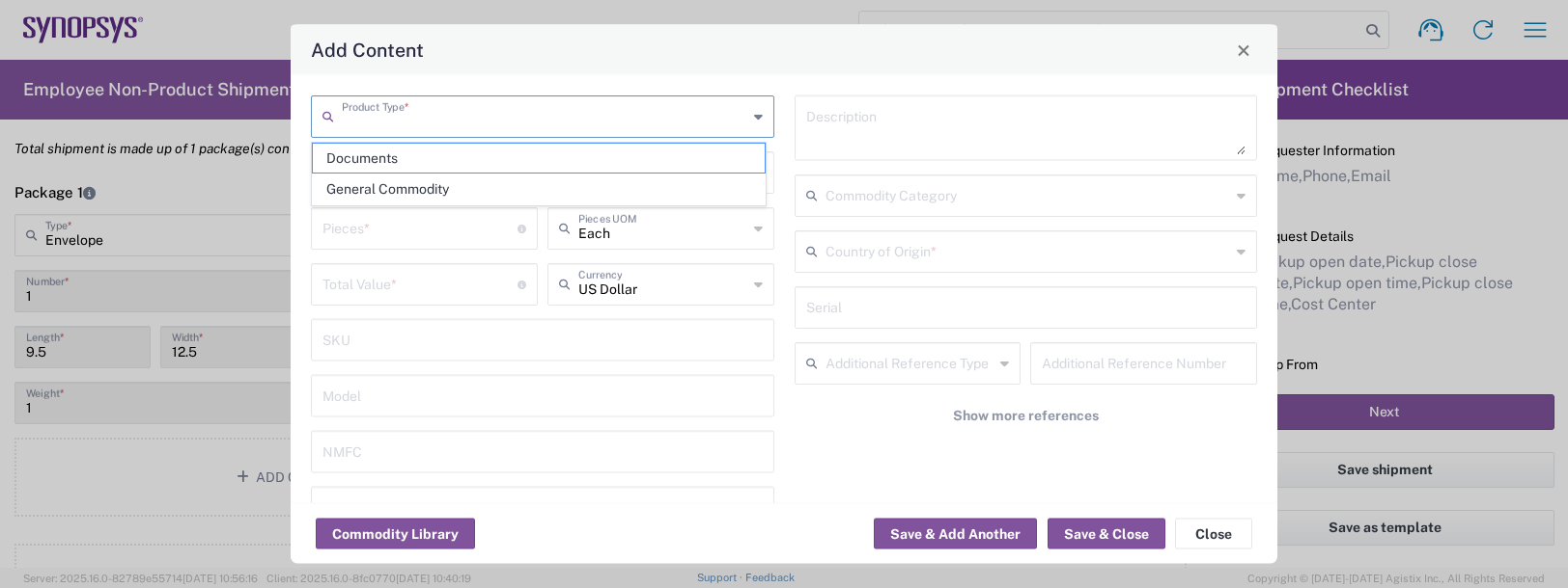
click at [381, 116] on input "text" at bounding box center [544, 115] width 406 height 34
click at [365, 190] on span "General Commodity" at bounding box center [539, 189] width 452 height 30
type input "General Commodity"
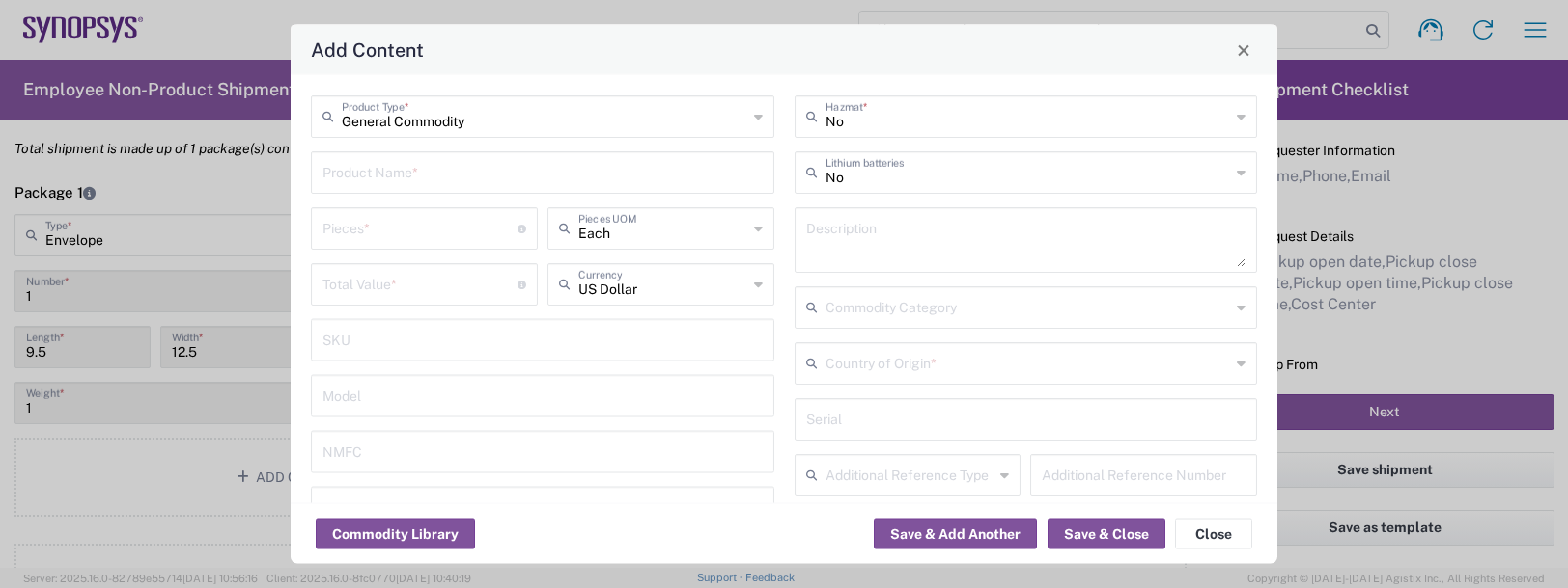
click at [358, 175] on input "text" at bounding box center [543, 171] width 440 height 34
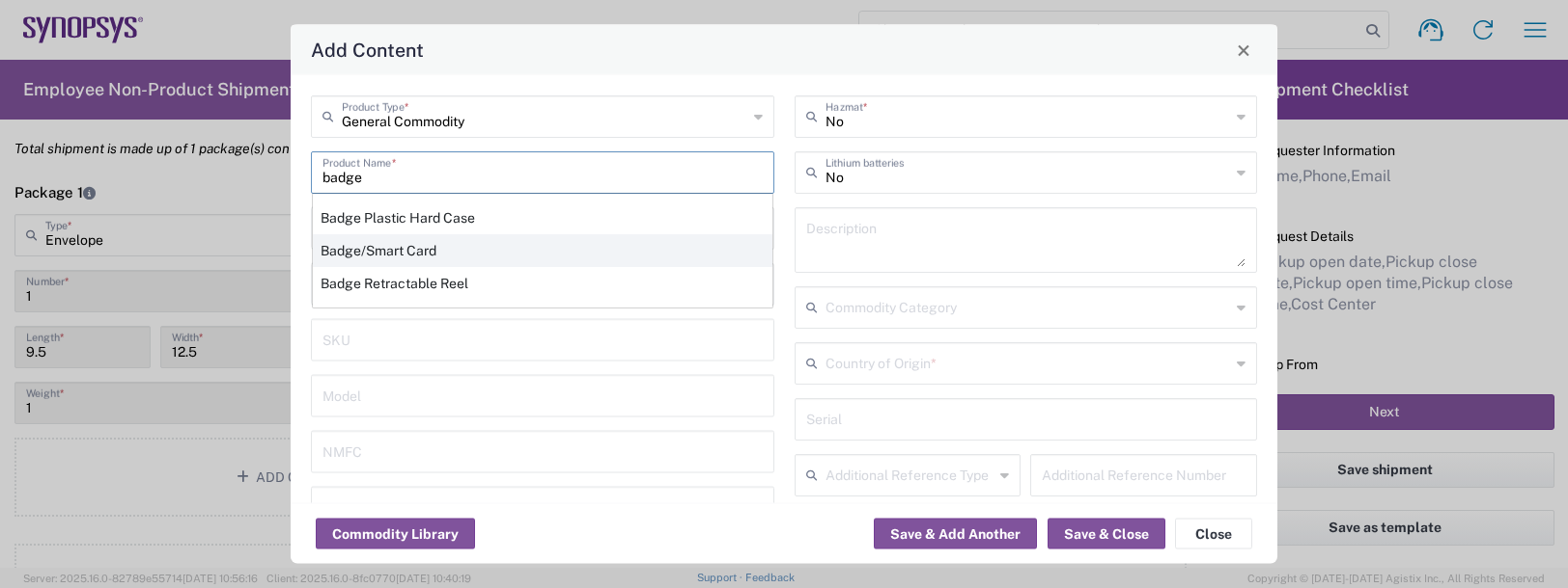
click at [353, 245] on div "Badge/Smart Card" at bounding box center [542, 251] width 459 height 33
type input "Badge/Smart Card"
type input "10.15"
type textarea "Badge/Smart Card"
type input "8523.52.0090"
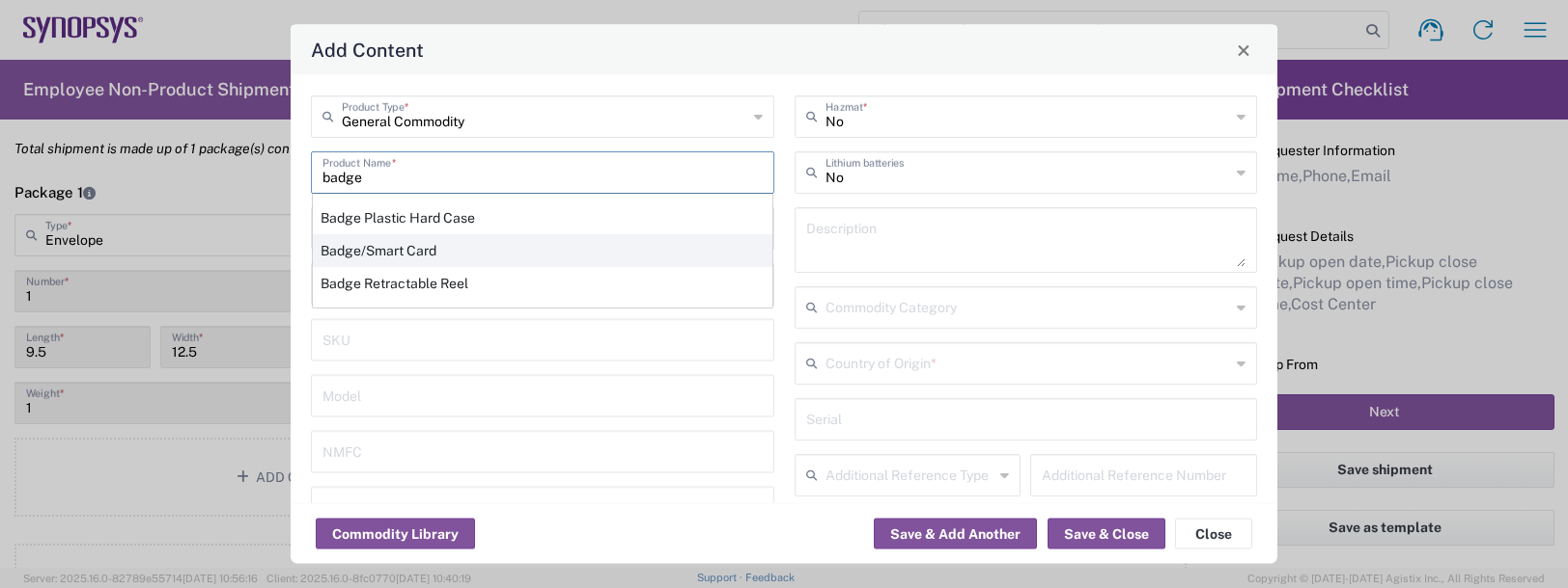
type input "BIS"
type input "EAR99"
type input "NLR - No License Required"
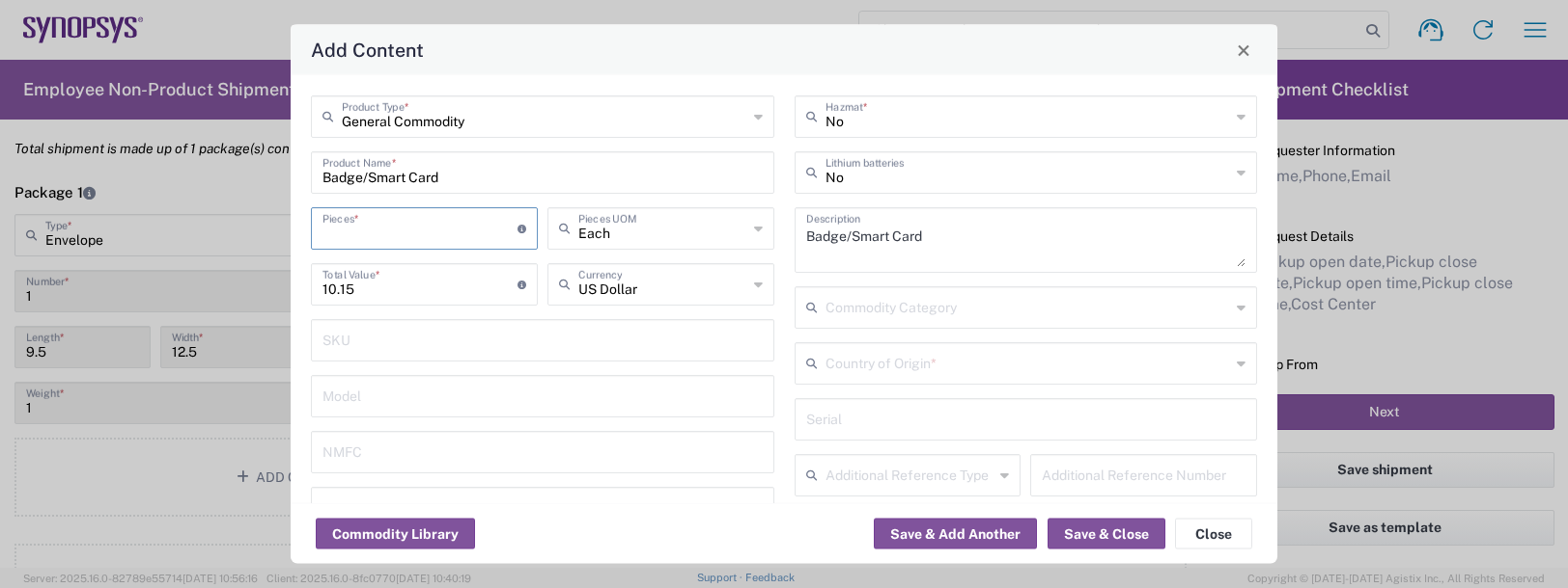
click at [350, 222] on input "number" at bounding box center [420, 227] width 195 height 34
type input "1"
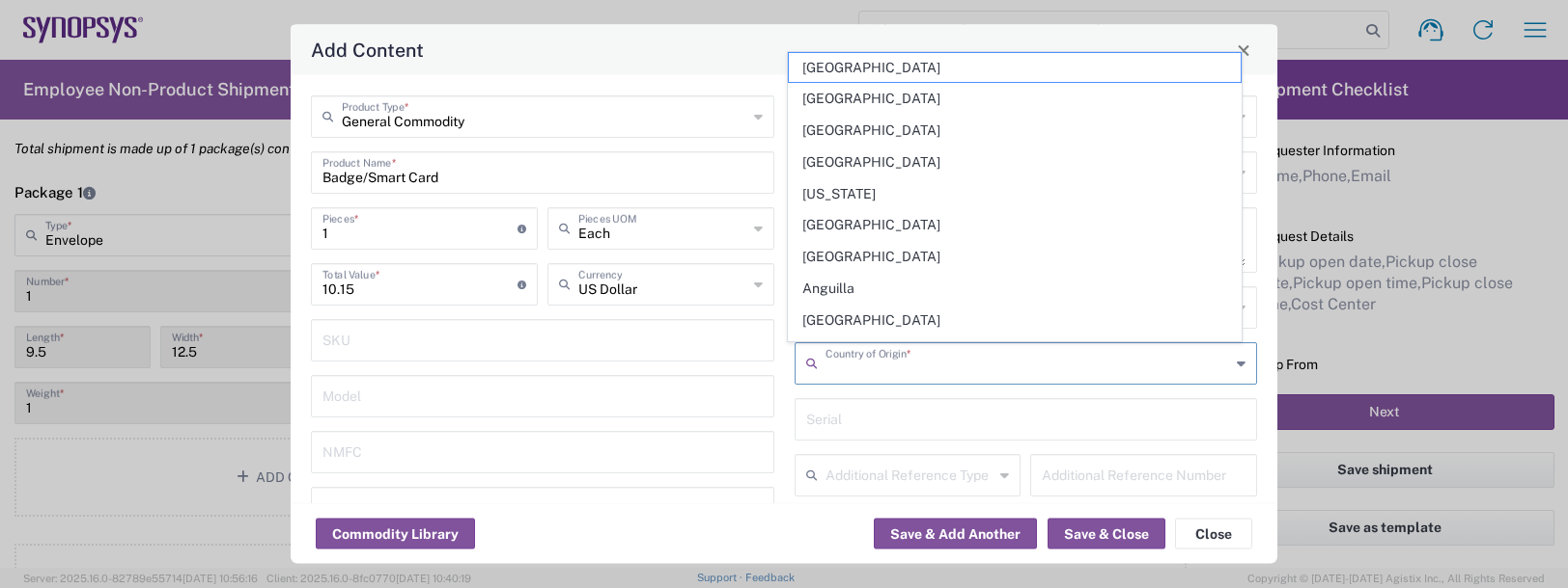
click at [879, 362] on input "text" at bounding box center [1028, 362] width 406 height 34
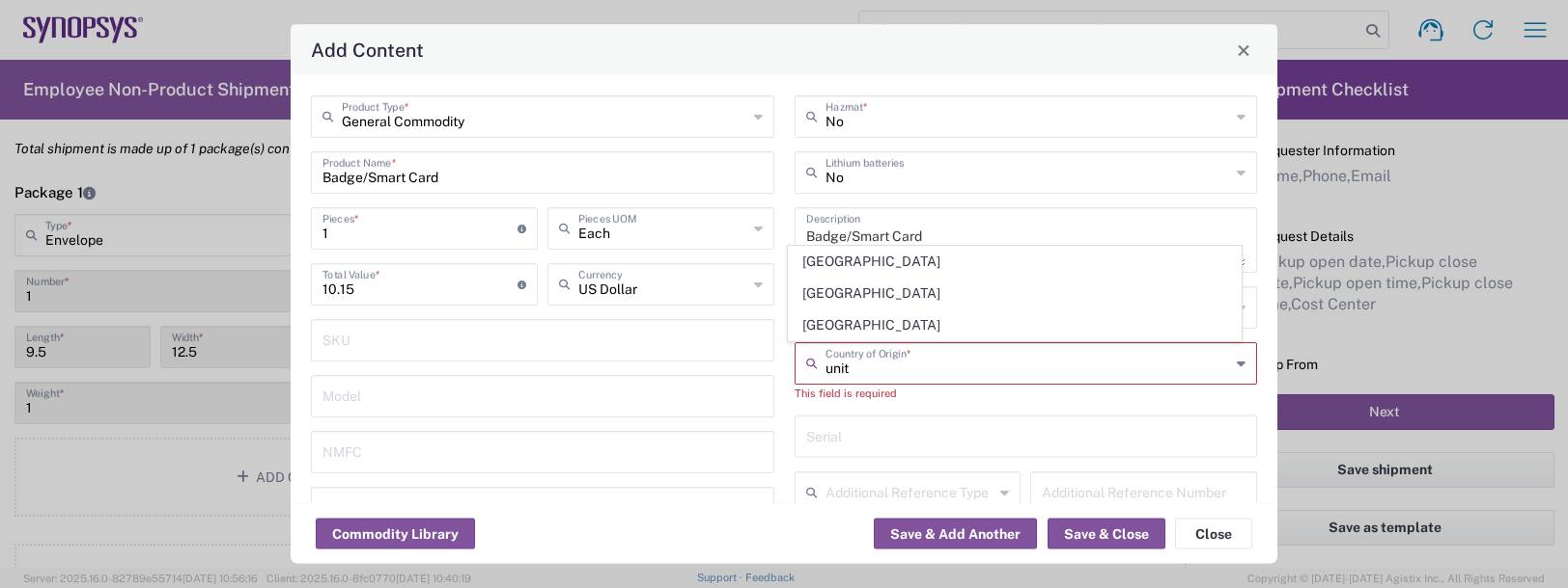
click at [877, 330] on span "[GEOGRAPHIC_DATA]" at bounding box center [1015, 326] width 452 height 30
type input "[GEOGRAPHIC_DATA]"
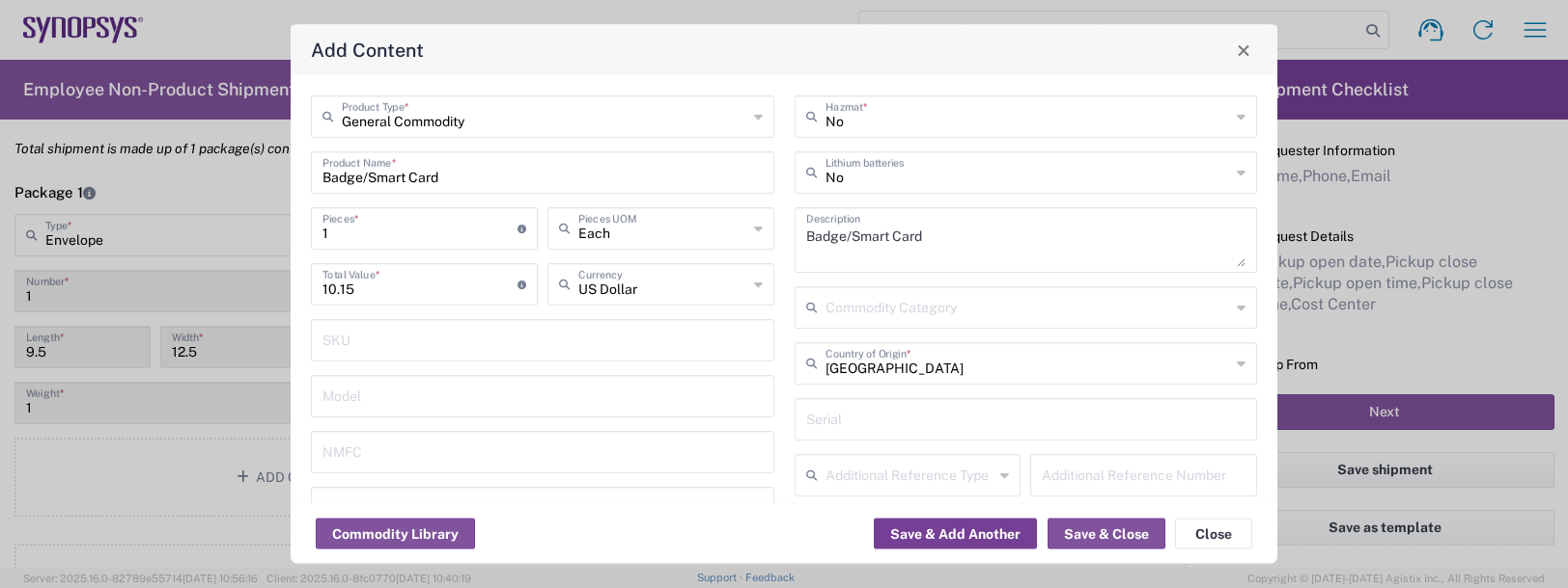
click at [960, 537] on button "Save & Add Another" at bounding box center [955, 534] width 163 height 31
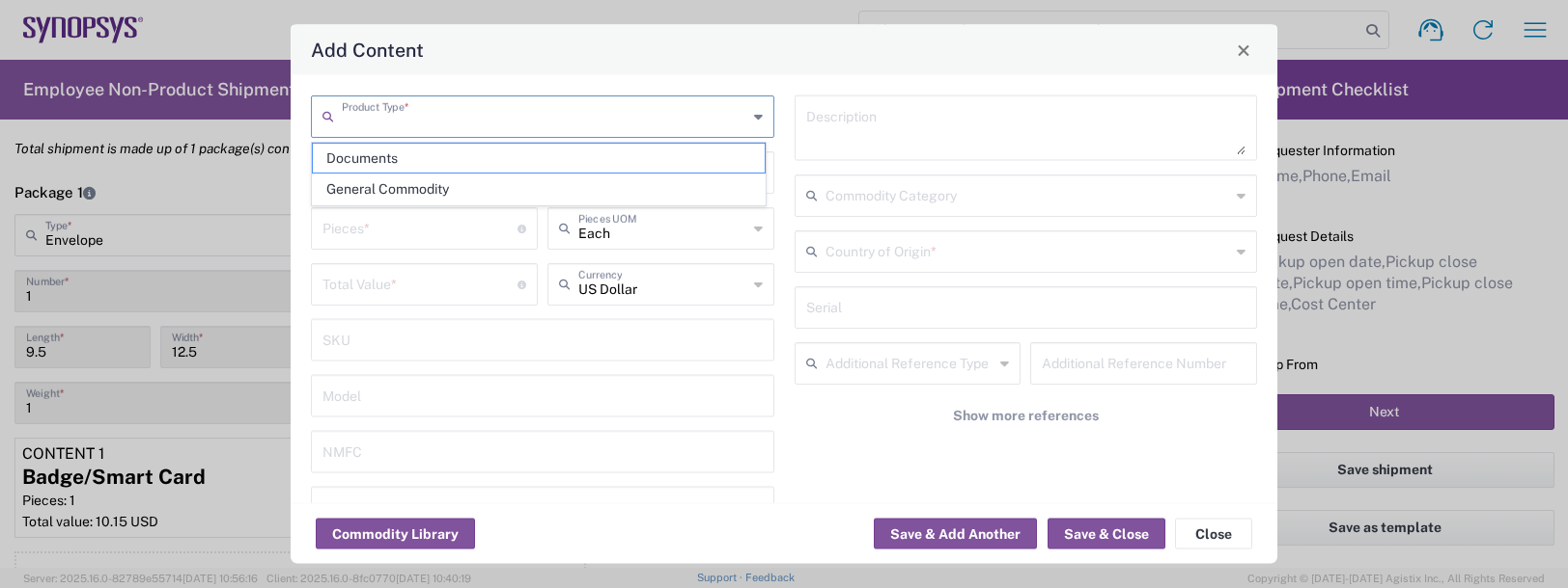
click at [366, 119] on input "text" at bounding box center [544, 115] width 406 height 34
click at [382, 190] on span "General Commodity" at bounding box center [539, 189] width 452 height 30
type input "General Commodity"
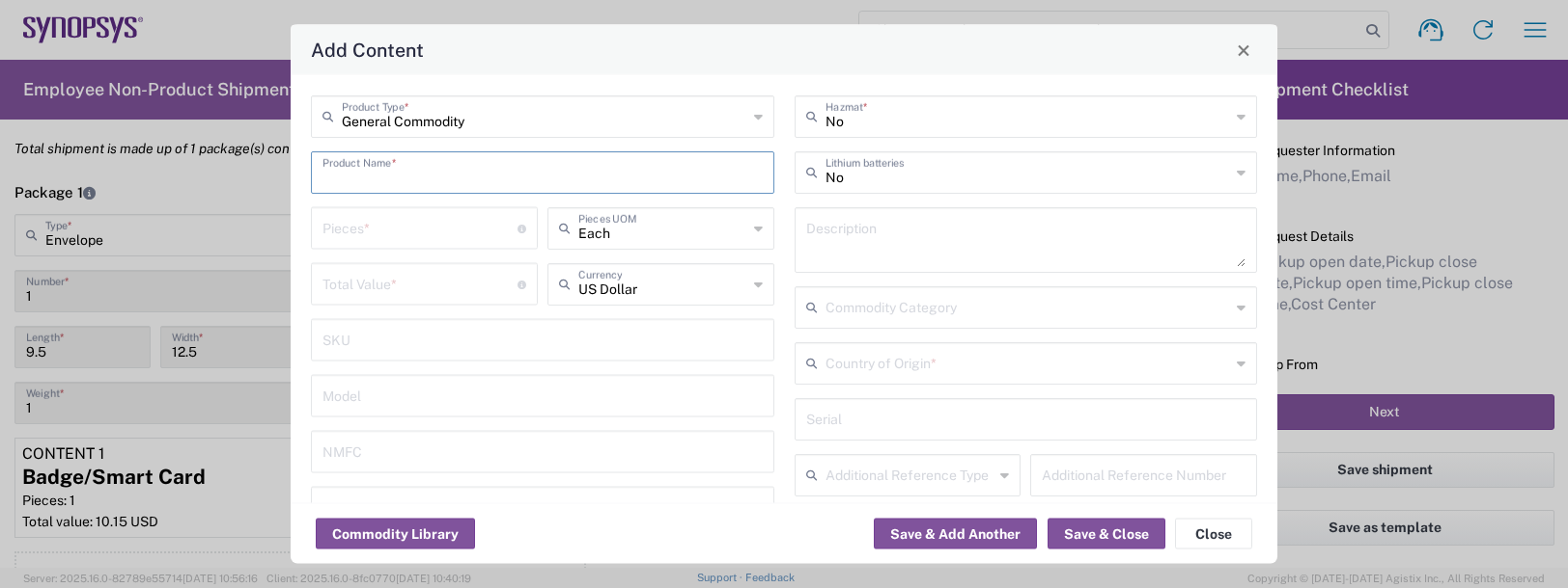
click at [375, 175] on input "text" at bounding box center [543, 171] width 440 height 34
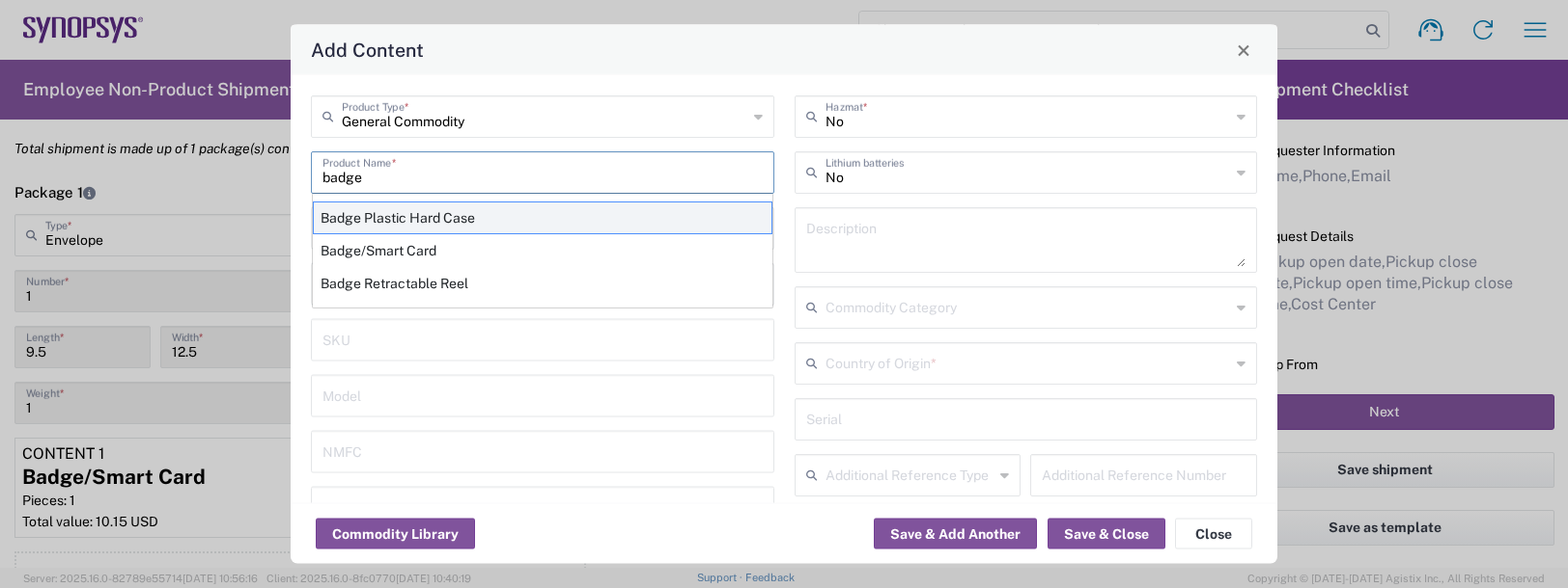
click at [374, 225] on div "Badge Plastic Hard Case" at bounding box center [542, 217] width 459 height 33
type input "Badge Plastic Hard Case"
type input "1.25"
type textarea "Badge Plastic Hard Case"
type input "[GEOGRAPHIC_DATA]"
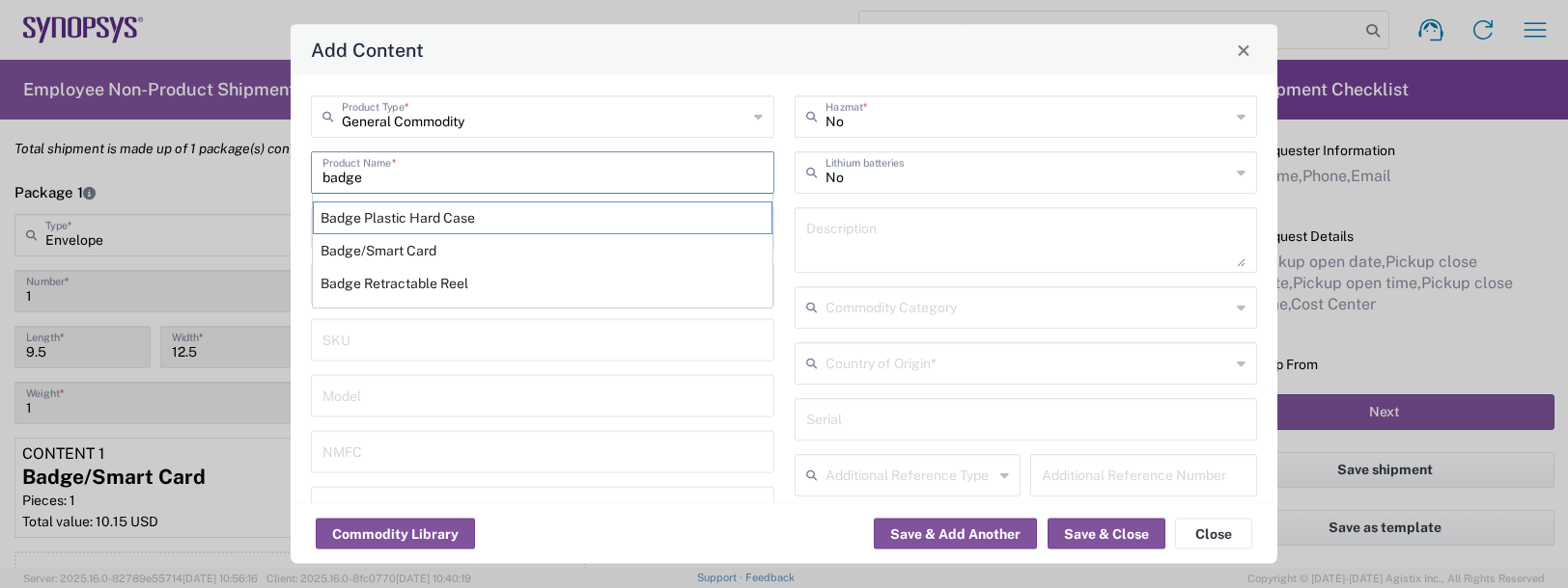
type input "4202.32.0000"
type input "BIS"
type input "EAR99"
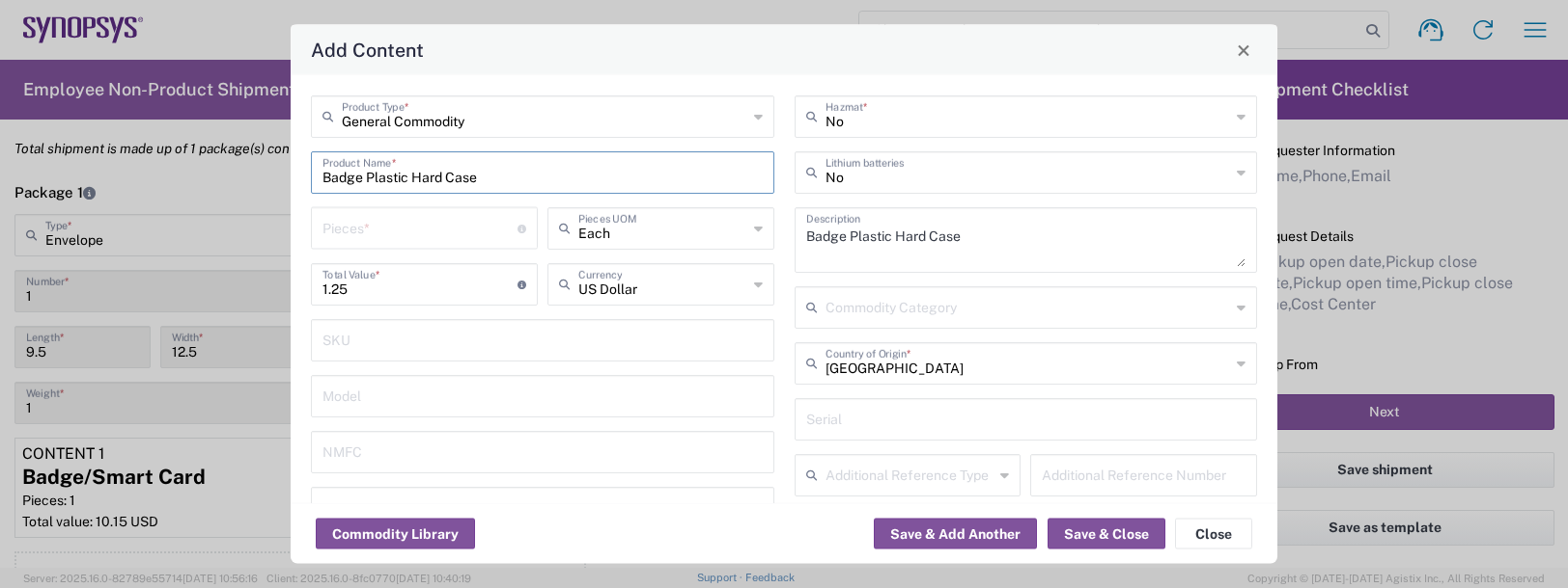
type input "NLR - No License Required"
click at [369, 221] on input "number" at bounding box center [420, 227] width 195 height 34
type input "1"
click at [926, 532] on button "Save & Add Another" at bounding box center [955, 534] width 163 height 31
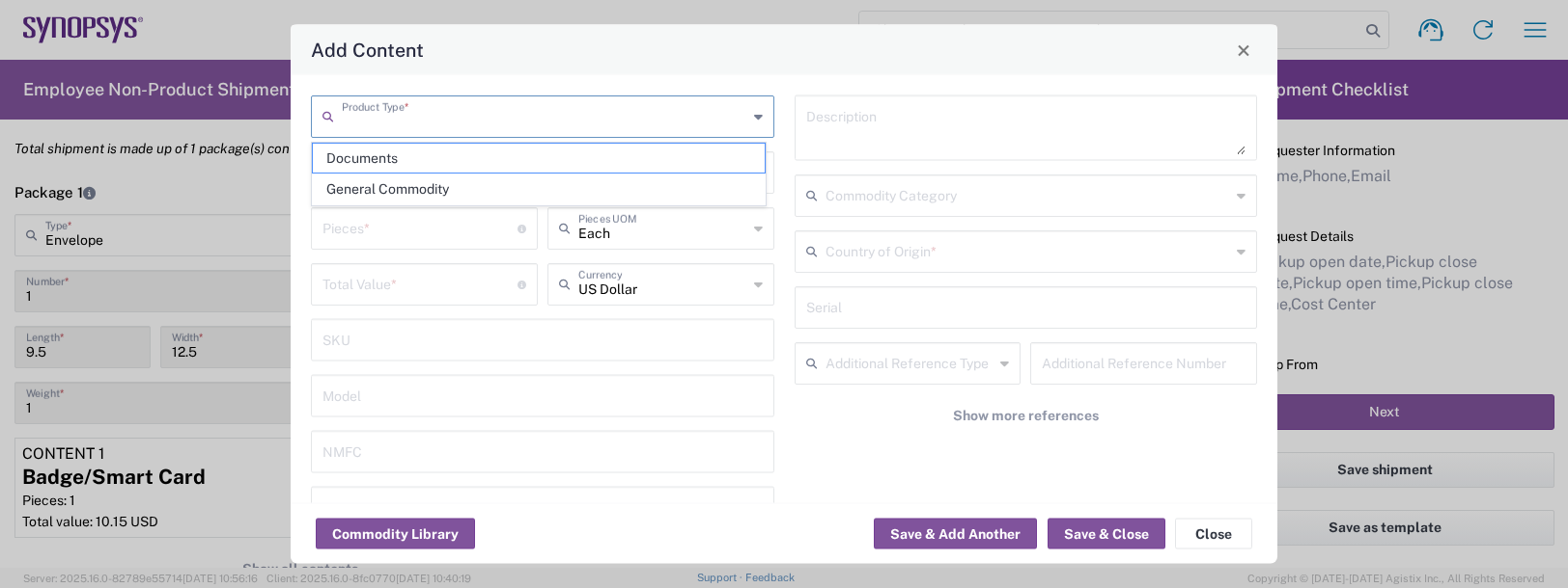
click at [350, 113] on input "text" at bounding box center [544, 115] width 406 height 34
click at [362, 194] on span "General Commodity" at bounding box center [539, 189] width 452 height 30
type input "General Commodity"
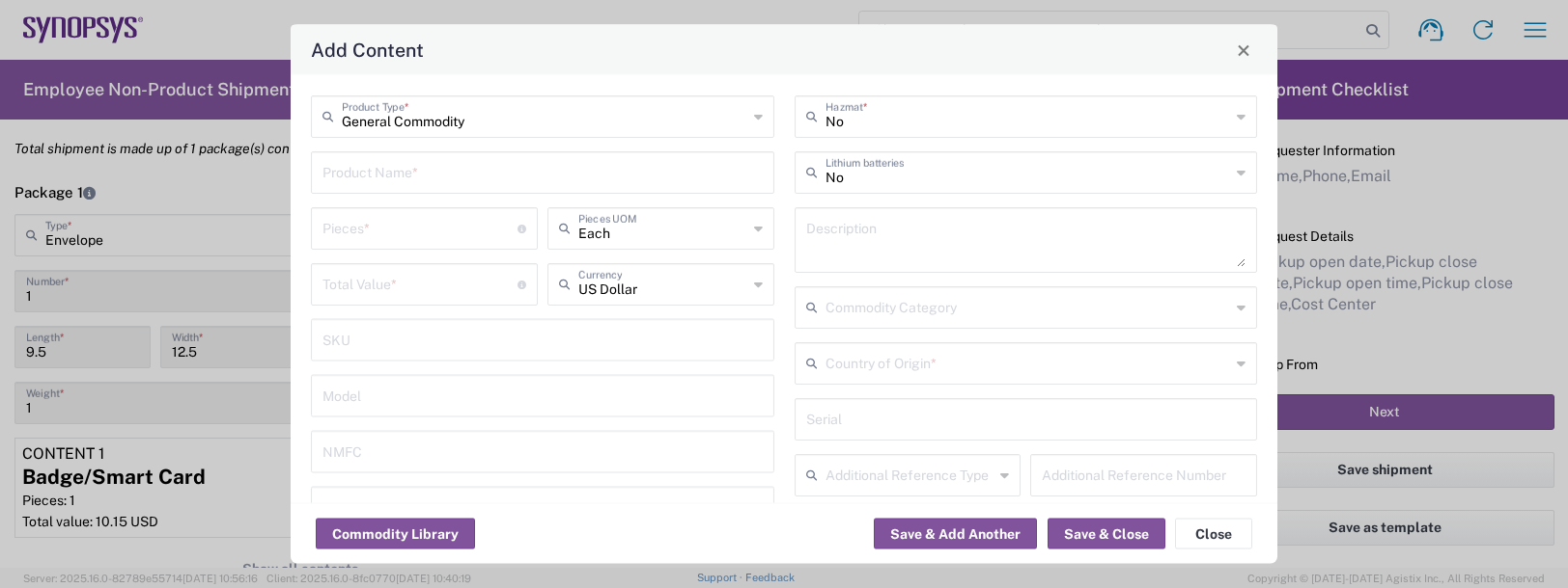
click at [356, 168] on input "text" at bounding box center [543, 171] width 440 height 34
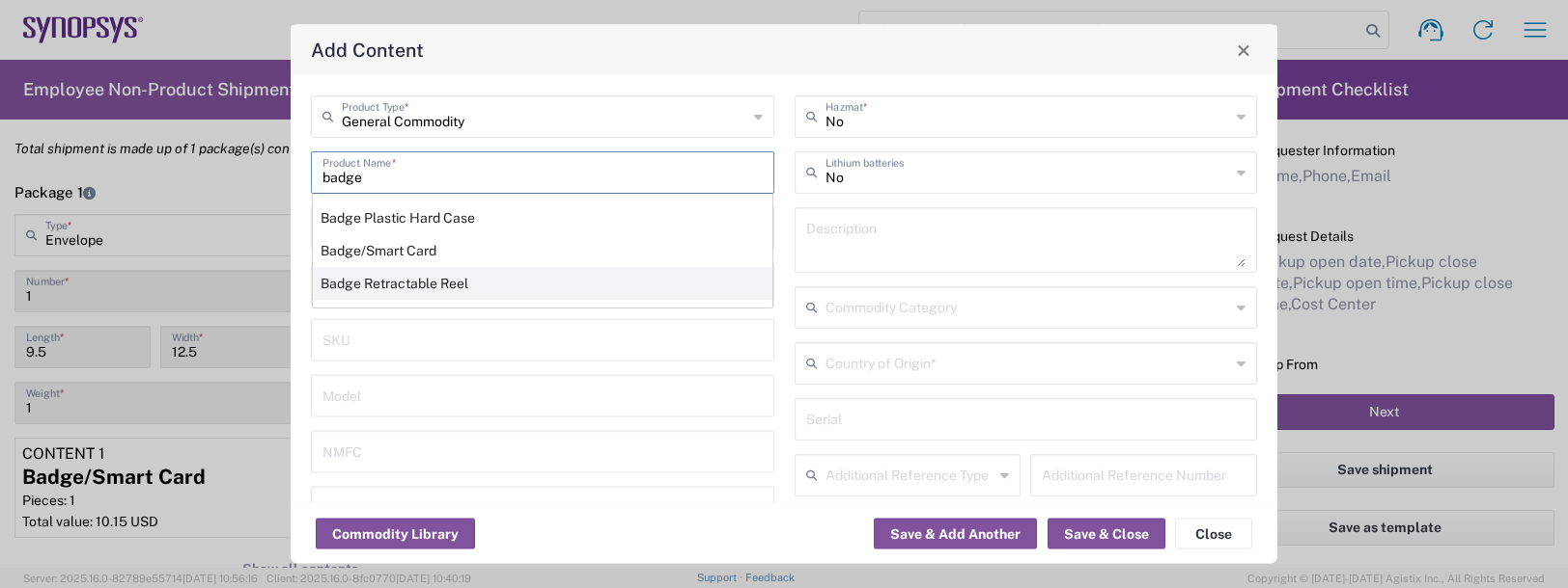
click at [360, 280] on div "Badge Retractable Reel" at bounding box center [542, 283] width 459 height 33
type input "Badge Retractable Reel"
type input "1.85"
type textarea "Badge Retractable Reel"
type input "[GEOGRAPHIC_DATA]"
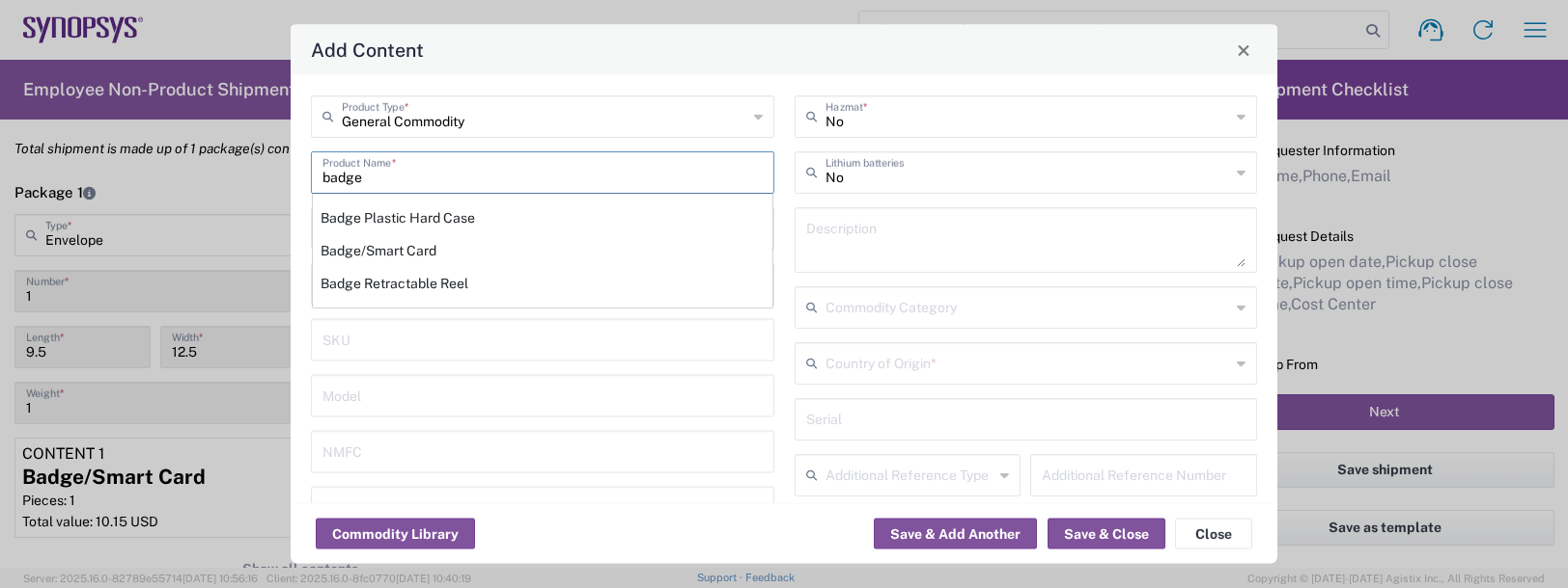
type input "7326.90.8695"
type input "BIS"
type input "EAR99"
type input "7326.90.9010"
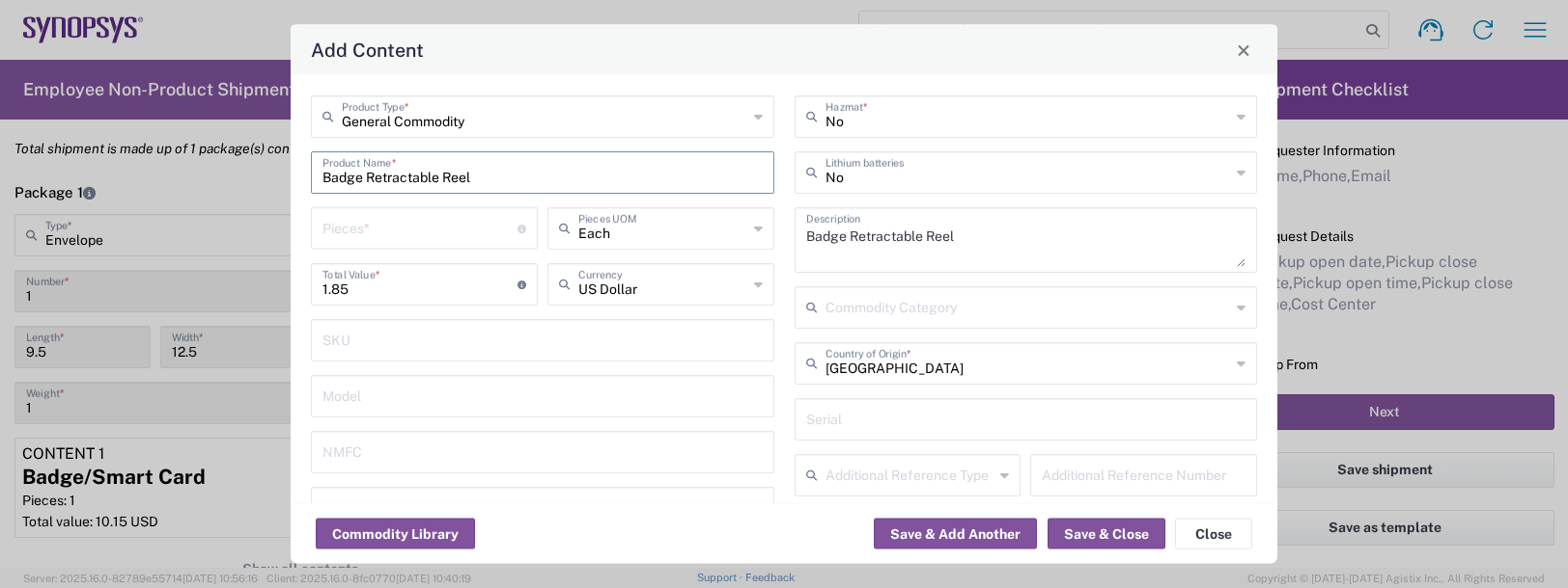
type input "NLR - No License Required"
click at [352, 234] on input "number" at bounding box center [420, 227] width 195 height 34
type input "1"
click at [897, 535] on button "Save & Add Another" at bounding box center [955, 534] width 163 height 31
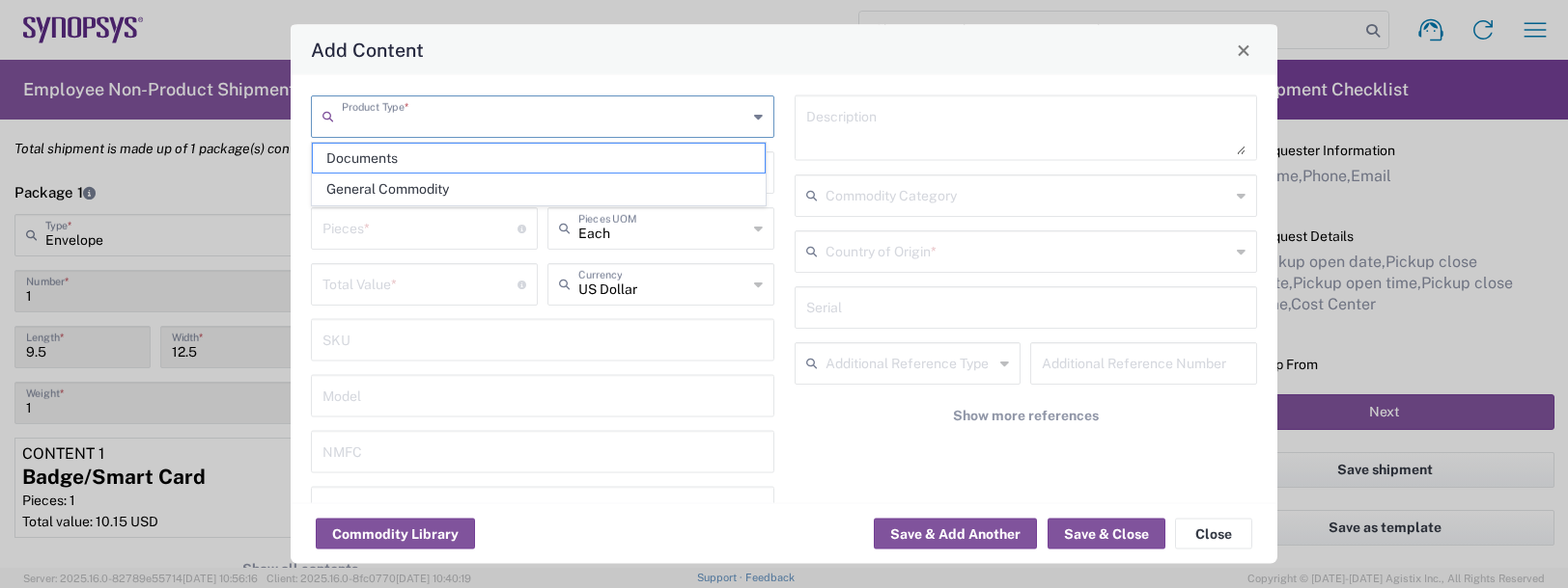
click at [366, 114] on input "text" at bounding box center [544, 115] width 406 height 34
click at [382, 190] on span "General Commodity" at bounding box center [539, 189] width 452 height 30
type input "General Commodity"
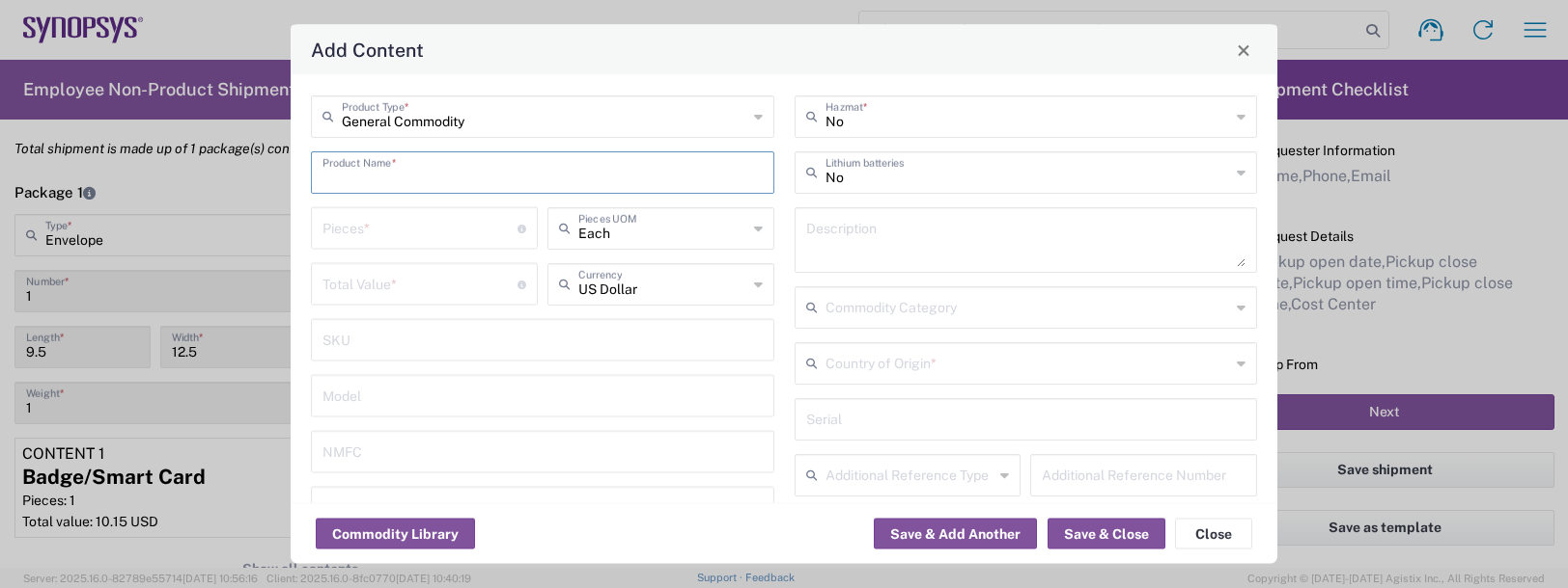
click at [380, 176] on input "text" at bounding box center [543, 171] width 440 height 34
click at [359, 220] on div "Lanyard" at bounding box center [542, 217] width 459 height 33
type input "Lanyard"
type input "1.7"
type textarea "Lanyard for ID Badge"
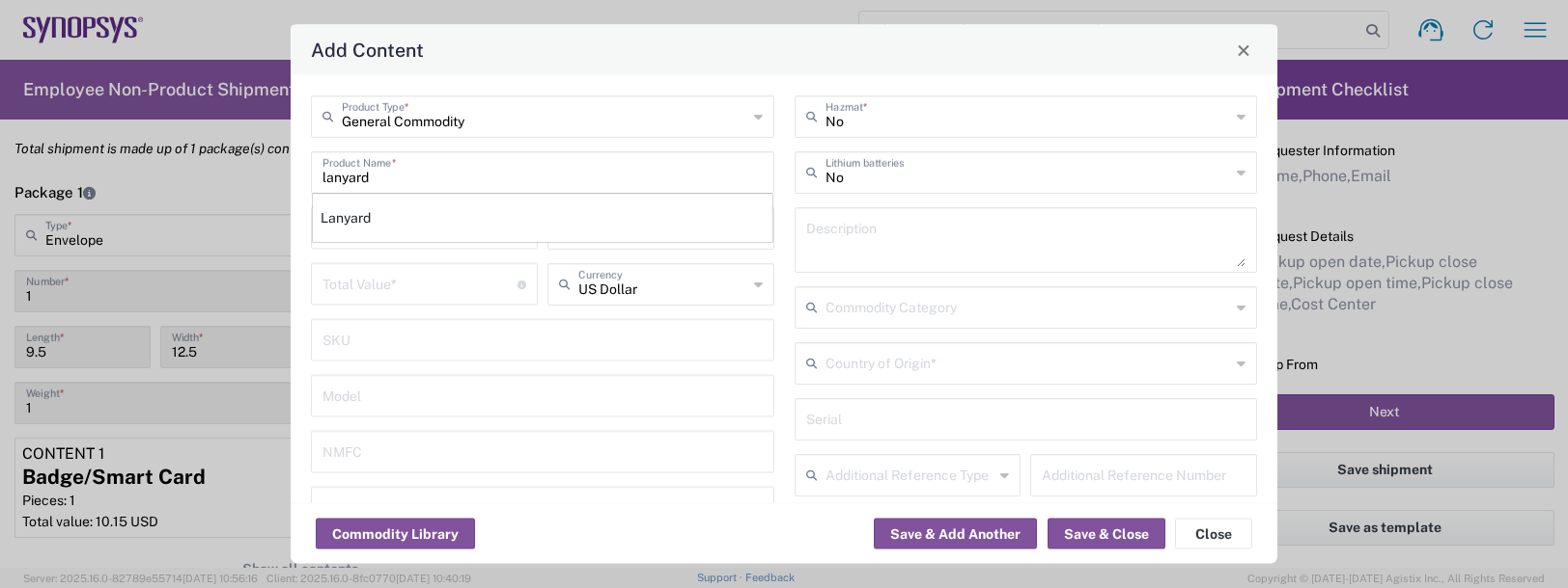
type input "[GEOGRAPHIC_DATA]"
type input "5609.00.3000"
type input "BIS"
type input "EAR99"
type input "NLR - No License Required"
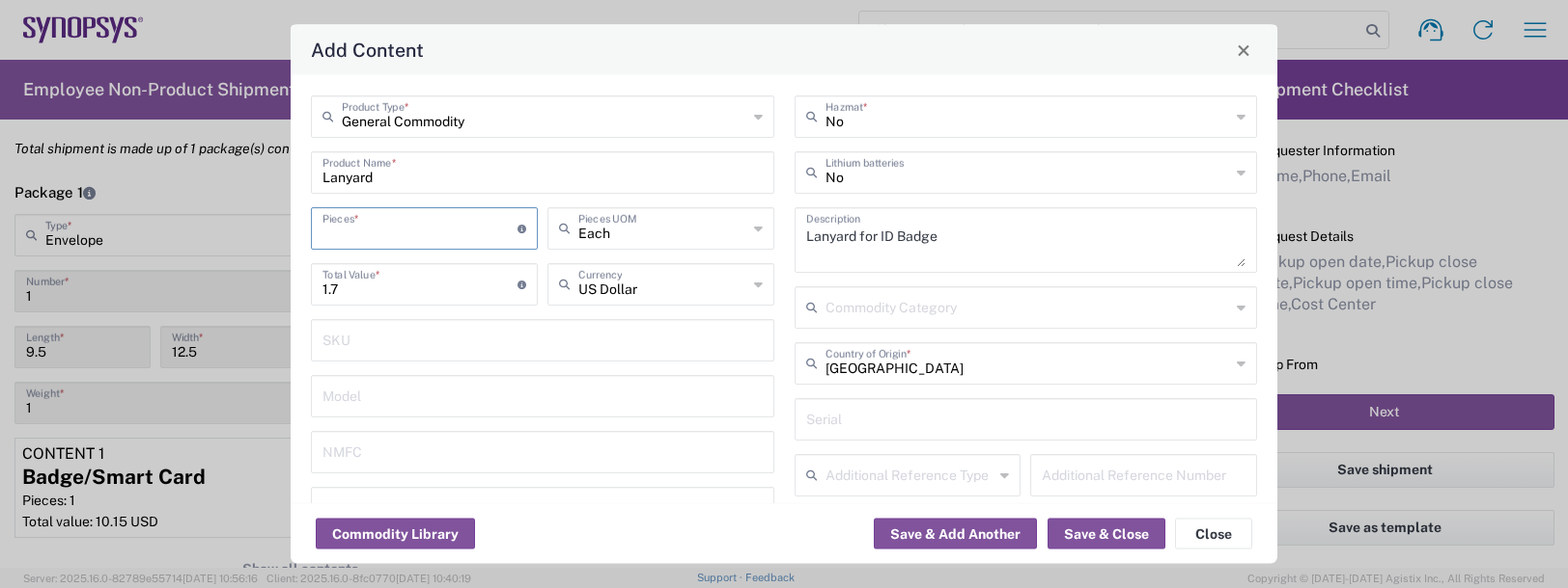
click at [368, 220] on input "number" at bounding box center [420, 227] width 195 height 34
type input "1"
click at [1084, 539] on button "Save & Close" at bounding box center [1106, 534] width 118 height 31
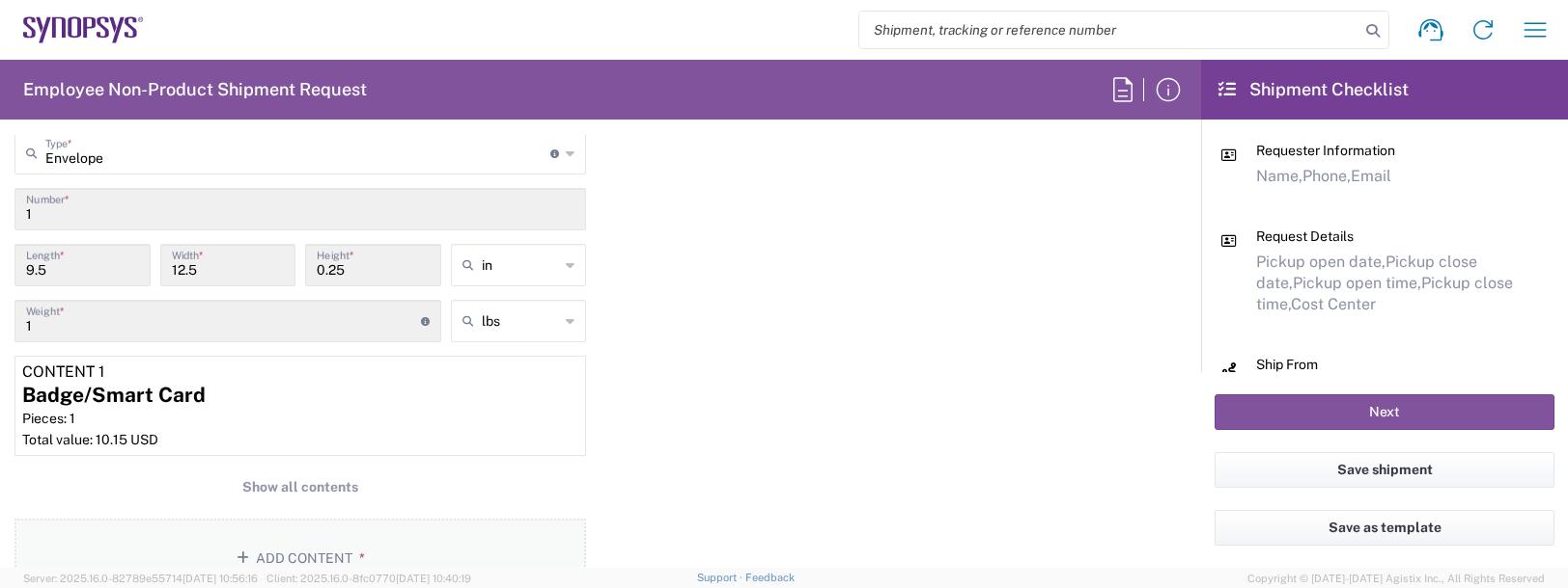
scroll to position [1832, 0]
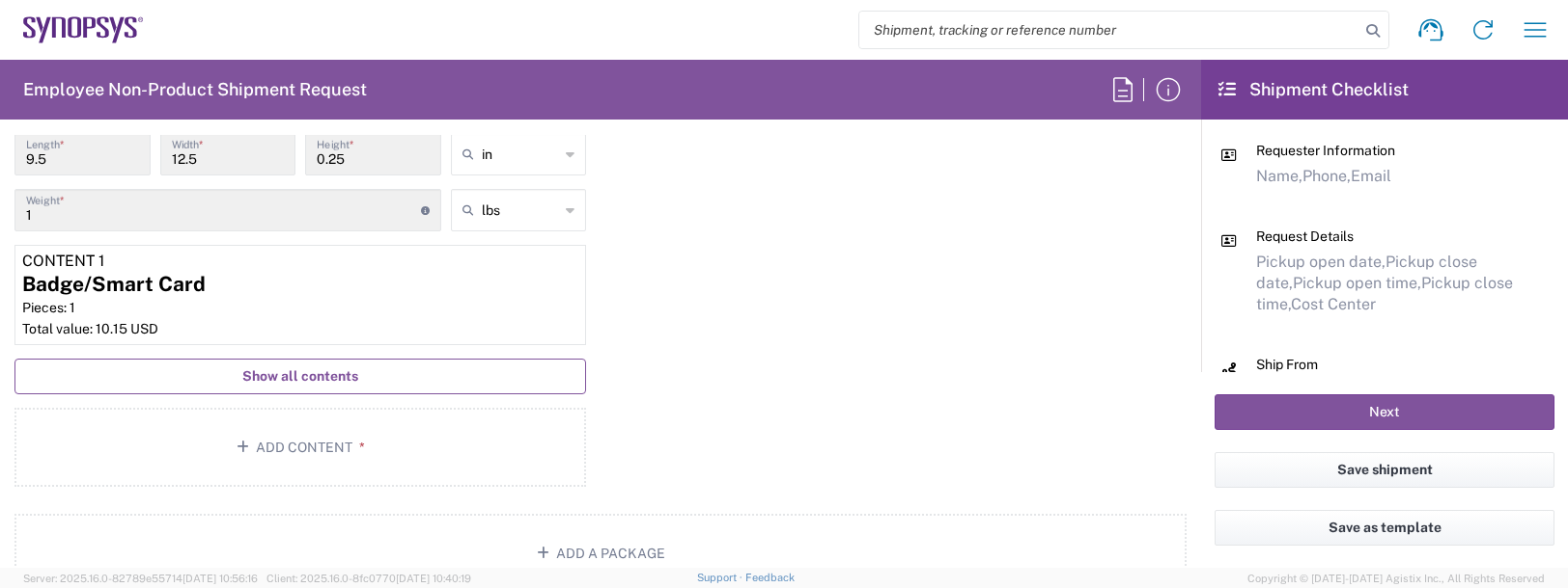
click at [295, 389] on button "Show all contents" at bounding box center [300, 377] width 572 height 36
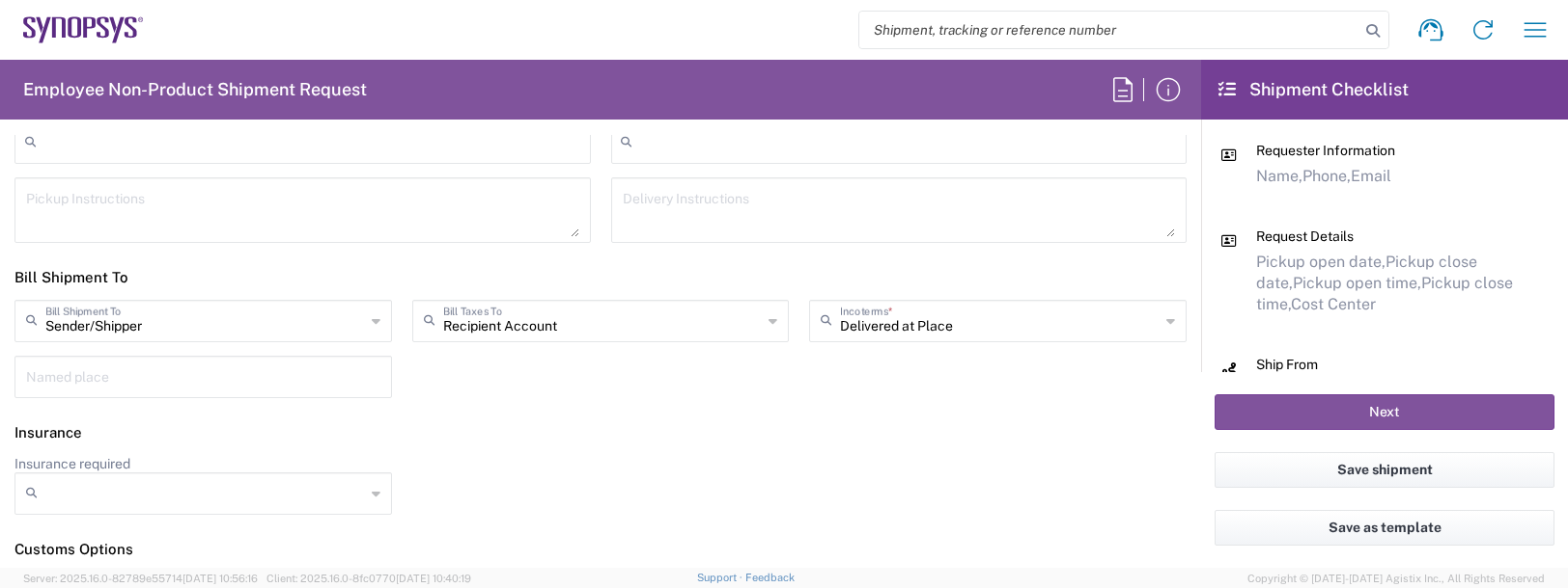
scroll to position [3133, 0]
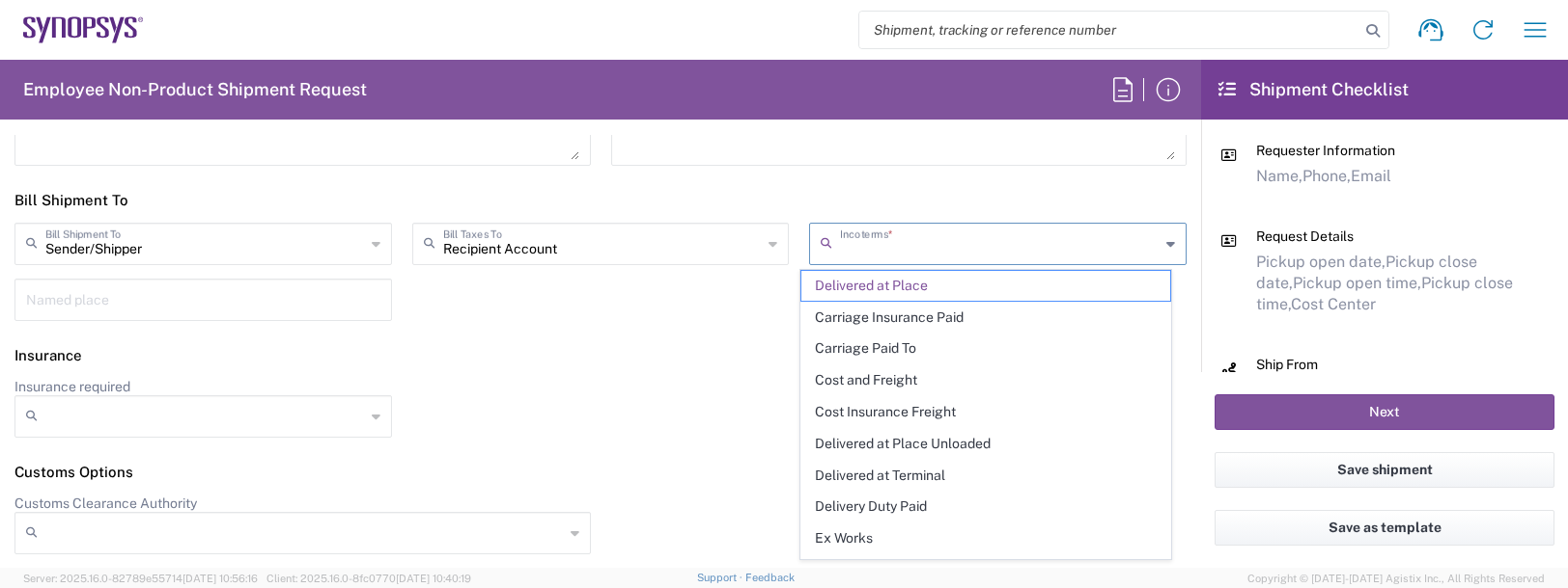
click at [889, 245] on input "text" at bounding box center [1000, 243] width 320 height 34
click at [864, 499] on span "Delivery Duty Paid" at bounding box center [984, 507] width 368 height 30
type input "Sender/Shipper"
type input "Delivery Duty Paid"
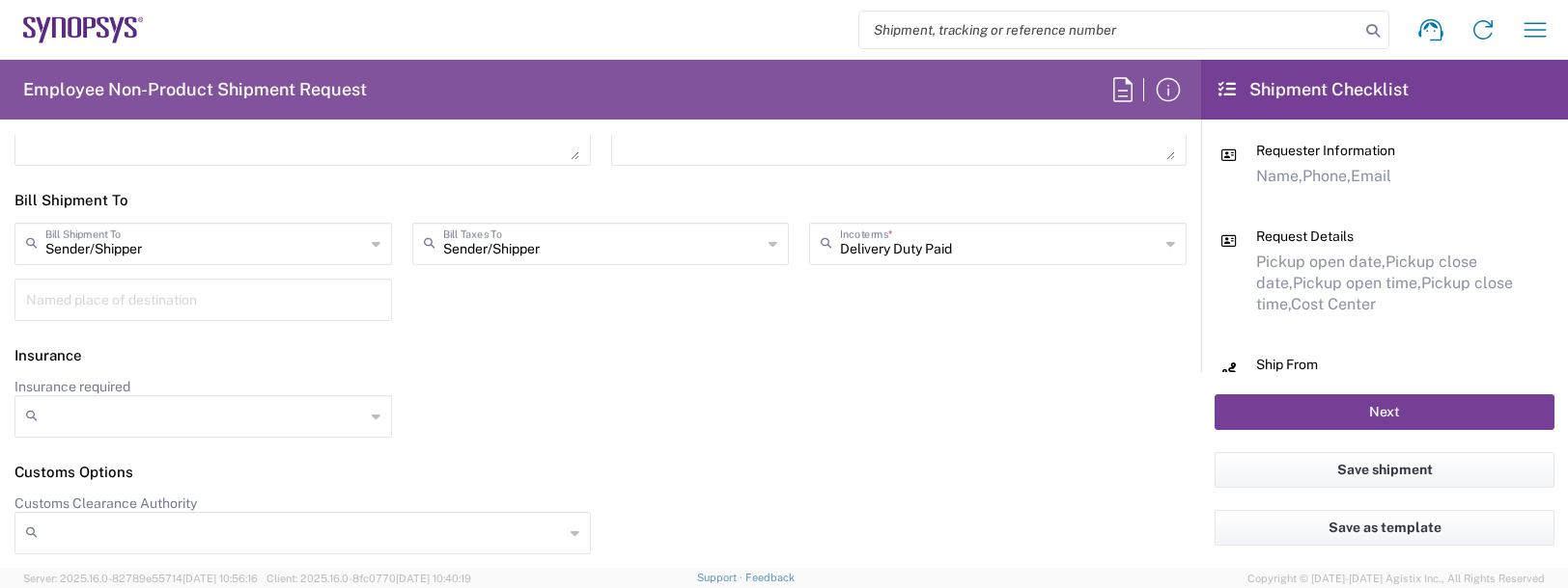
click at [1336, 413] on button "Next" at bounding box center [1384, 412] width 340 height 36
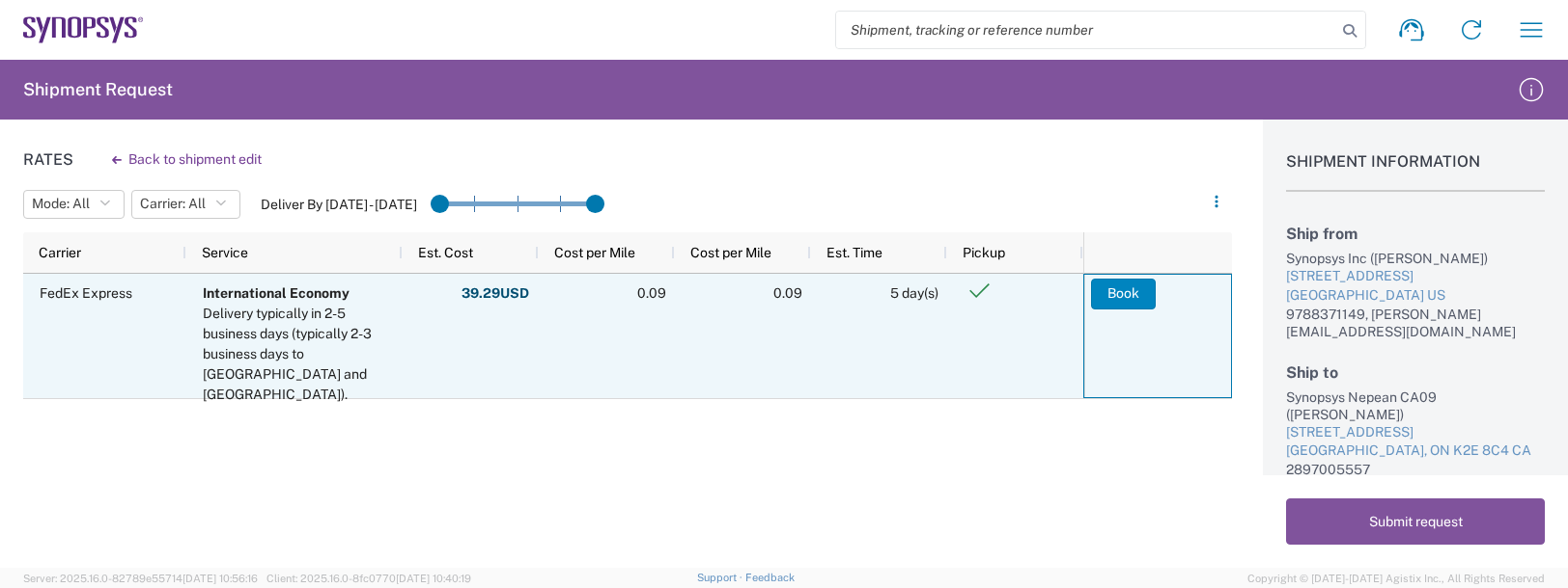
click at [1134, 301] on button "Book" at bounding box center [1124, 294] width 65 height 31
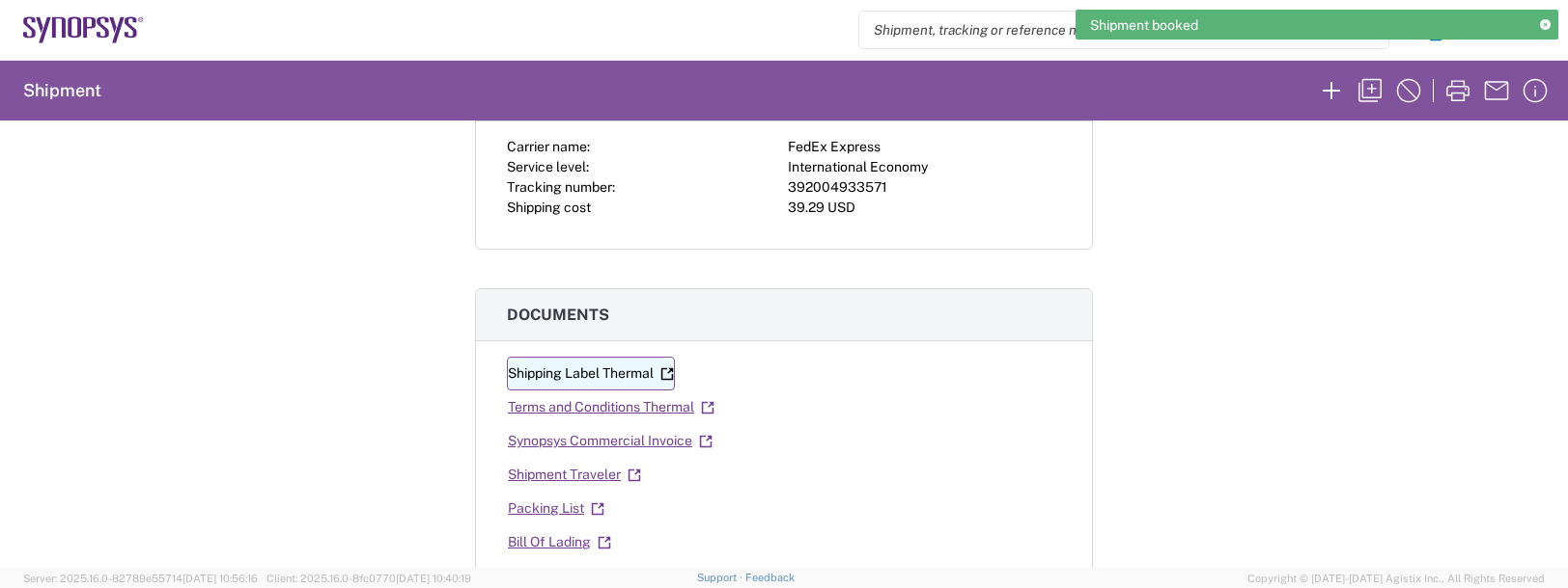
scroll to position [193, 0]
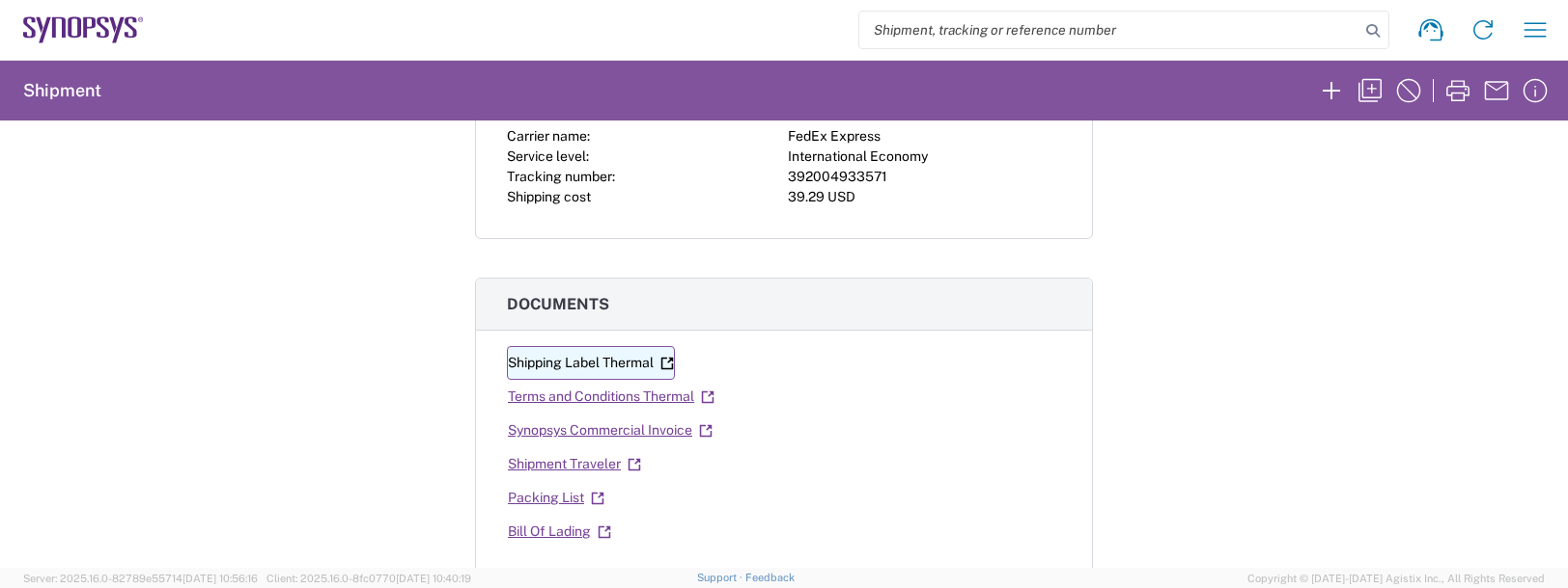
click at [594, 364] on link "Shipping Label Thermal" at bounding box center [590, 363] width 168 height 34
